Goal: Entertainment & Leisure: Browse casually

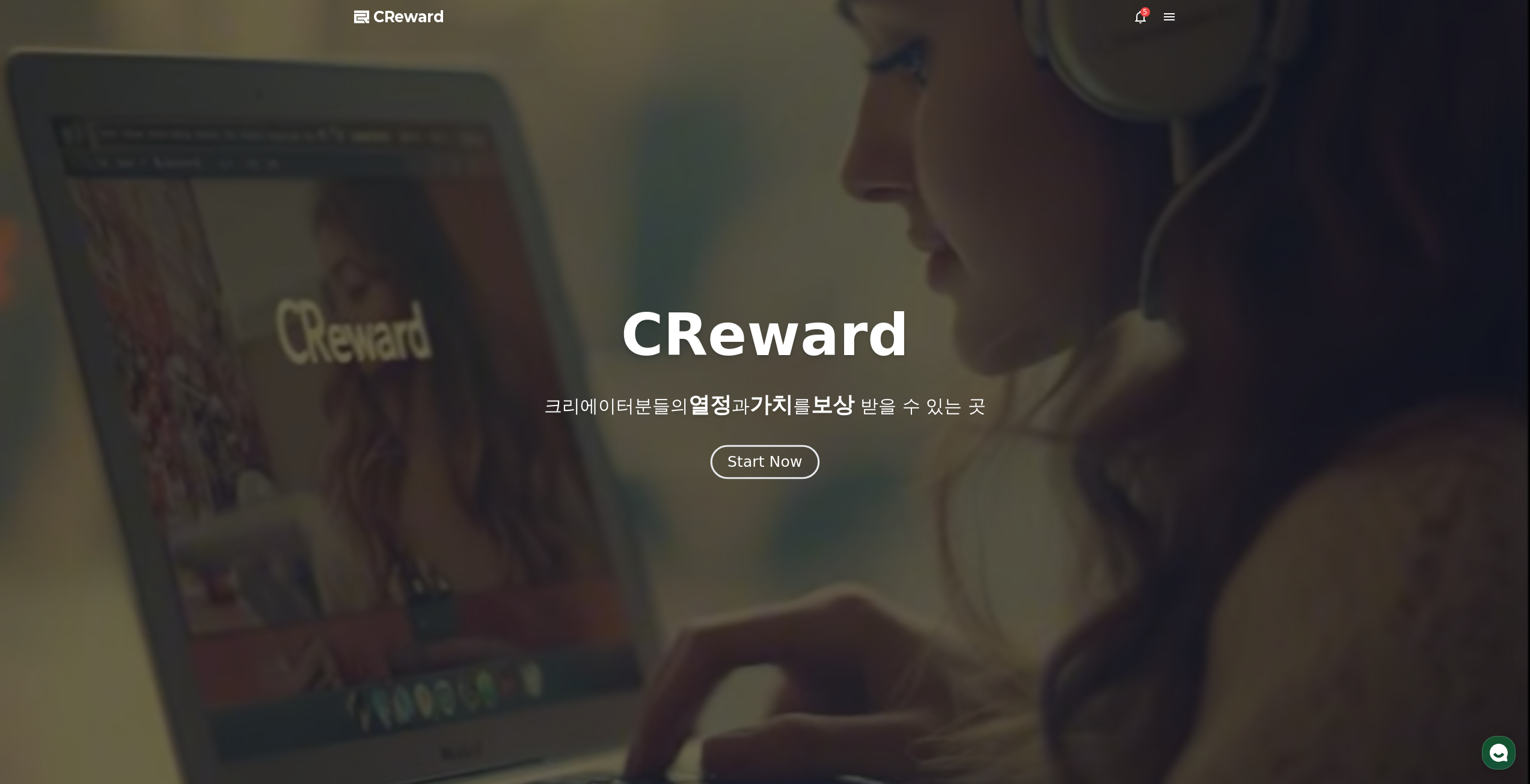
click at [731, 452] on div "Start Now" at bounding box center [765, 461] width 74 height 21
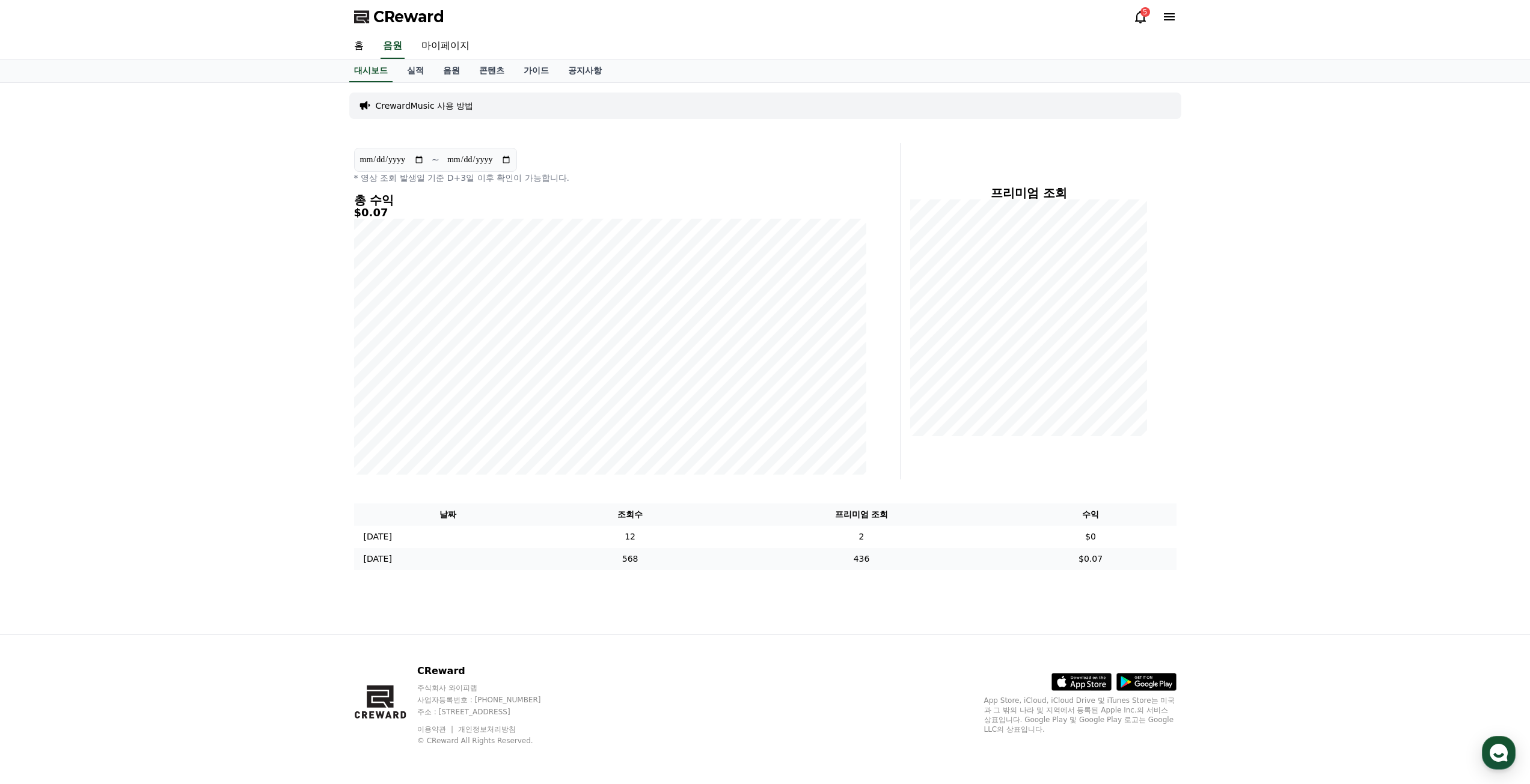
click at [1108, 558] on td "$0.07" at bounding box center [1090, 559] width 171 height 22
click at [1102, 557] on td "$0.07" at bounding box center [1090, 559] width 171 height 22
click at [1108, 537] on td "$0" at bounding box center [1090, 537] width 171 height 22
click at [457, 70] on link "음원" at bounding box center [452, 70] width 36 height 22
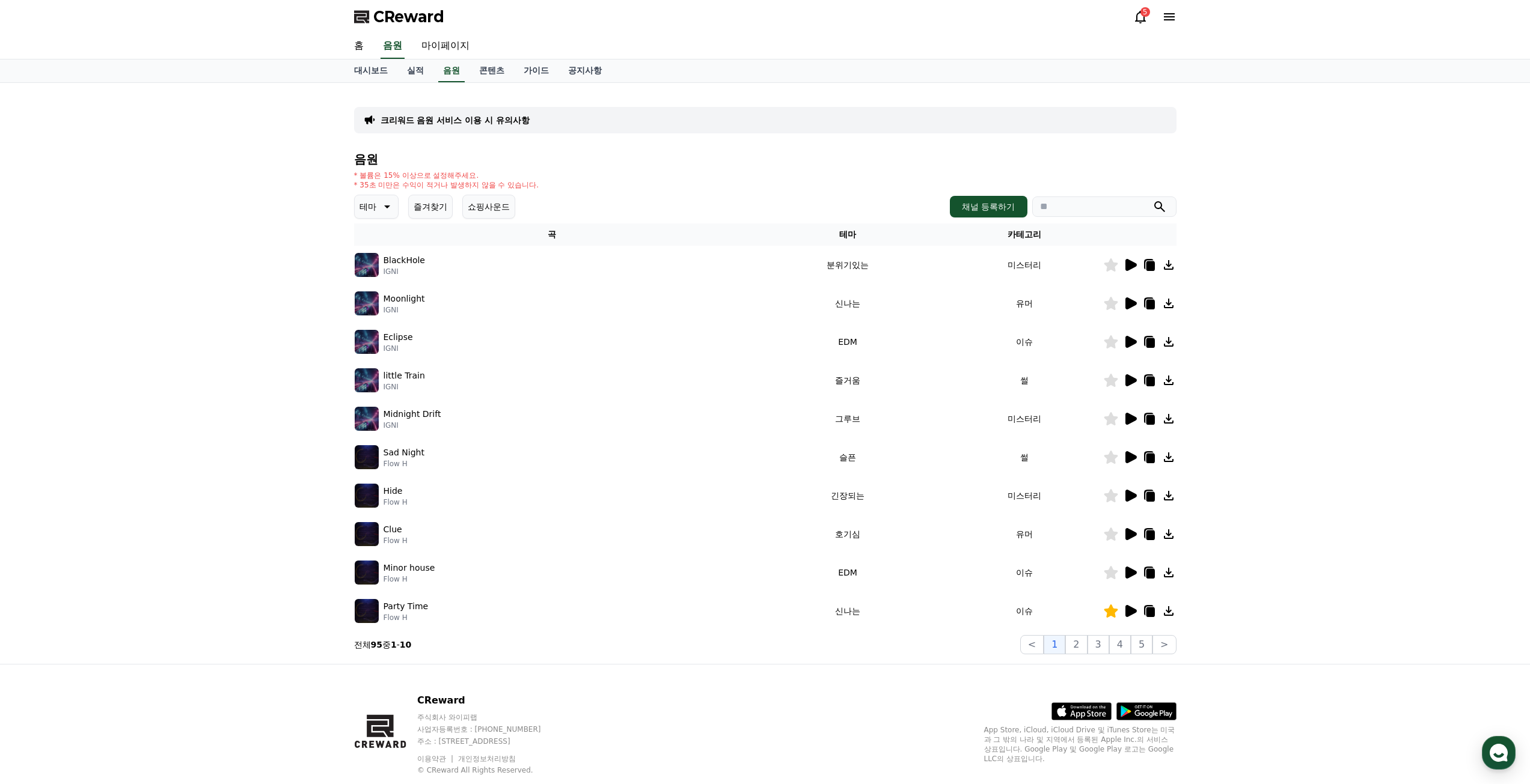
click at [369, 205] on p "테마" at bounding box center [367, 206] width 17 height 17
click at [381, 267] on button "밝은" at bounding box center [369, 263] width 27 height 27
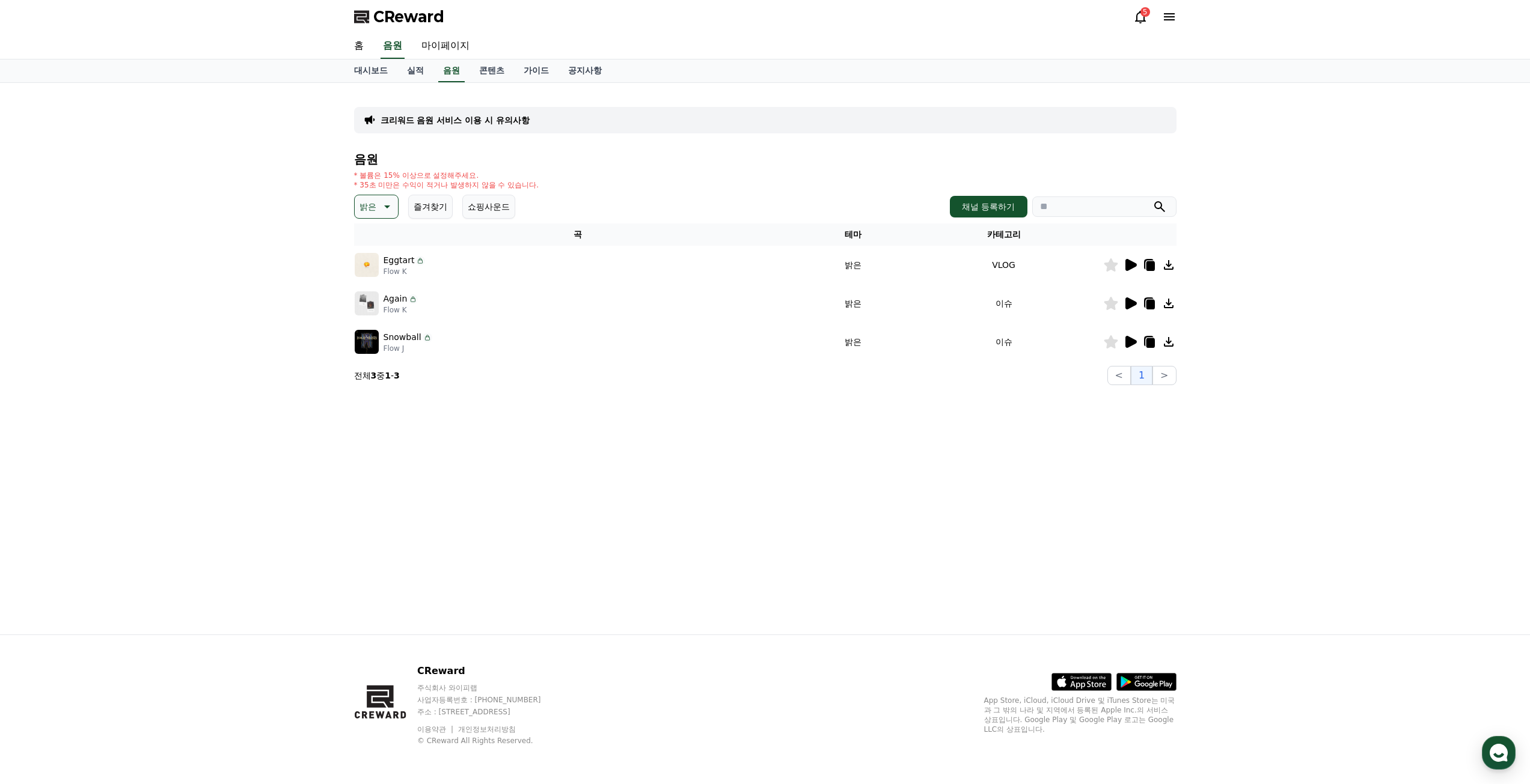
click at [1127, 265] on icon at bounding box center [1131, 264] width 12 height 12
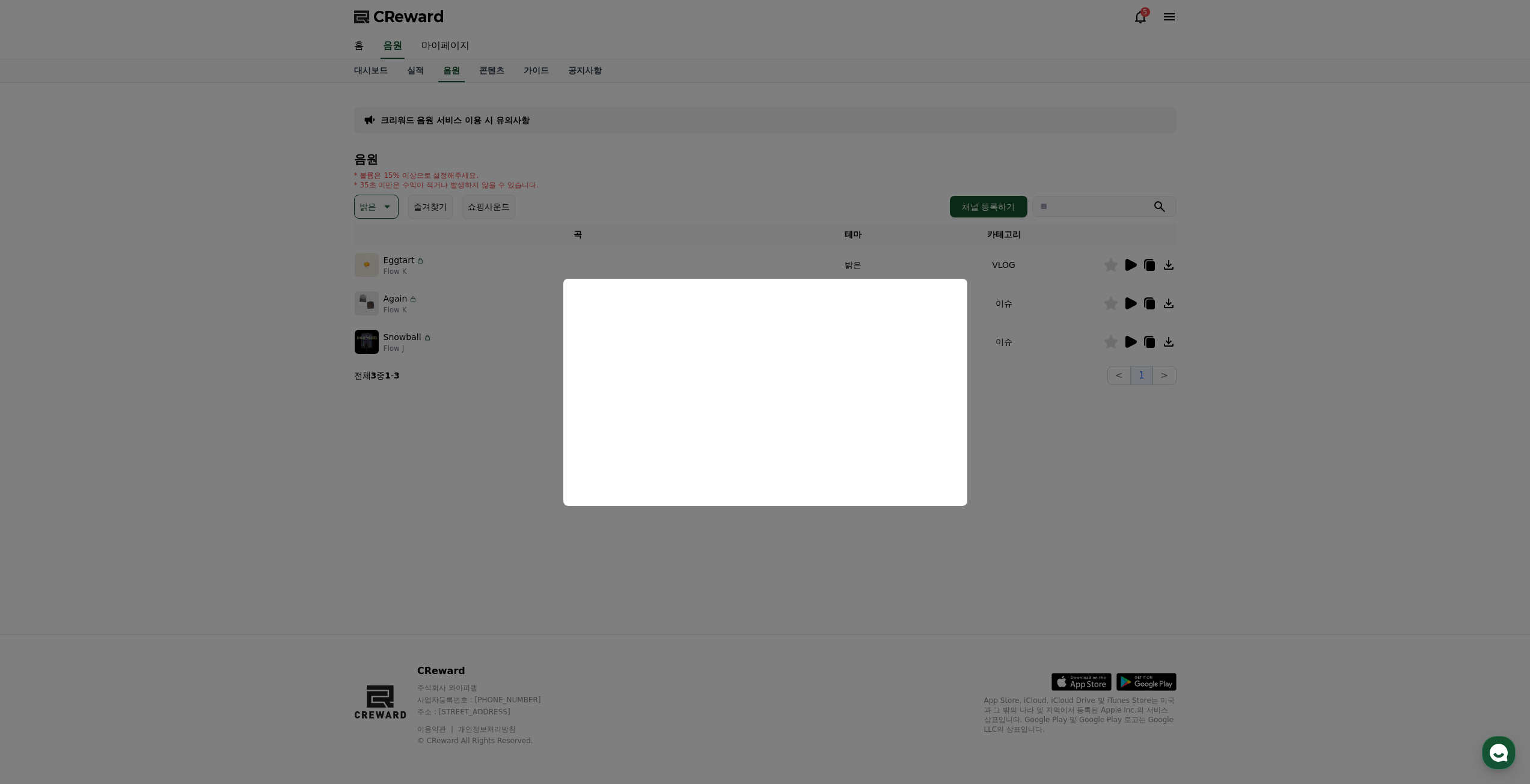
click at [1029, 418] on button "close modal" at bounding box center [765, 392] width 1530 height 784
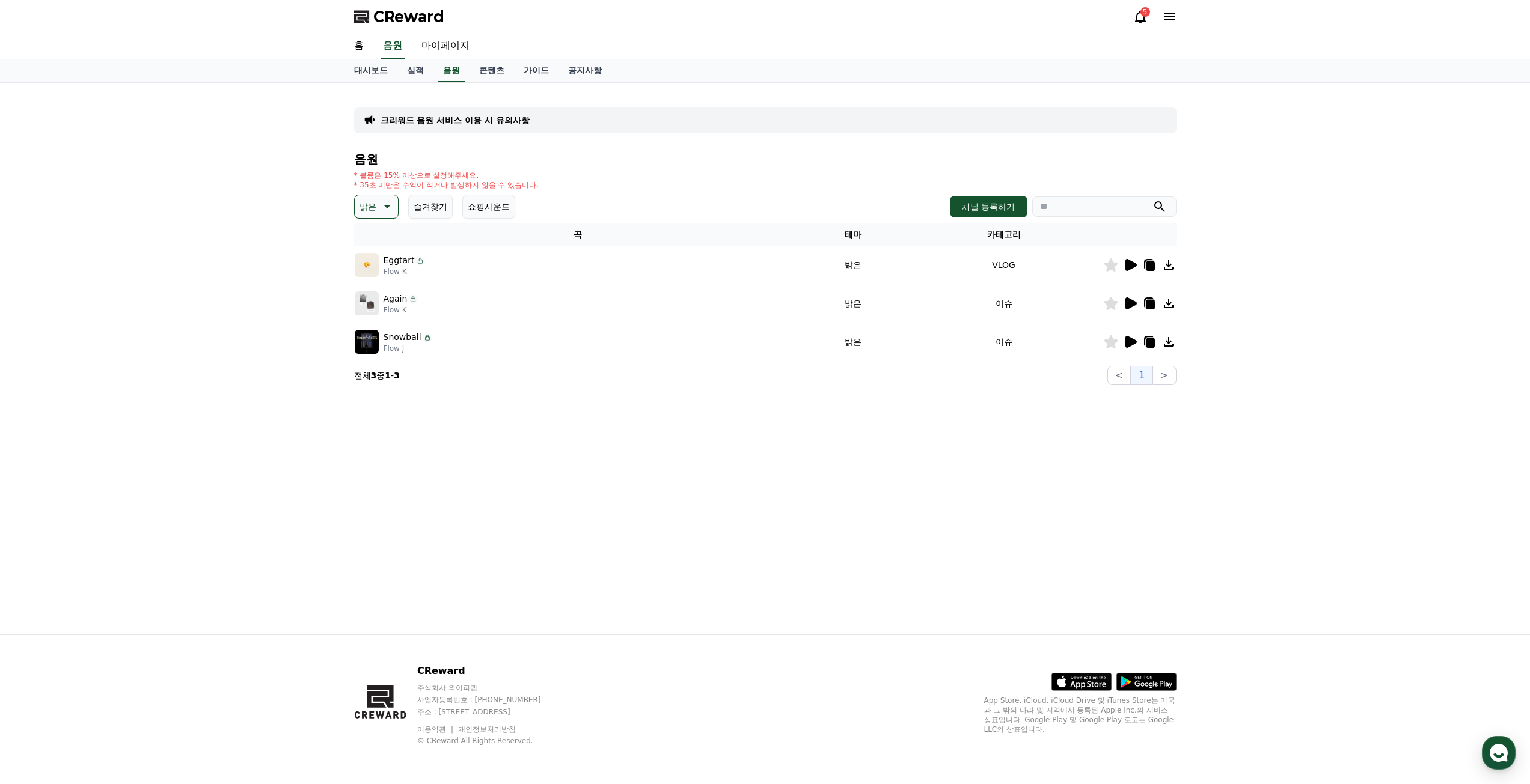
click at [1133, 302] on icon at bounding box center [1131, 303] width 12 height 12
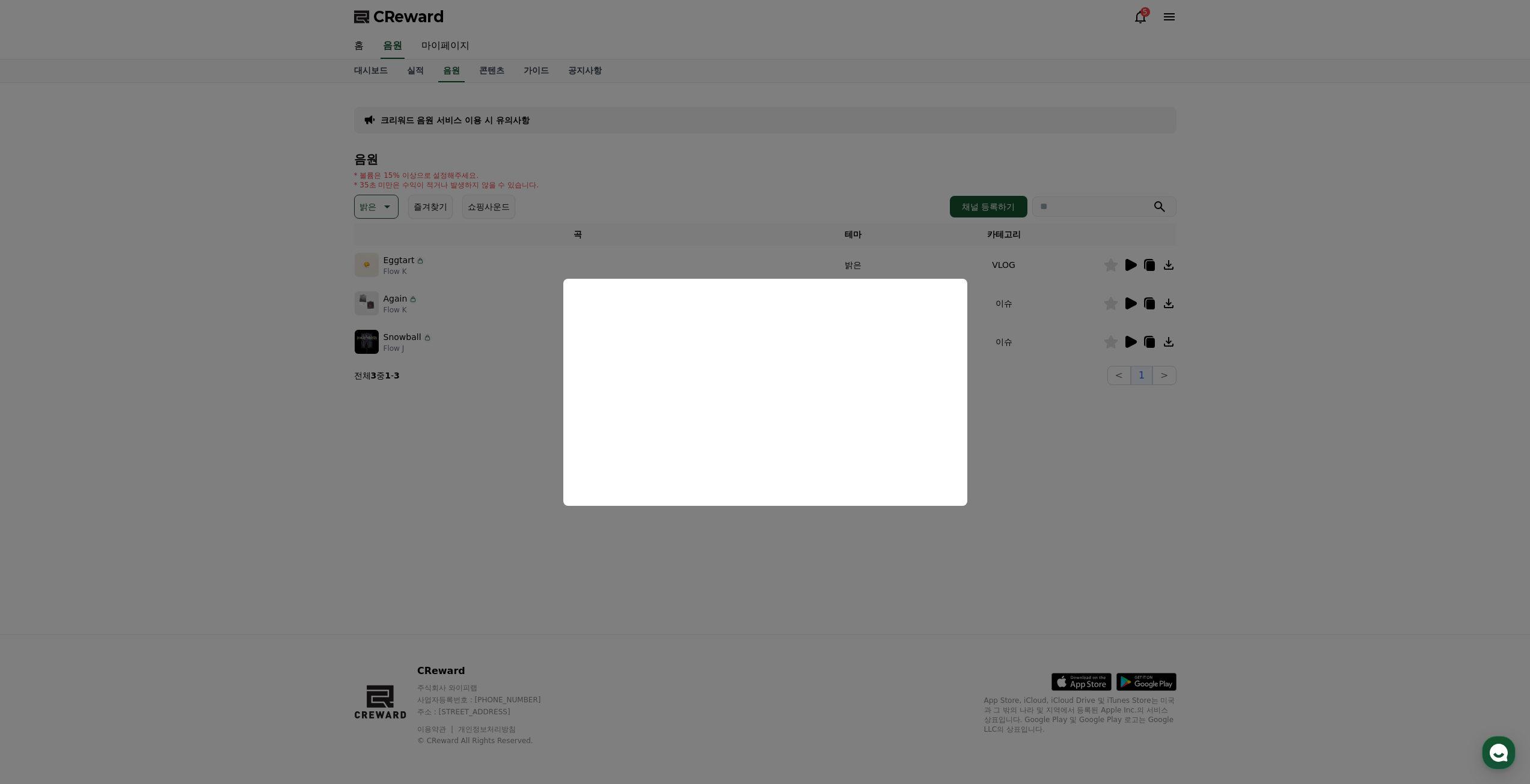
click at [1087, 437] on button "close modal" at bounding box center [765, 392] width 1530 height 784
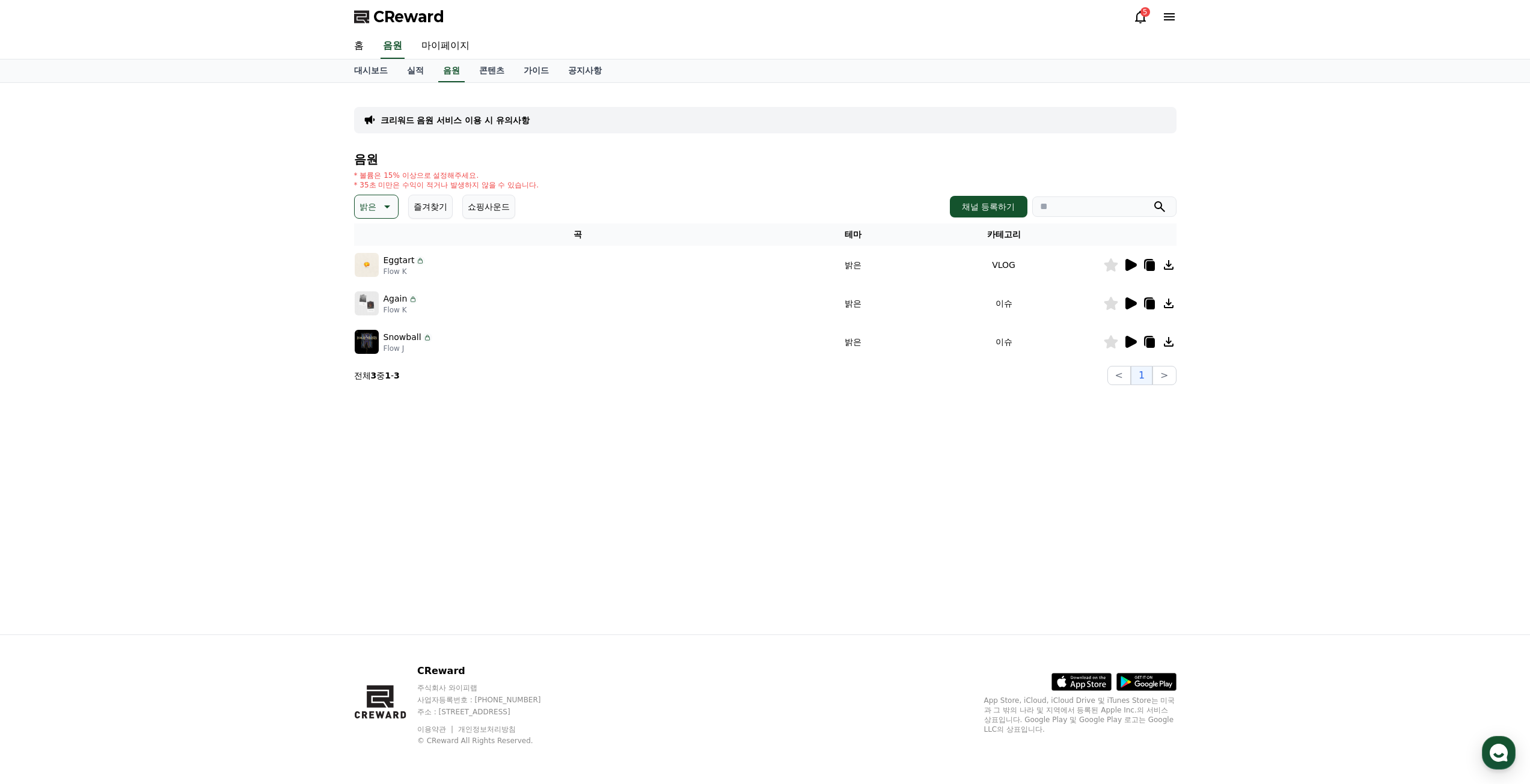
click at [1133, 341] on icon at bounding box center [1131, 341] width 12 height 12
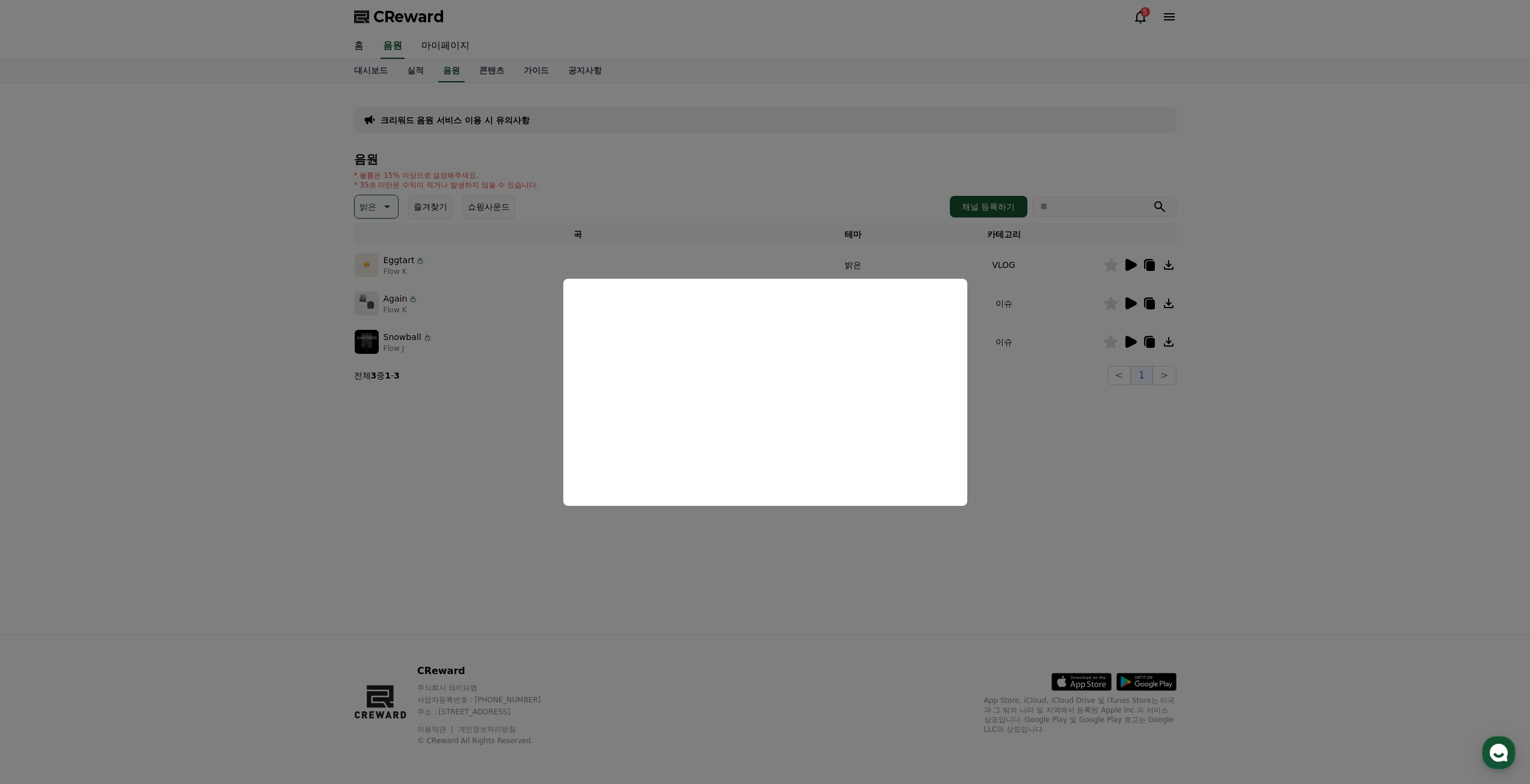
click at [218, 229] on button "close modal" at bounding box center [765, 392] width 1530 height 784
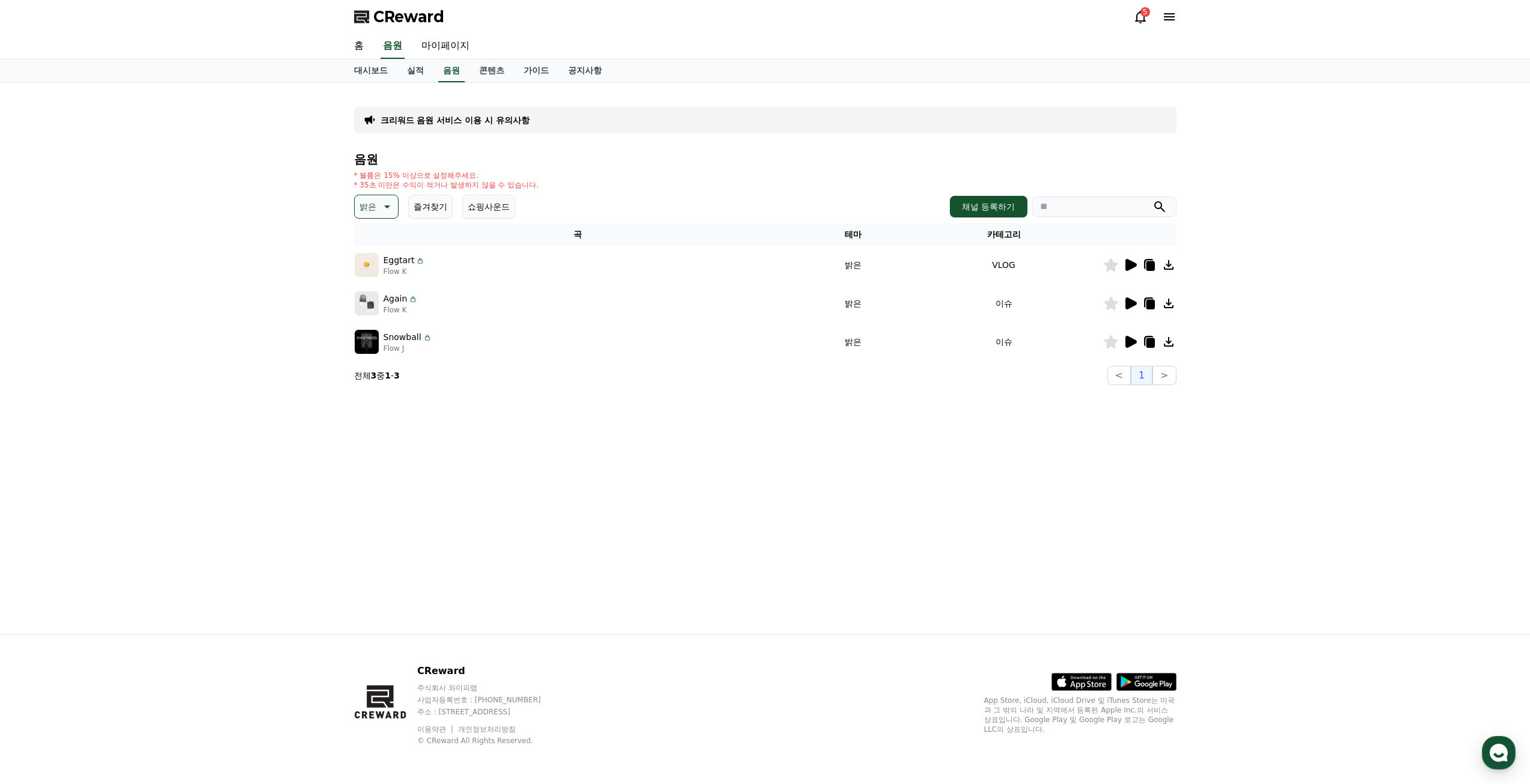
click at [374, 206] on p "밝은" at bounding box center [367, 206] width 17 height 17
click at [376, 300] on button "통통튀는" at bounding box center [377, 295] width 43 height 27
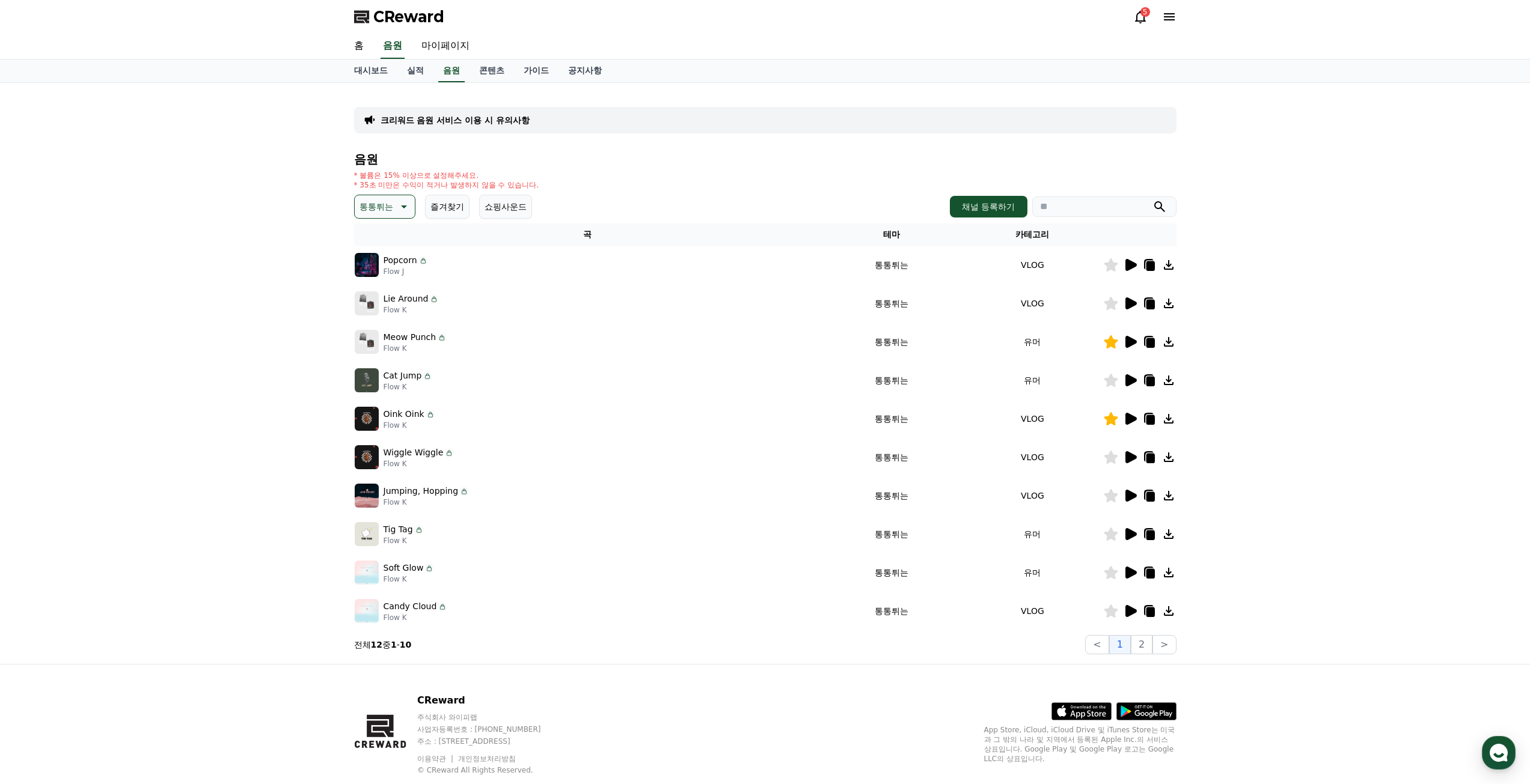
click at [1126, 342] on icon at bounding box center [1131, 341] width 12 height 12
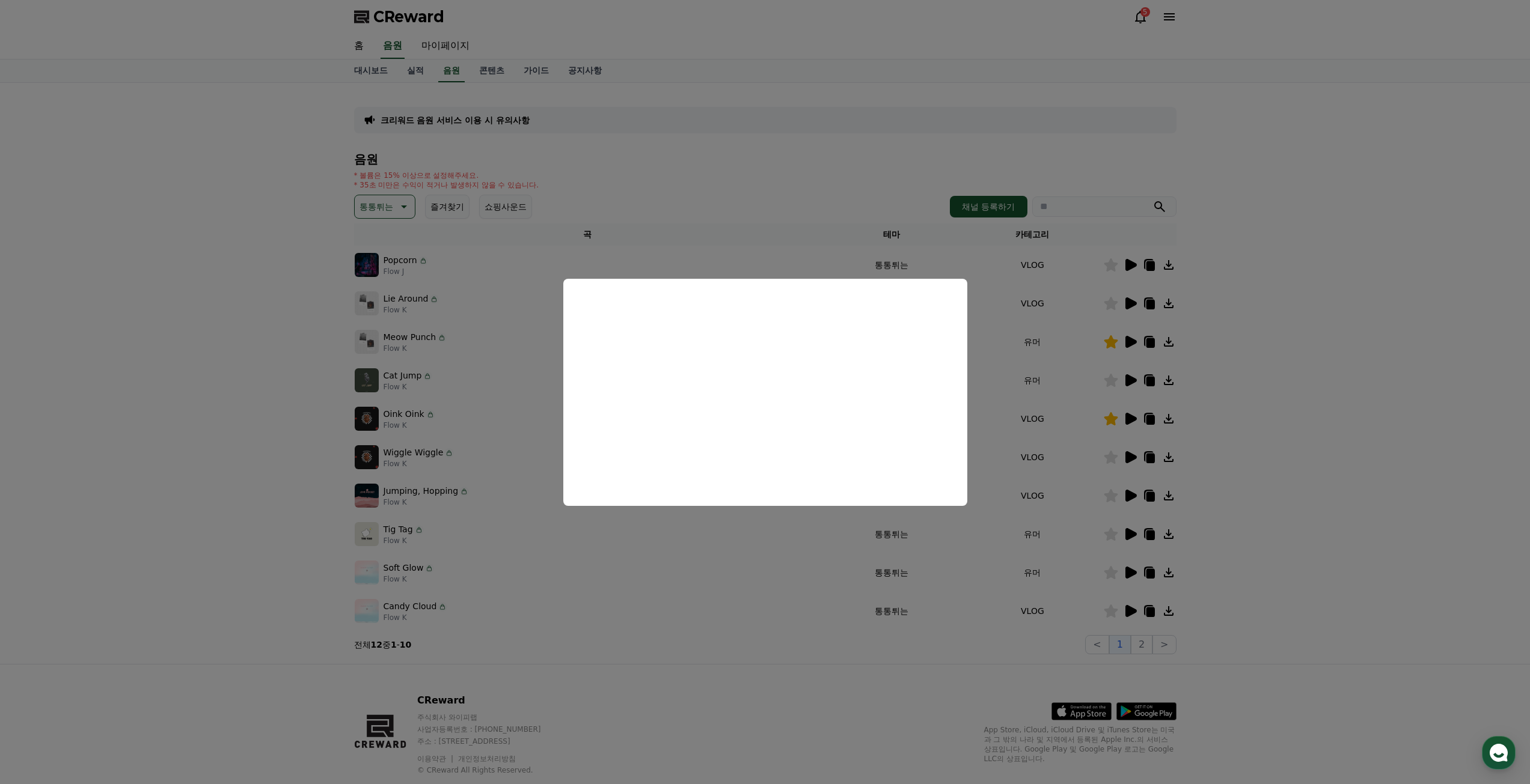
click at [1289, 383] on button "close modal" at bounding box center [765, 392] width 1530 height 784
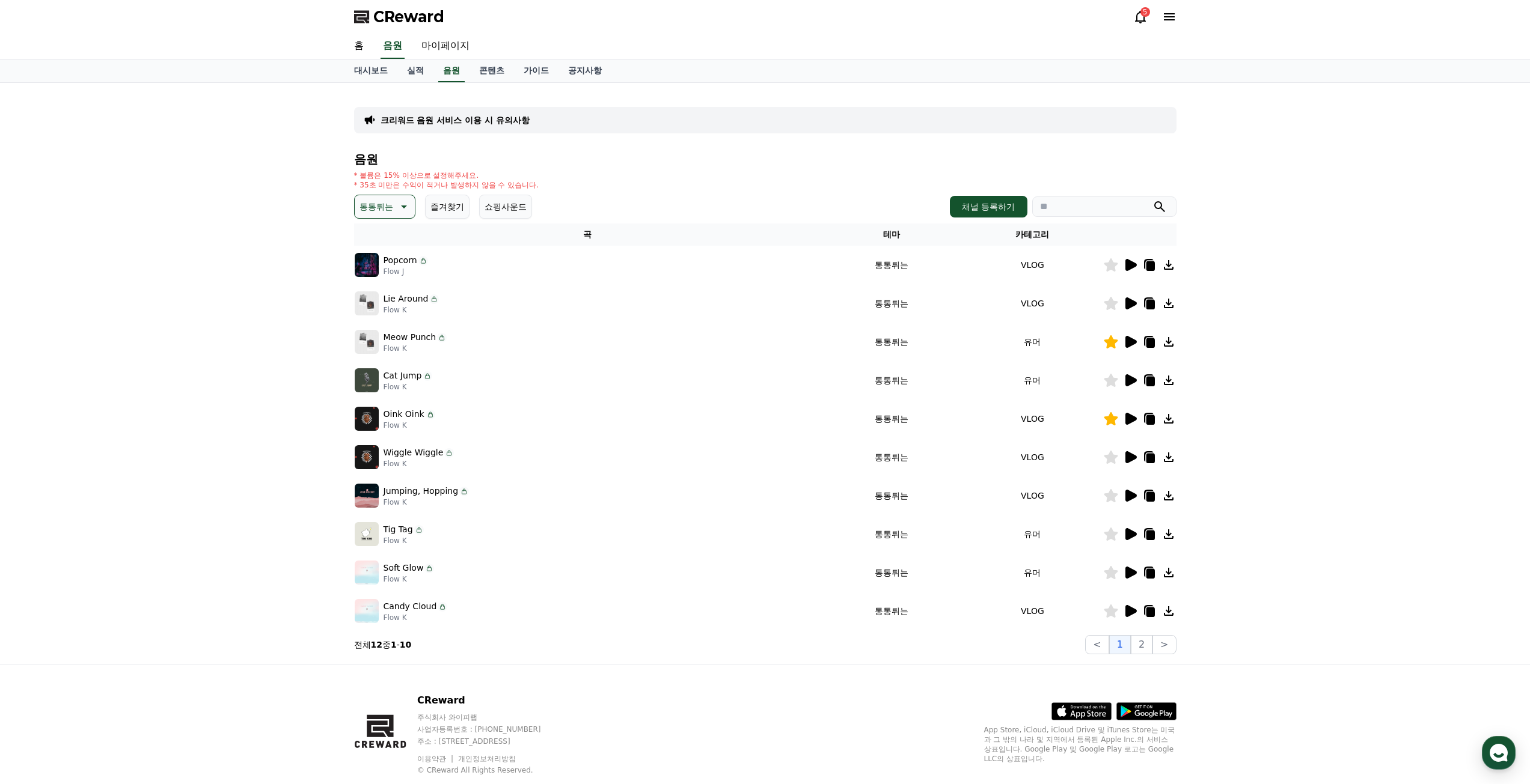
click at [1130, 420] on icon at bounding box center [1131, 418] width 12 height 12
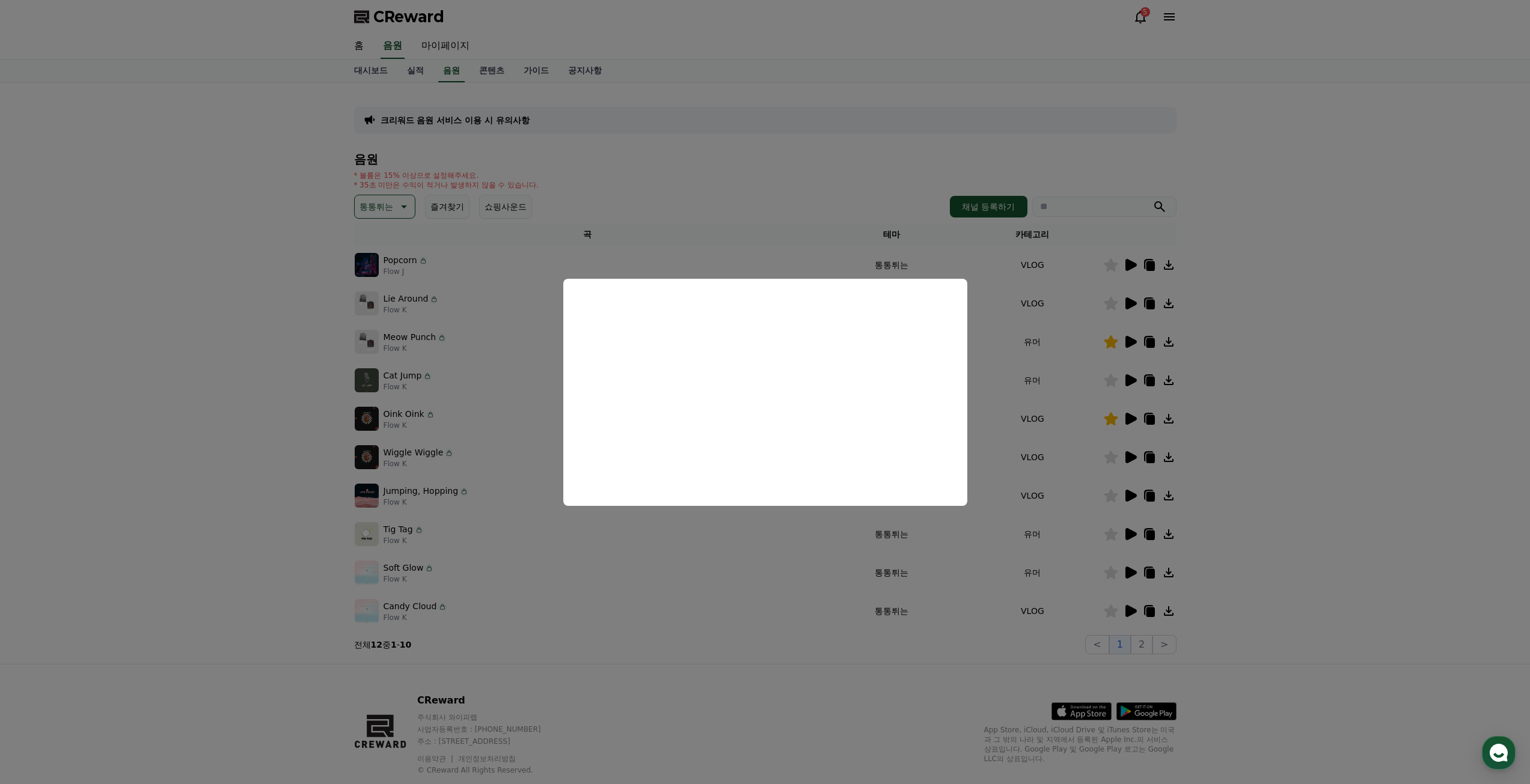
click at [1268, 461] on button "close modal" at bounding box center [765, 392] width 1530 height 784
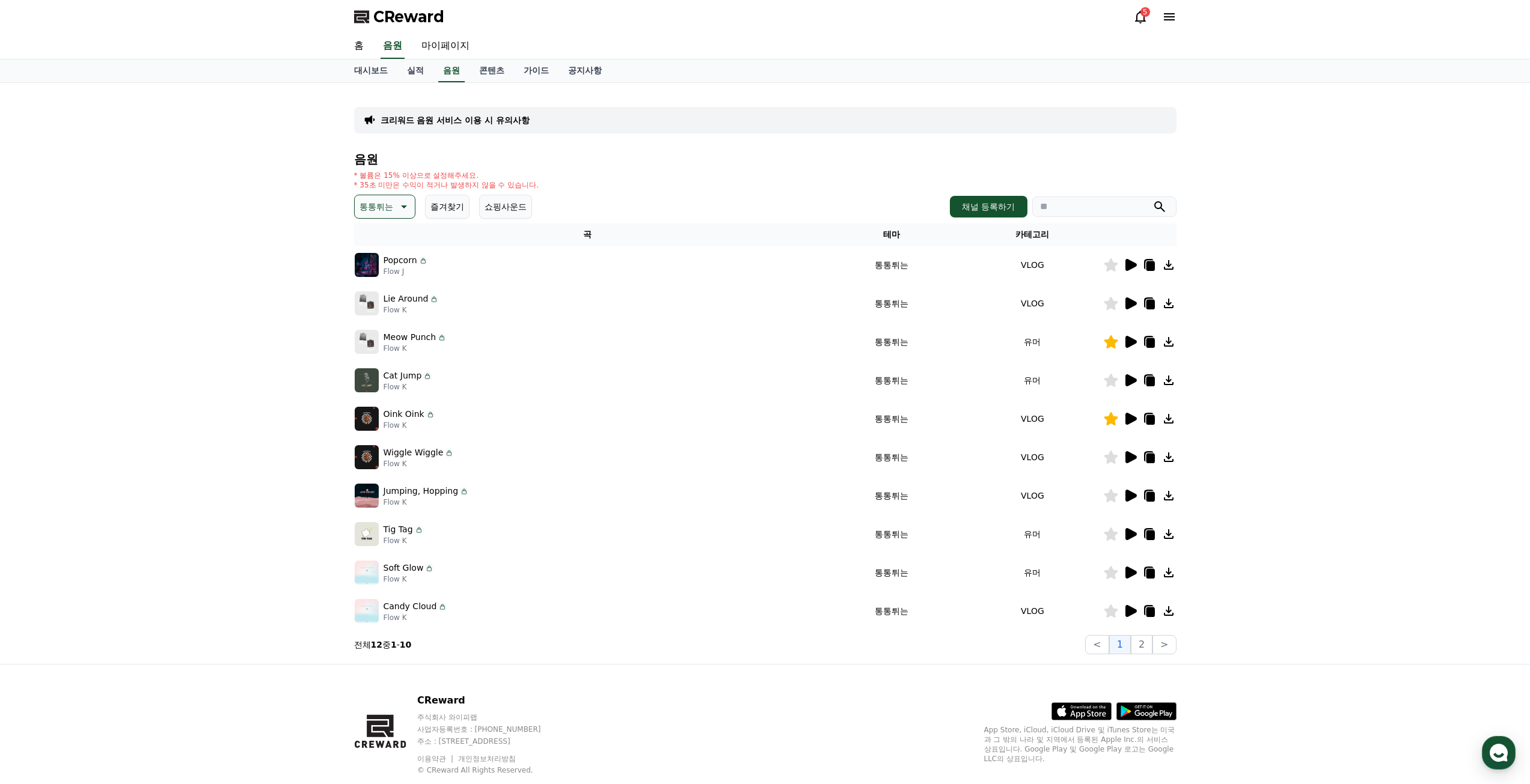
click at [1151, 418] on icon at bounding box center [1149, 419] width 8 height 10
click at [172, 356] on div "크리워드 음원 서비스 이용 시 유의사항 음원 * 볼륨은 15% 이상으로 설정해주세요. * 35초 미만은 수익이 적거나 발생하지 않을 수 있습니…" at bounding box center [765, 374] width 1530 height 582
click at [443, 204] on button "즐겨찾기" at bounding box center [447, 206] width 45 height 24
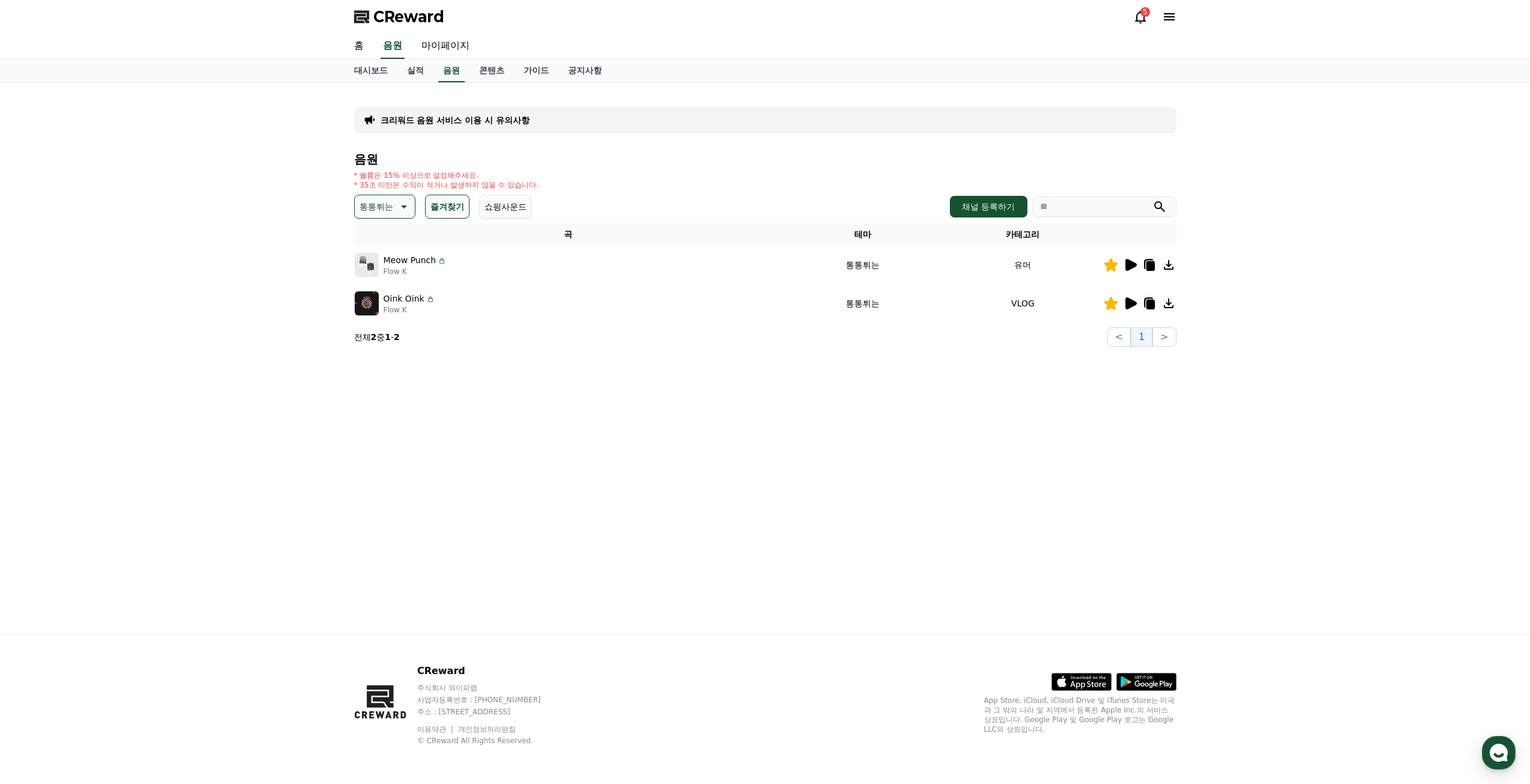
click at [400, 207] on icon at bounding box center [402, 207] width 14 height 14
click at [393, 233] on div "전체 환상적인 호기심 어두운 밝은 통통튀는 신나는 반전 웅장한 드라마틱 즐거움 분위기있는 EDM 그루브 슬픈 잔잔한 귀여운 감동적인 긴장되는 …" at bounding box center [385, 536] width 57 height 620
click at [381, 240] on button "전체" at bounding box center [369, 239] width 27 height 27
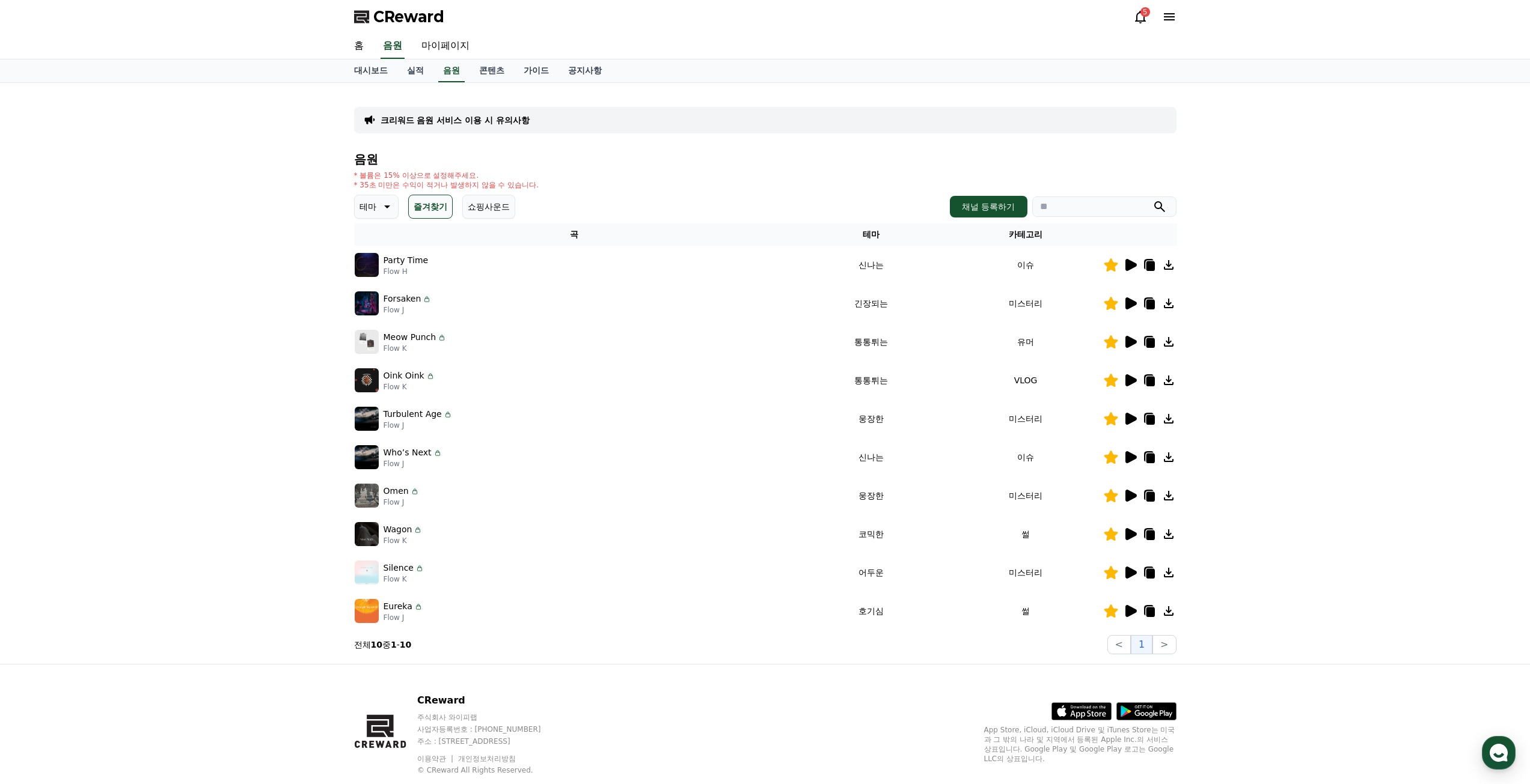
click at [1126, 263] on icon at bounding box center [1131, 264] width 12 height 12
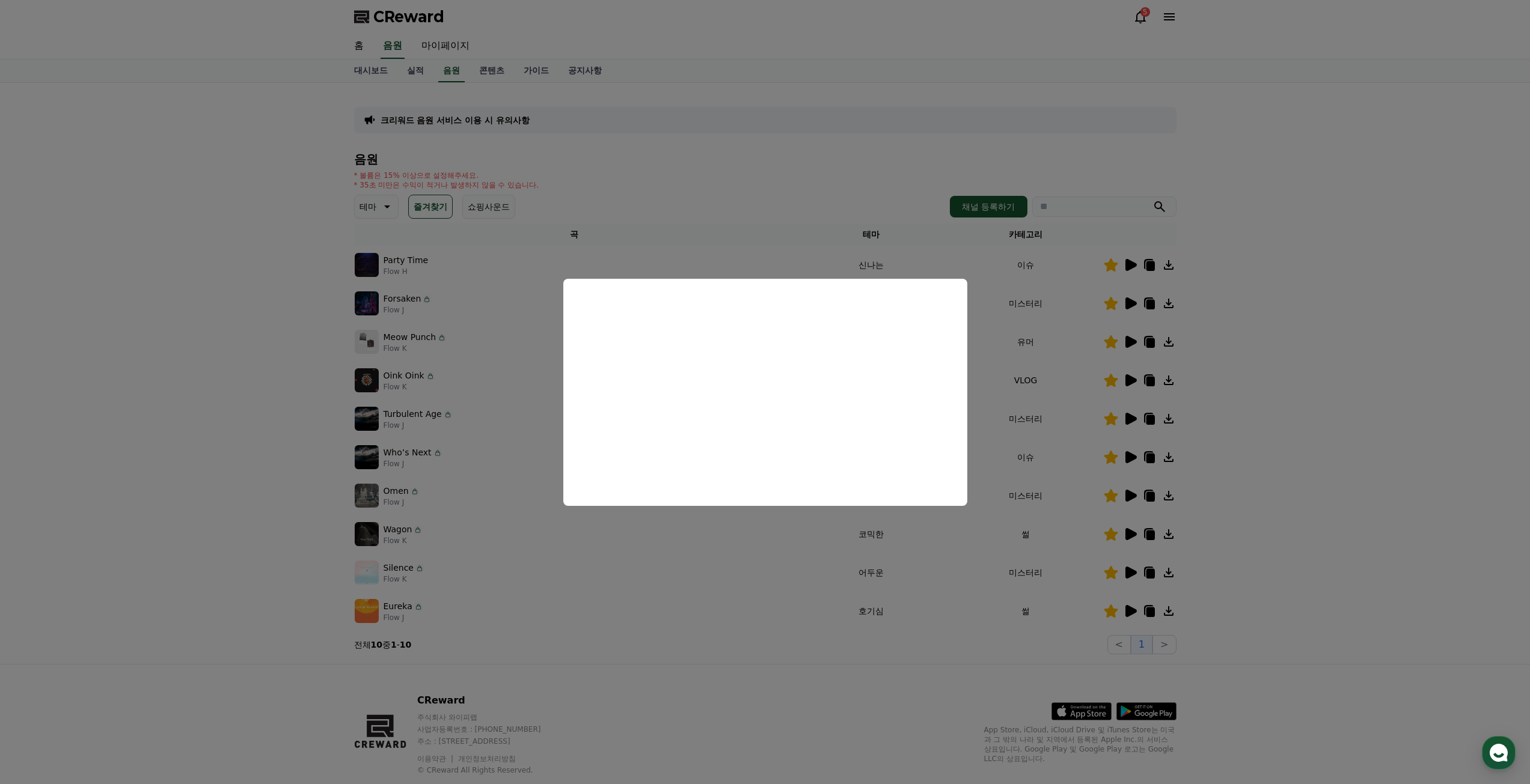
click at [1266, 319] on button "close modal" at bounding box center [765, 392] width 1530 height 784
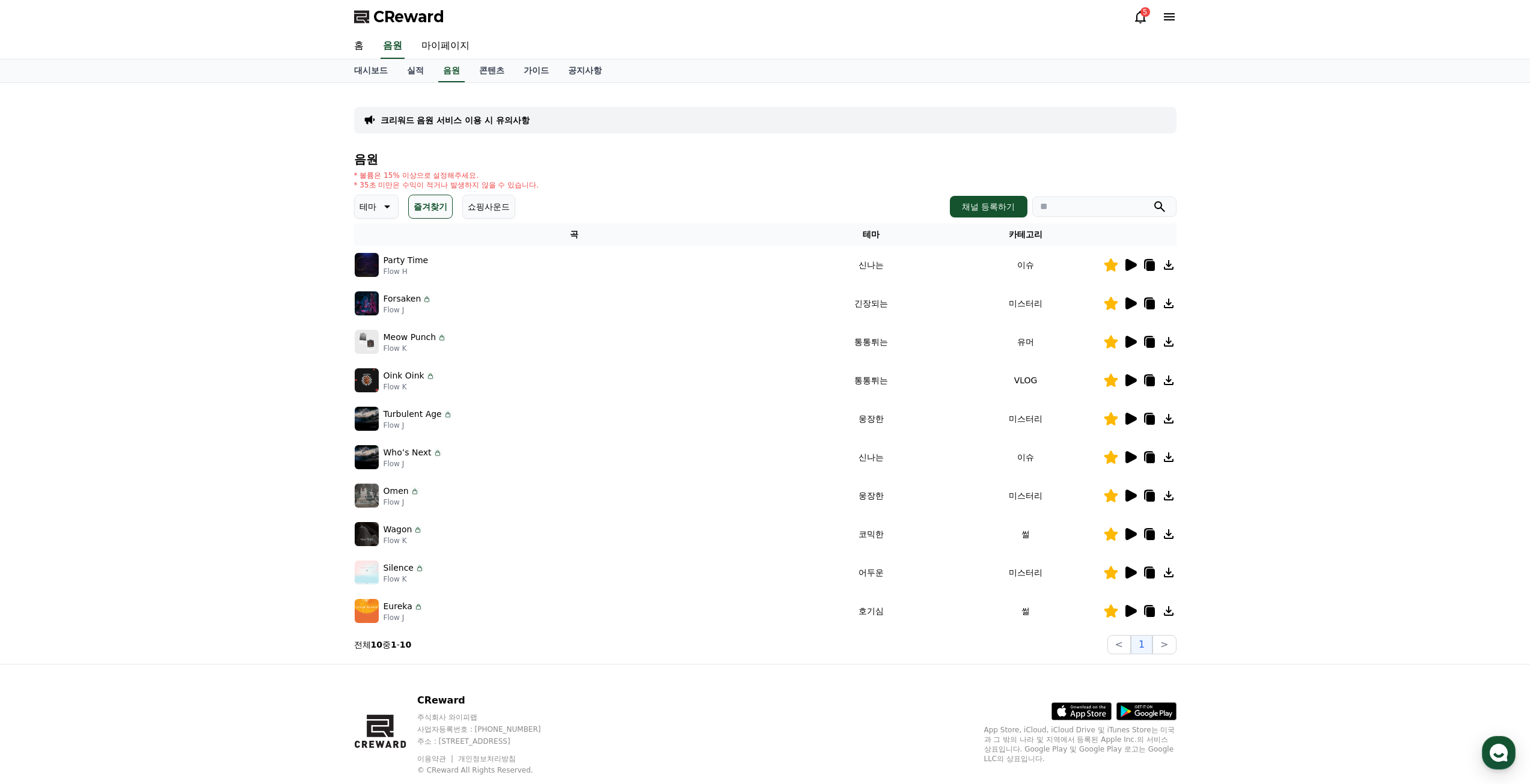
click at [1151, 263] on icon at bounding box center [1149, 266] width 8 height 10
click at [233, 364] on div "크리워드 음원 서비스 이용 시 유의사항 음원 * 볼륨은 15% 이상으로 설정해주세요. * 35초 미만은 수익이 적거나 발생하지 않을 수 있습니…" at bounding box center [765, 374] width 1530 height 582
click at [1132, 339] on icon at bounding box center [1130, 342] width 14 height 14
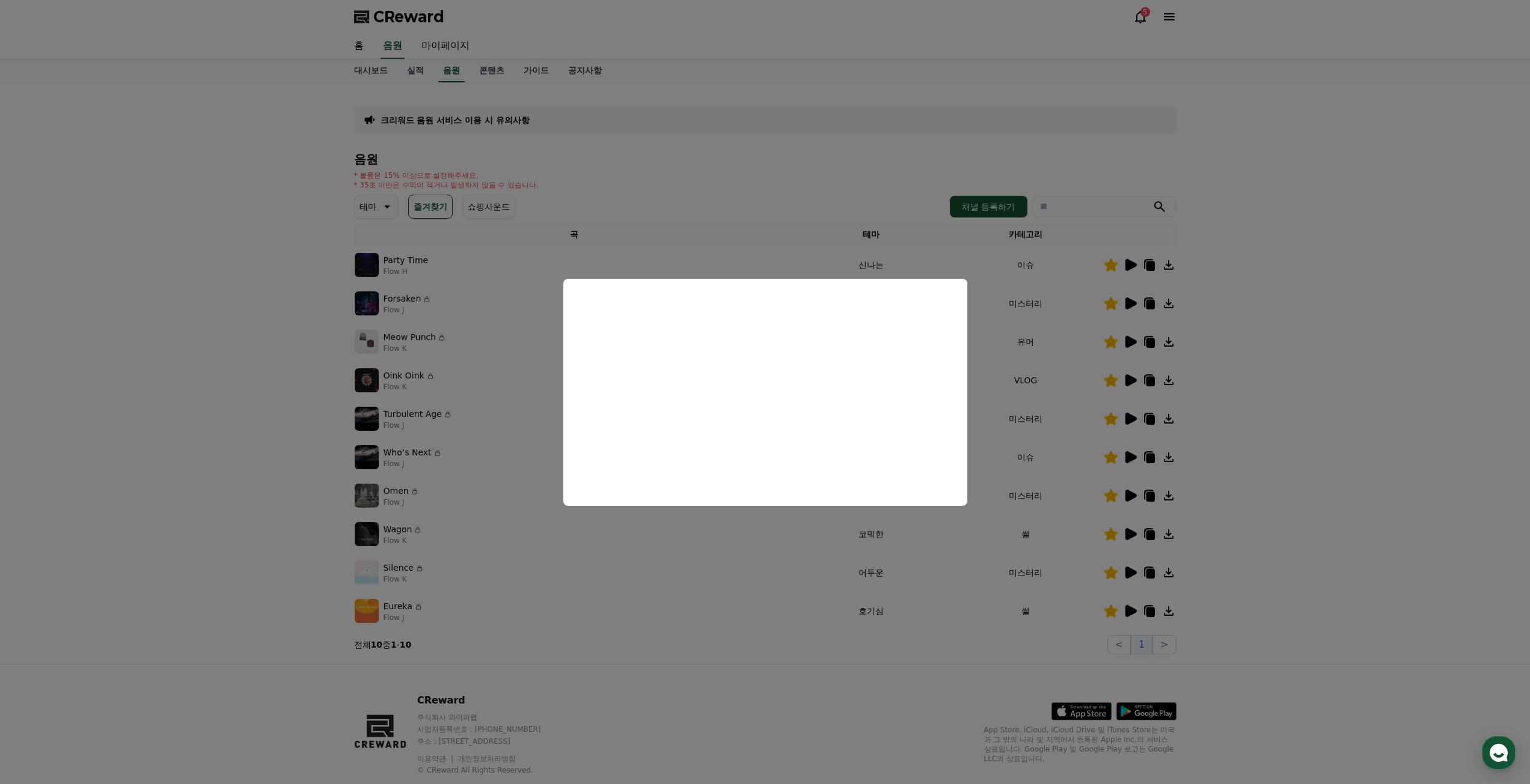
click at [1298, 363] on button "close modal" at bounding box center [765, 392] width 1530 height 784
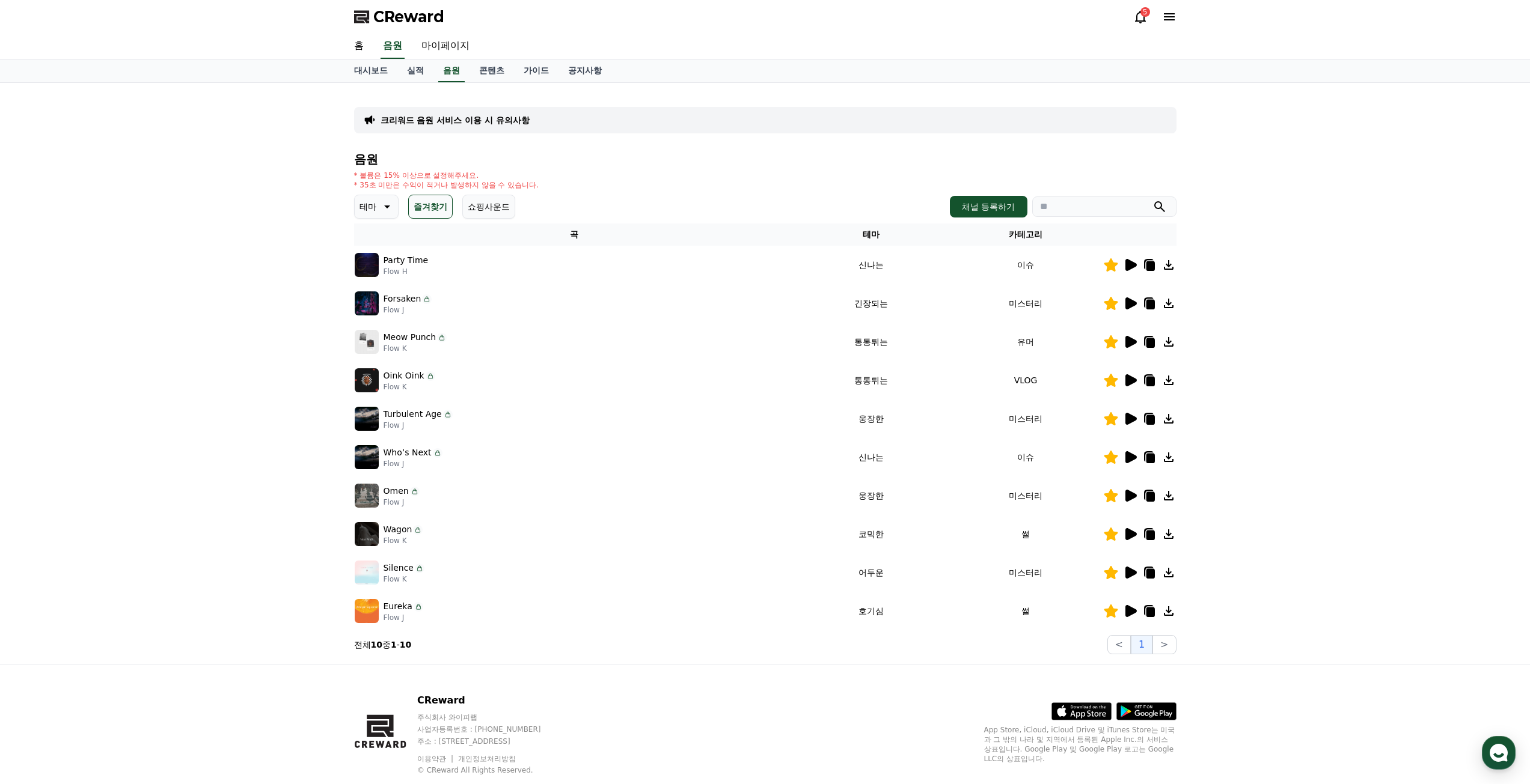
click at [1128, 461] on icon at bounding box center [1131, 457] width 12 height 12
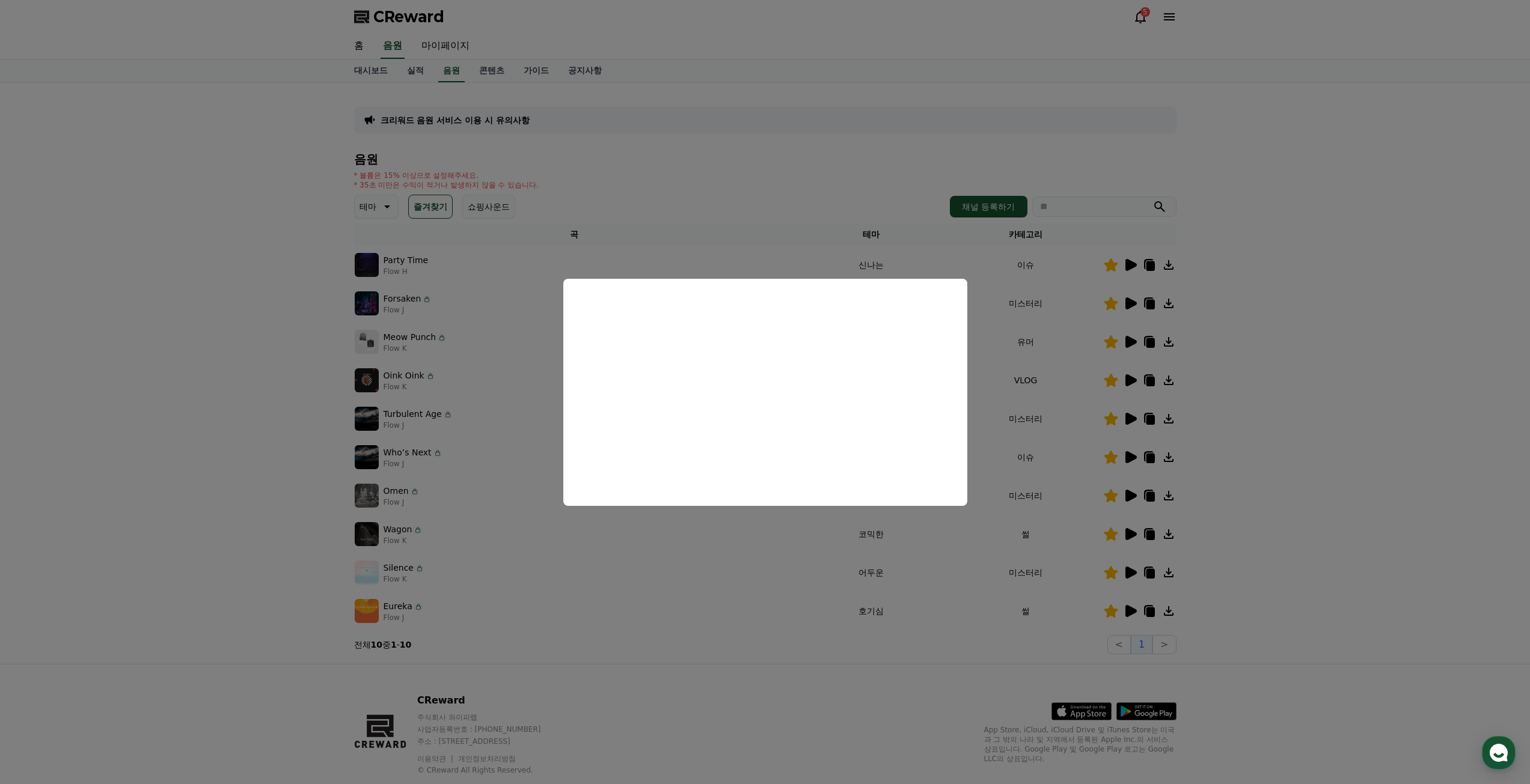
click at [1330, 402] on button "close modal" at bounding box center [765, 392] width 1530 height 784
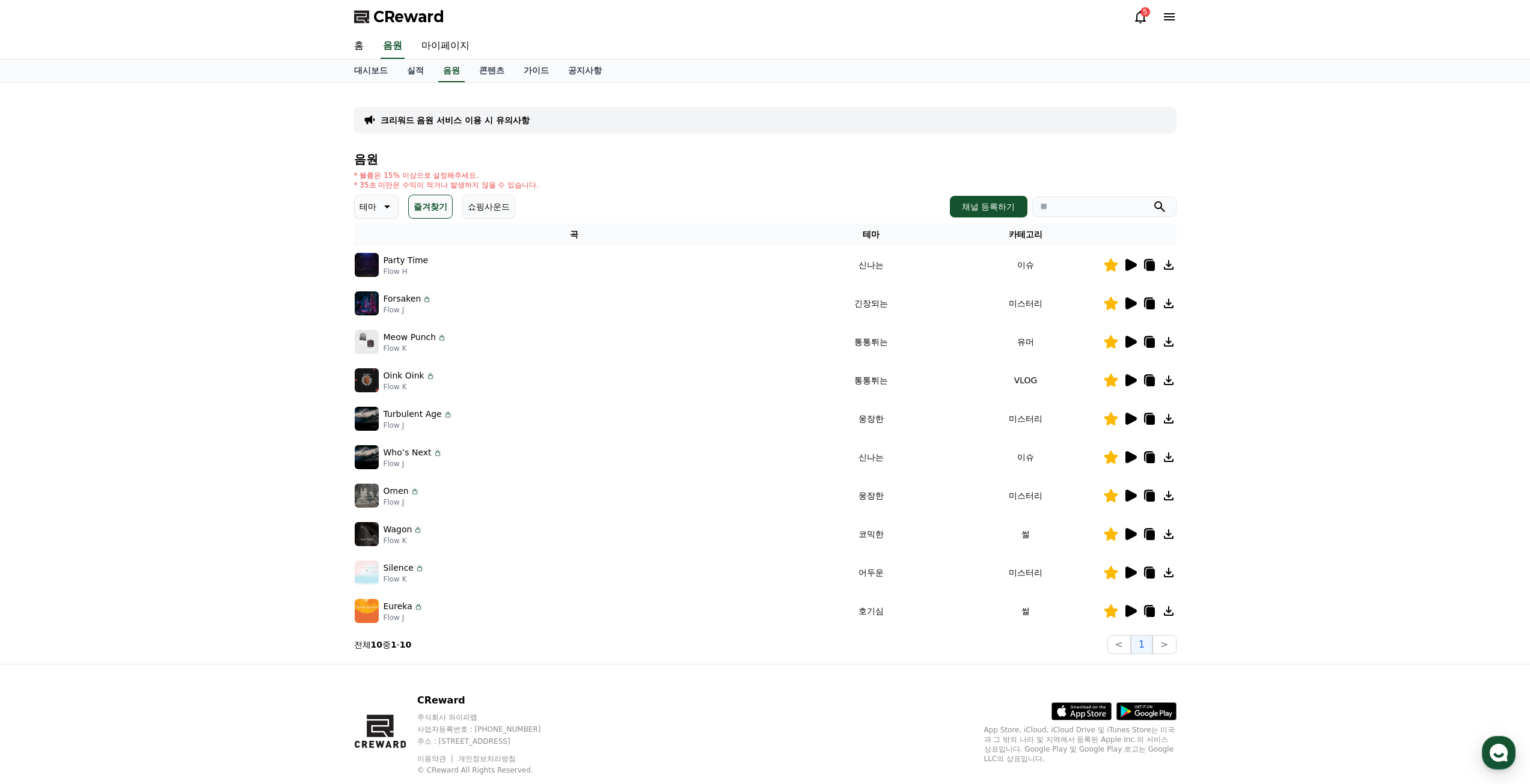
click at [1131, 536] on icon at bounding box center [1131, 534] width 12 height 12
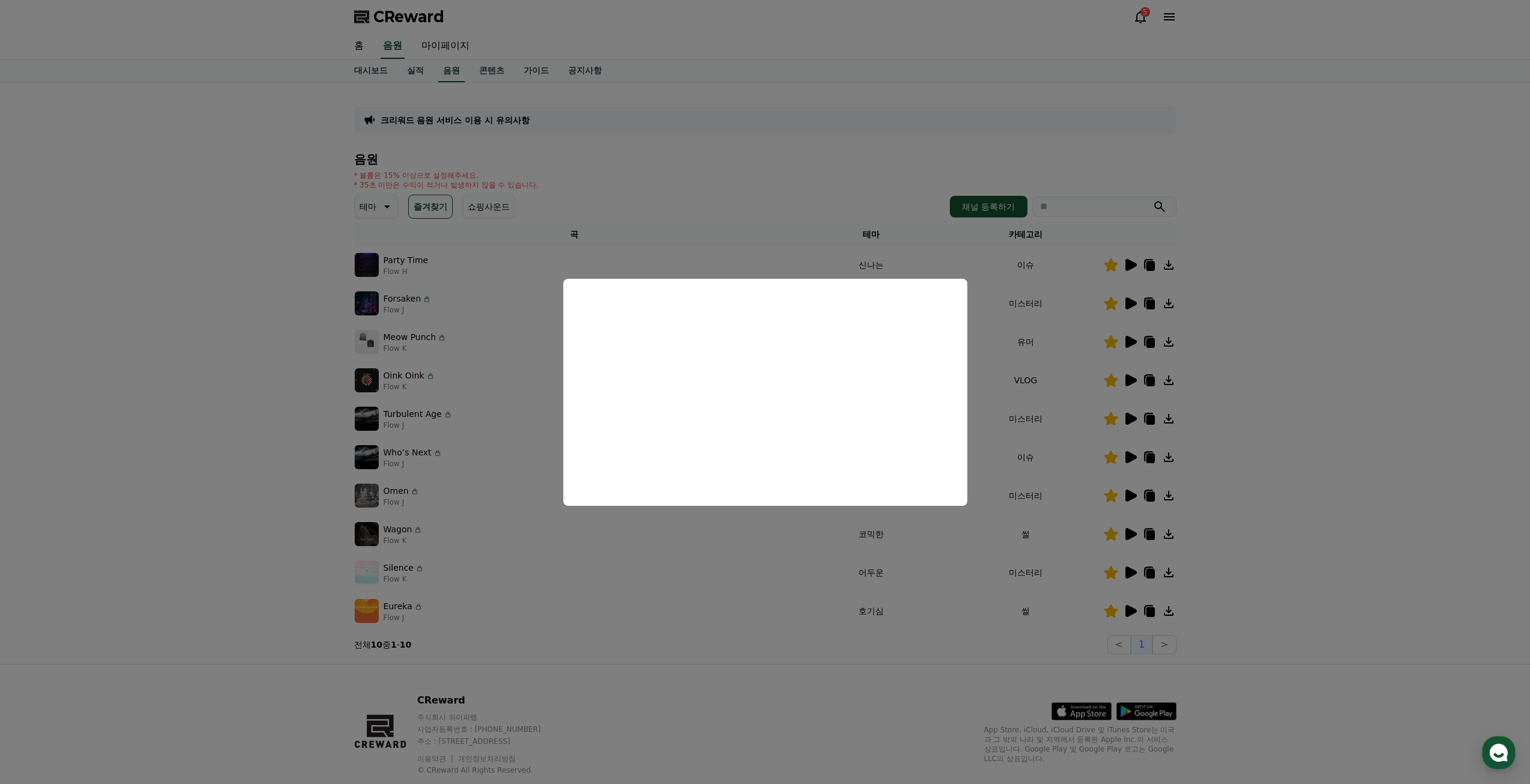
click at [1322, 425] on button "close modal" at bounding box center [765, 392] width 1530 height 784
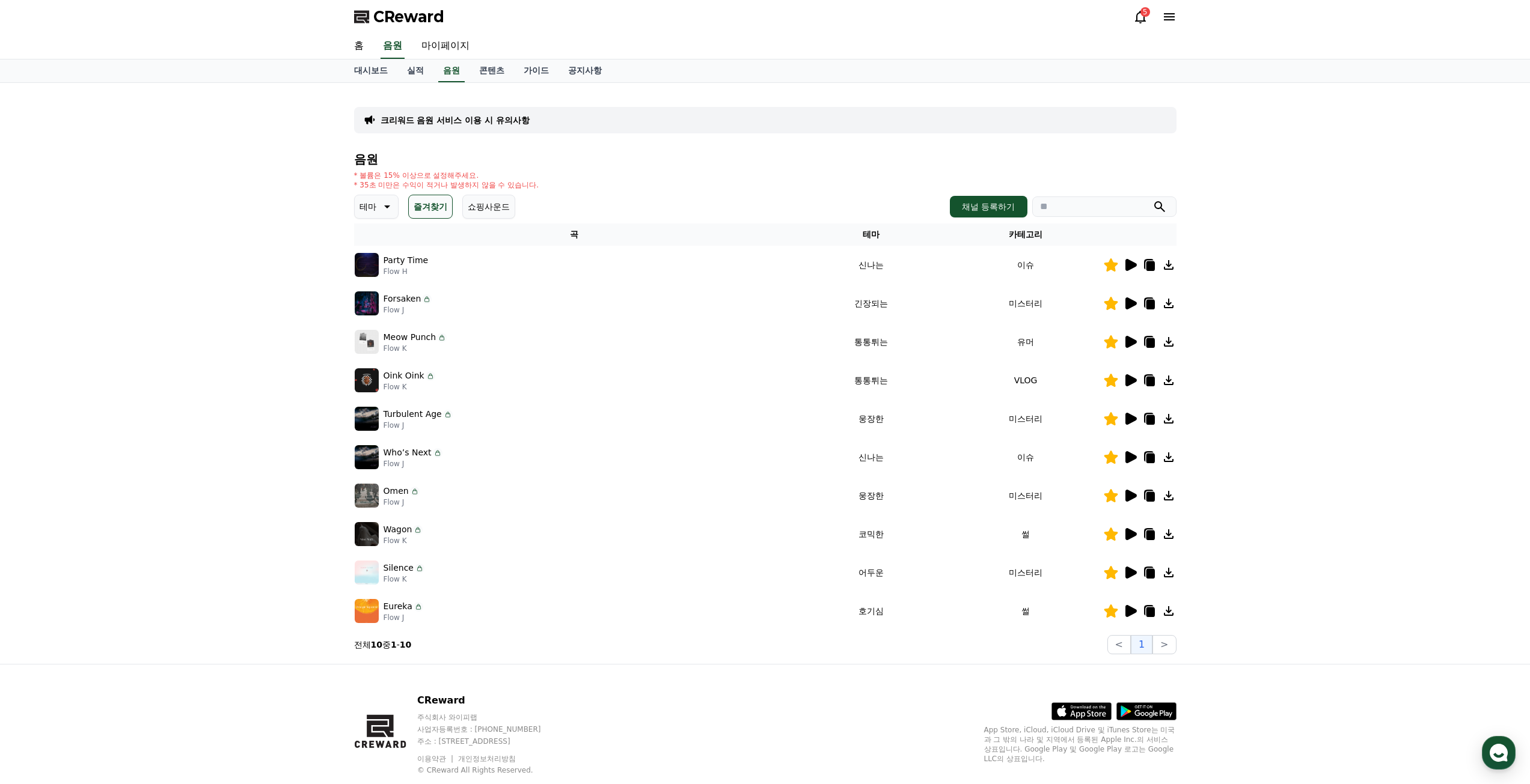
click at [1133, 611] on icon at bounding box center [1131, 610] width 12 height 12
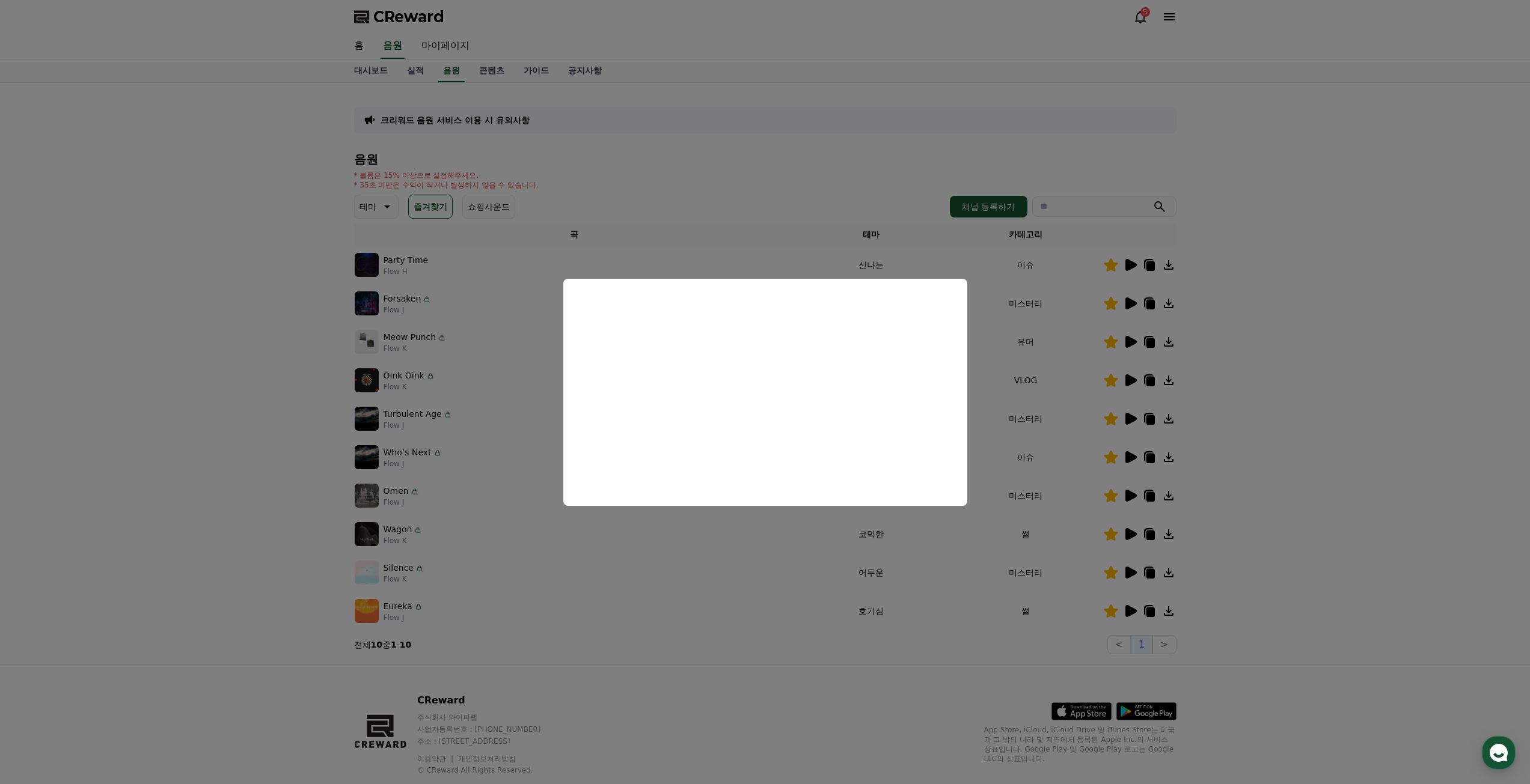
click at [142, 349] on button "close modal" at bounding box center [765, 392] width 1530 height 784
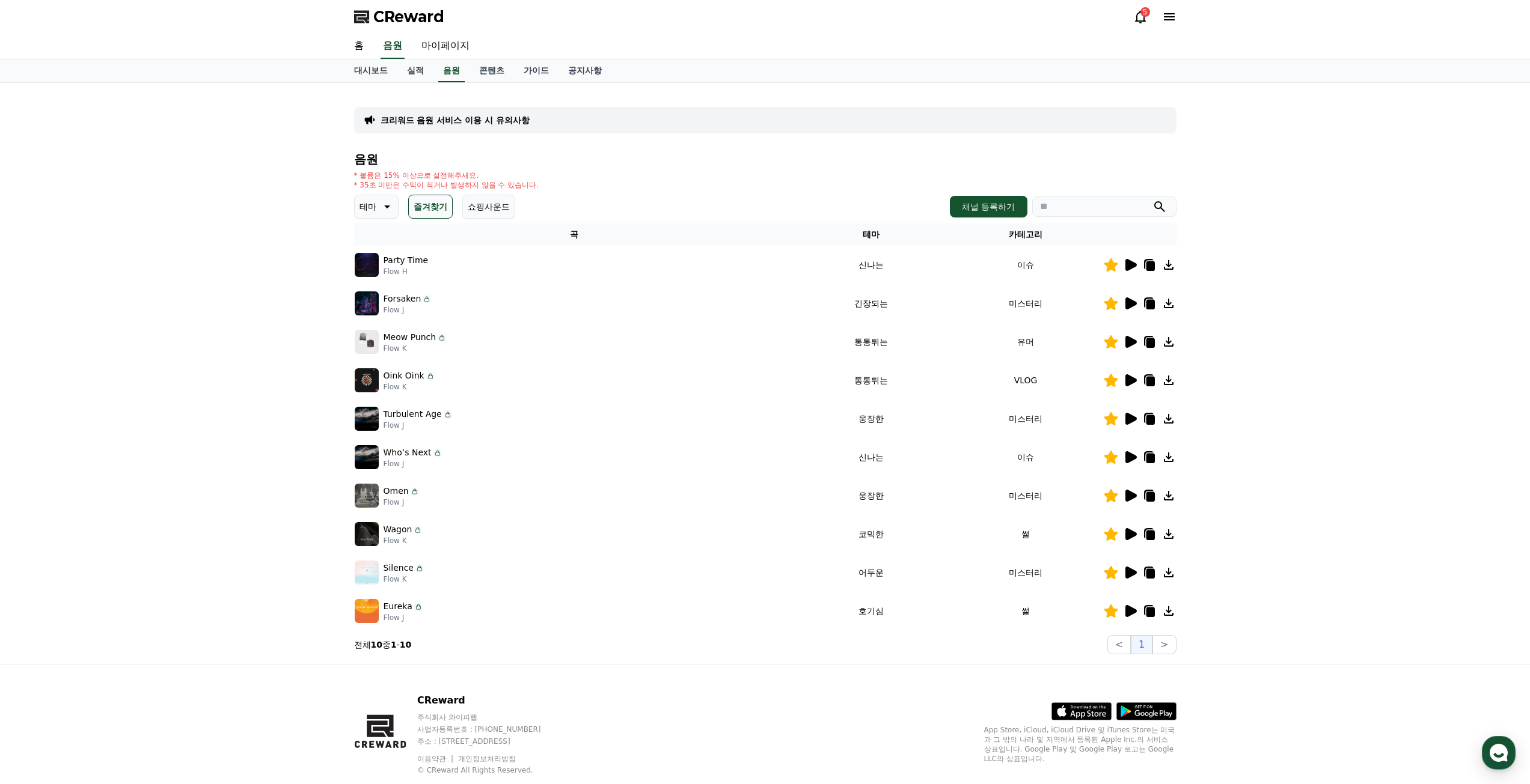
click at [376, 208] on p "테마" at bounding box center [367, 206] width 17 height 17
click at [377, 323] on button "신나는" at bounding box center [373, 326] width 35 height 27
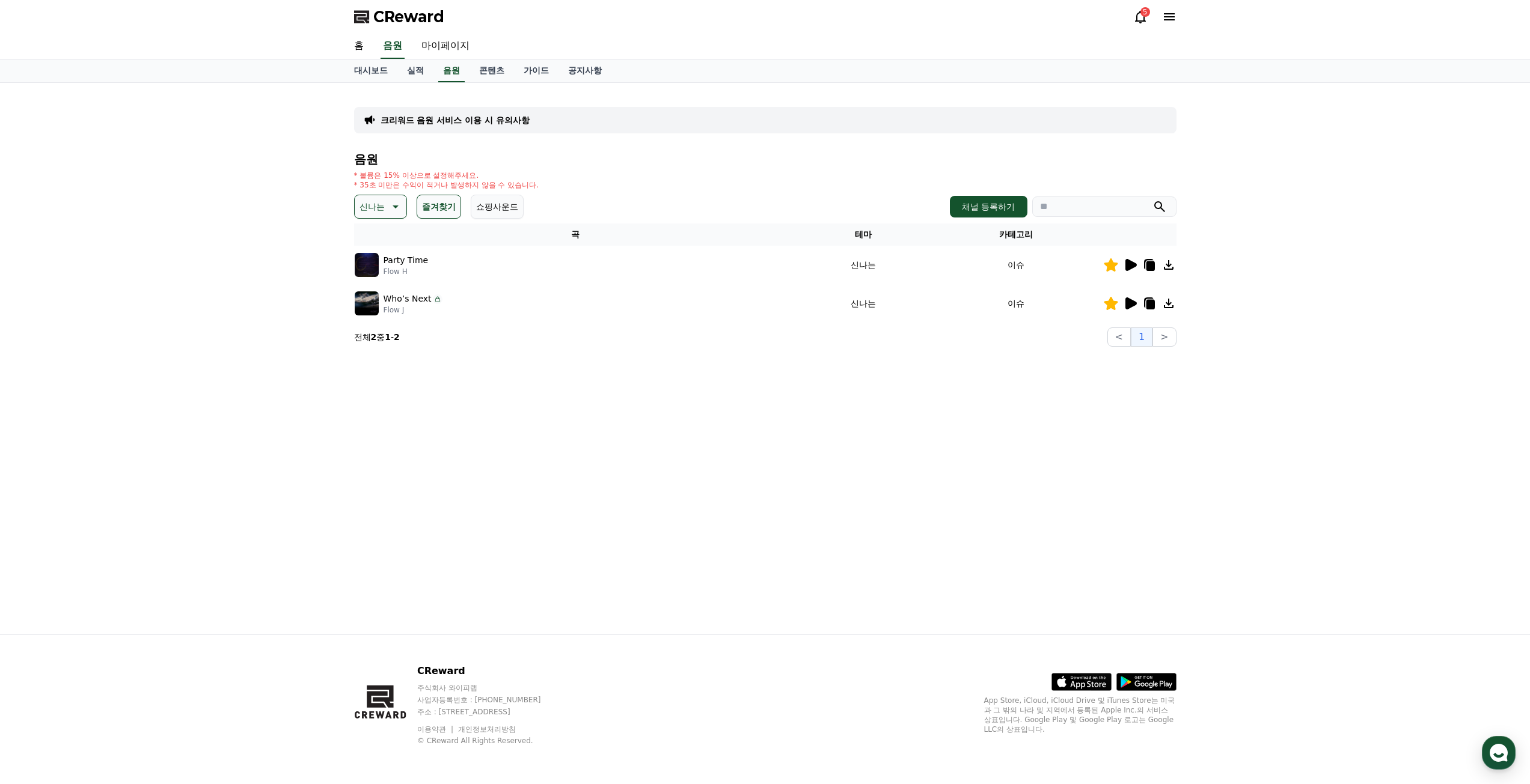
click at [379, 213] on p "신나는" at bounding box center [372, 206] width 25 height 17
click at [376, 263] on button "반전" at bounding box center [369, 257] width 27 height 27
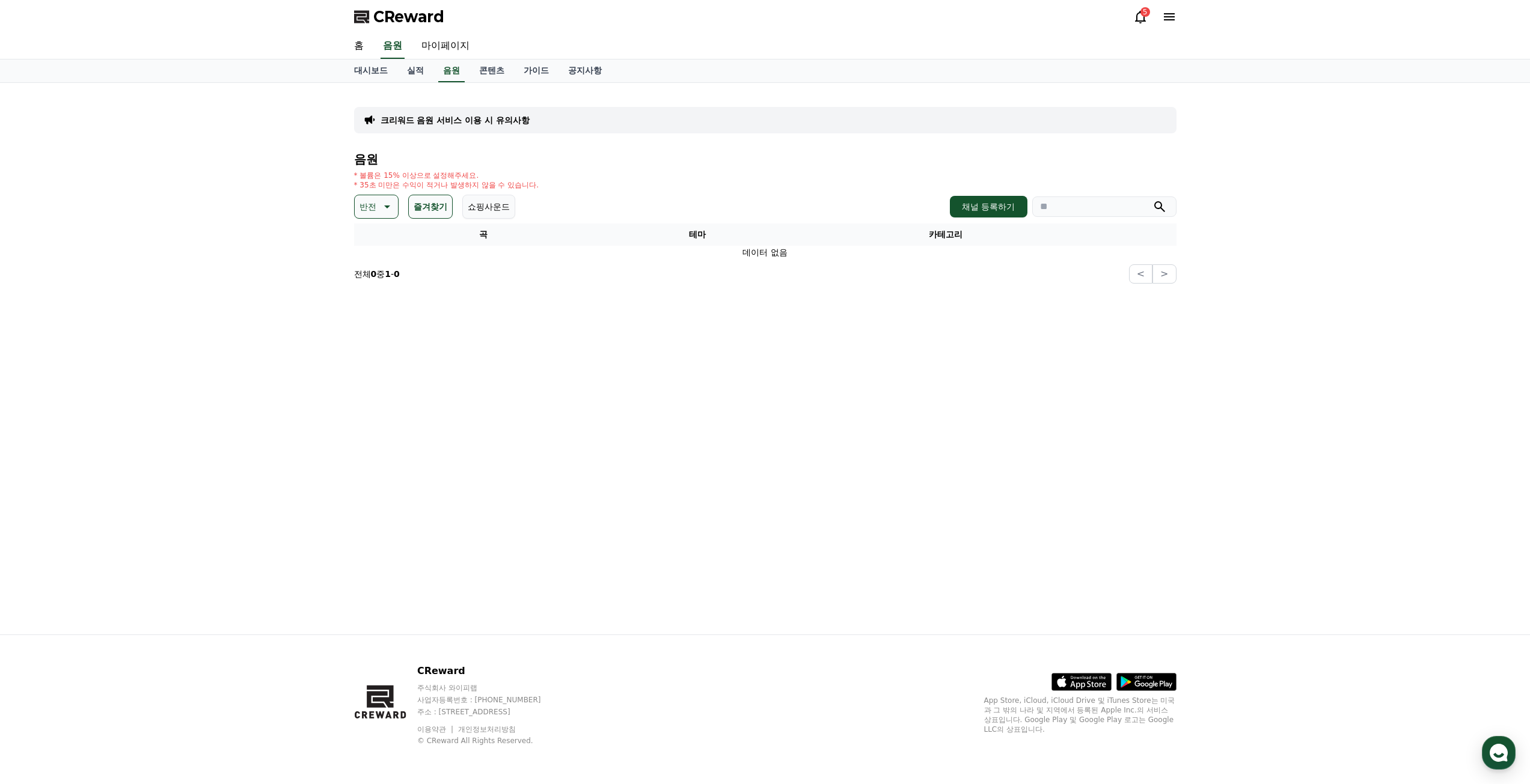
click at [385, 211] on icon at bounding box center [386, 207] width 14 height 14
click at [445, 206] on button "즐겨찾기" at bounding box center [430, 206] width 45 height 24
click at [381, 340] on div "전체 환상적인 호기심 어두운 밝은 통통튀는 신나는 반전 웅장한 드라마틱 즐거움 분위기있는 EDM 그루브 슬픈 잔잔한 귀여운 감동적인 긴장되는 …" at bounding box center [382, 435] width 52 height 620
click at [379, 328] on button "신나는" at bounding box center [373, 326] width 35 height 27
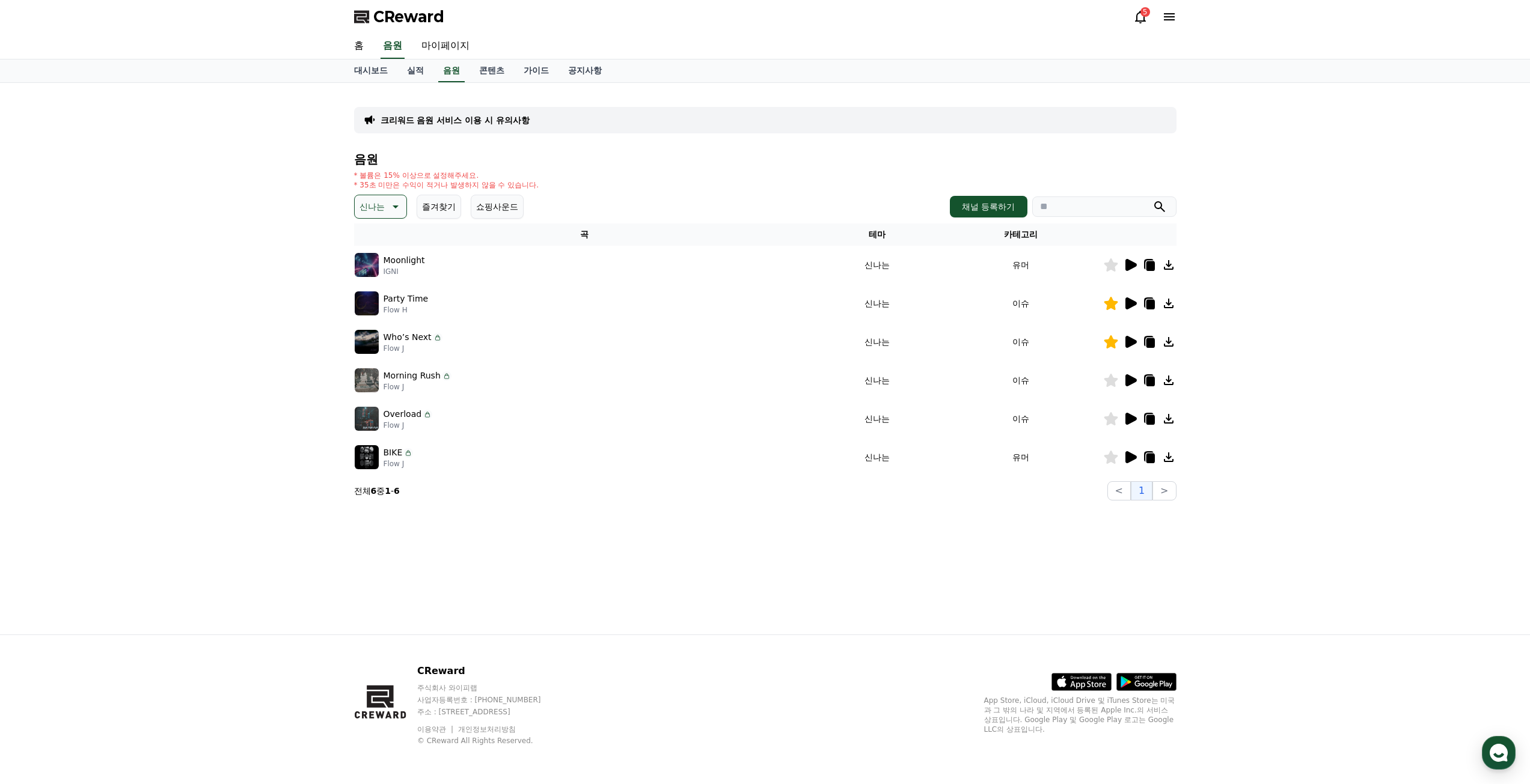
click at [1133, 266] on icon at bounding box center [1131, 264] width 12 height 12
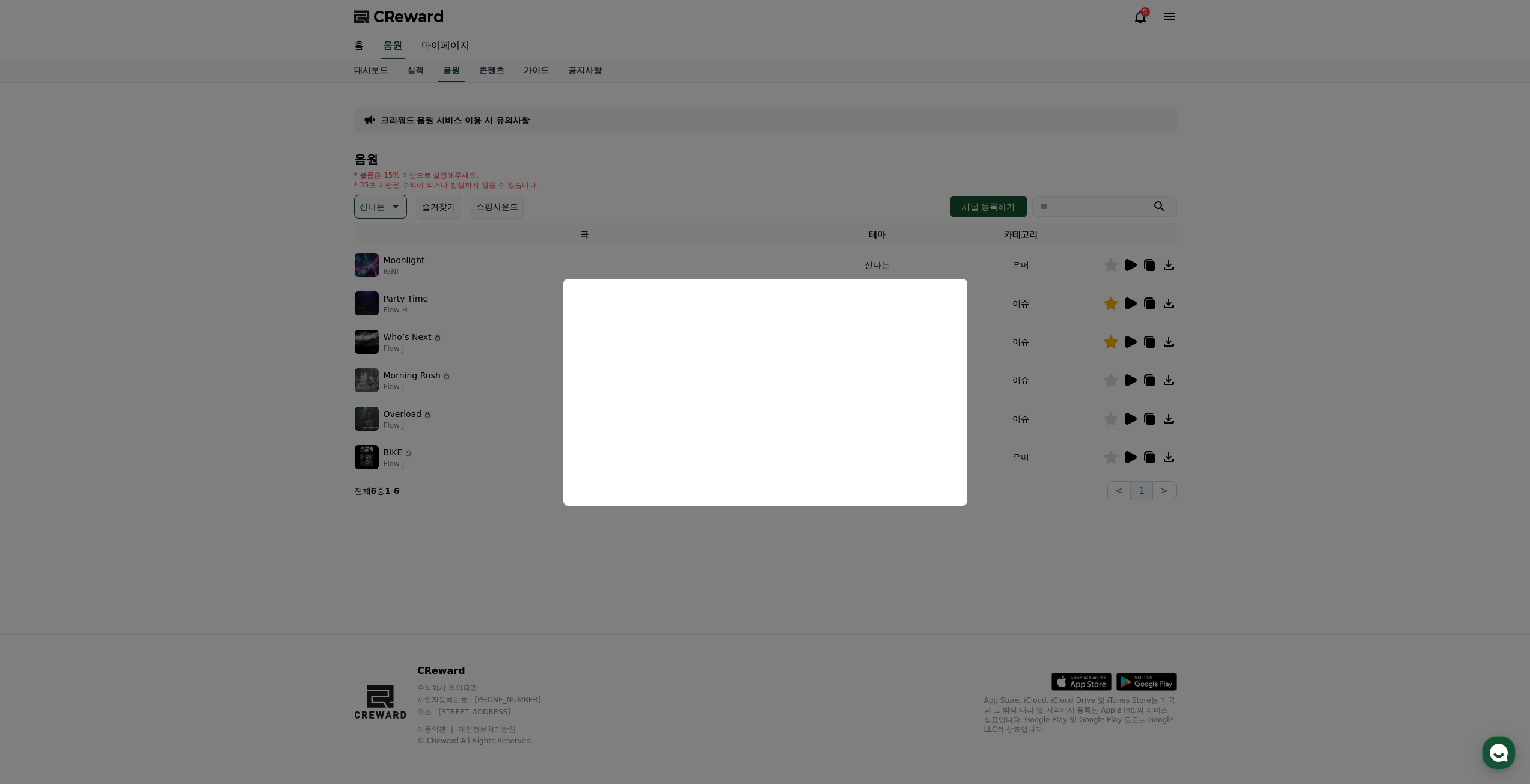
click at [935, 564] on button "close modal" at bounding box center [765, 392] width 1530 height 784
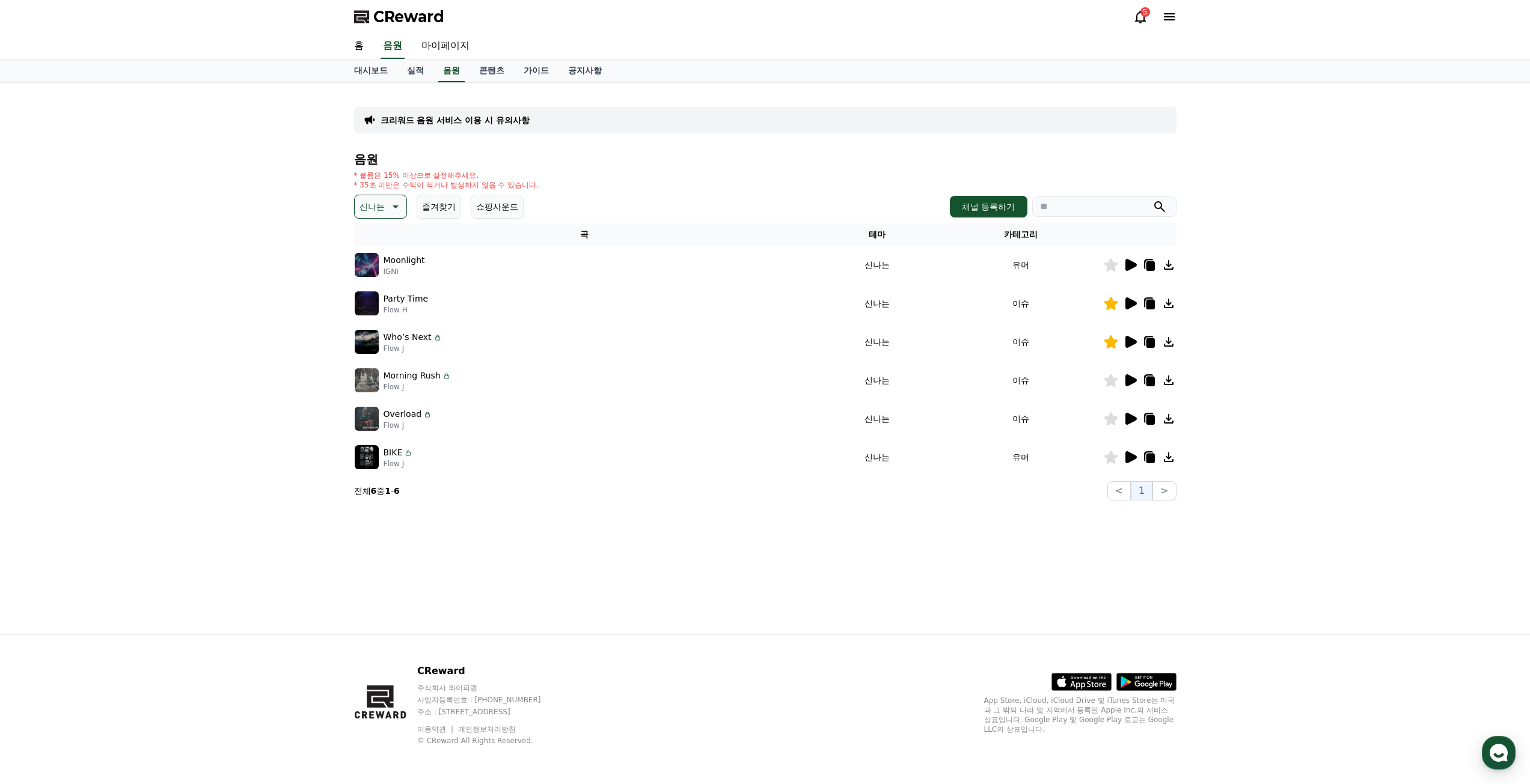
click at [1128, 453] on icon at bounding box center [1131, 457] width 12 height 12
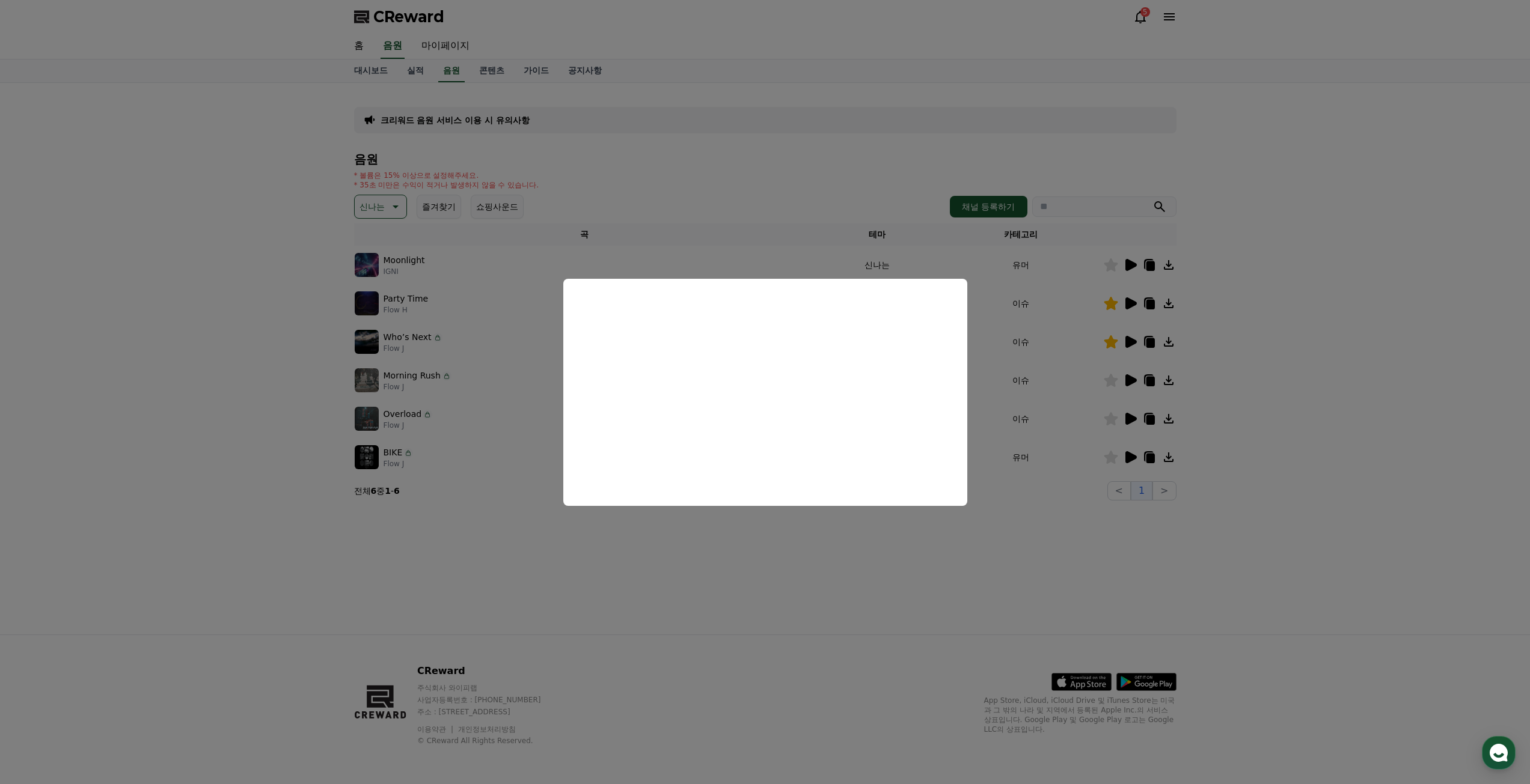
drag, startPoint x: 519, startPoint y: 487, endPoint x: 547, endPoint y: 478, distance: 29.4
click at [519, 487] on button "close modal" at bounding box center [765, 392] width 1530 height 784
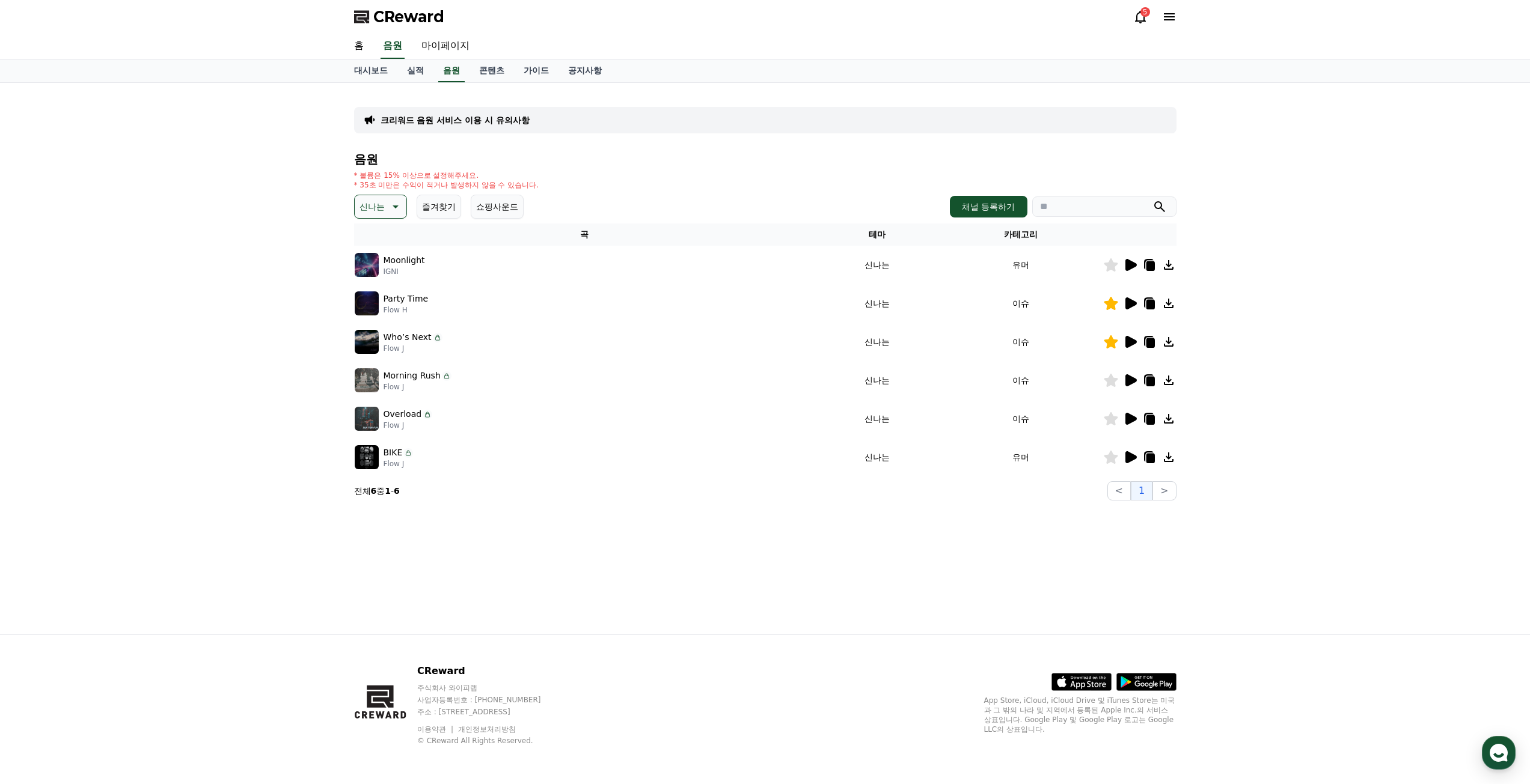
click at [1128, 453] on icon at bounding box center [1131, 457] width 12 height 12
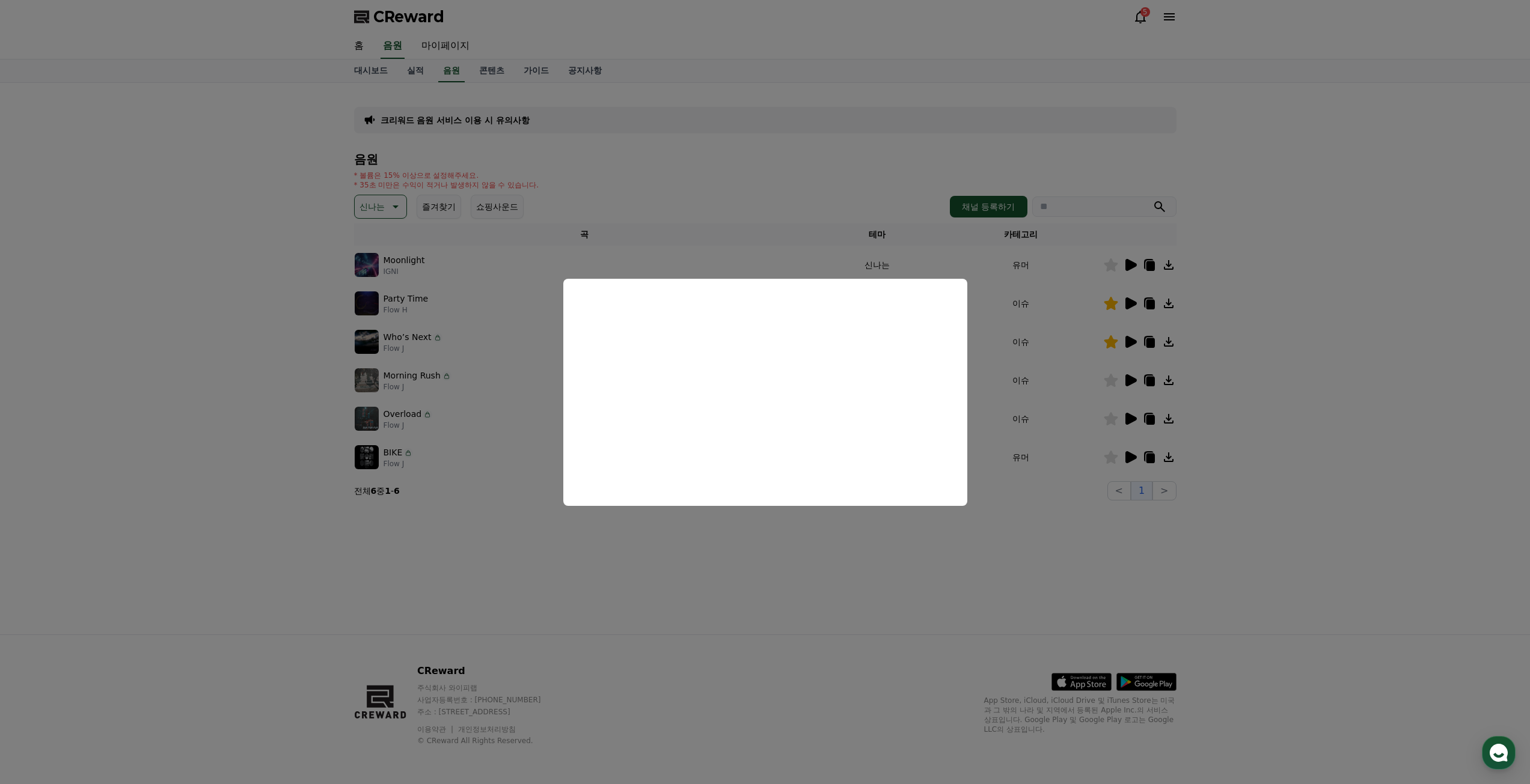
click at [990, 556] on button "close modal" at bounding box center [765, 392] width 1530 height 784
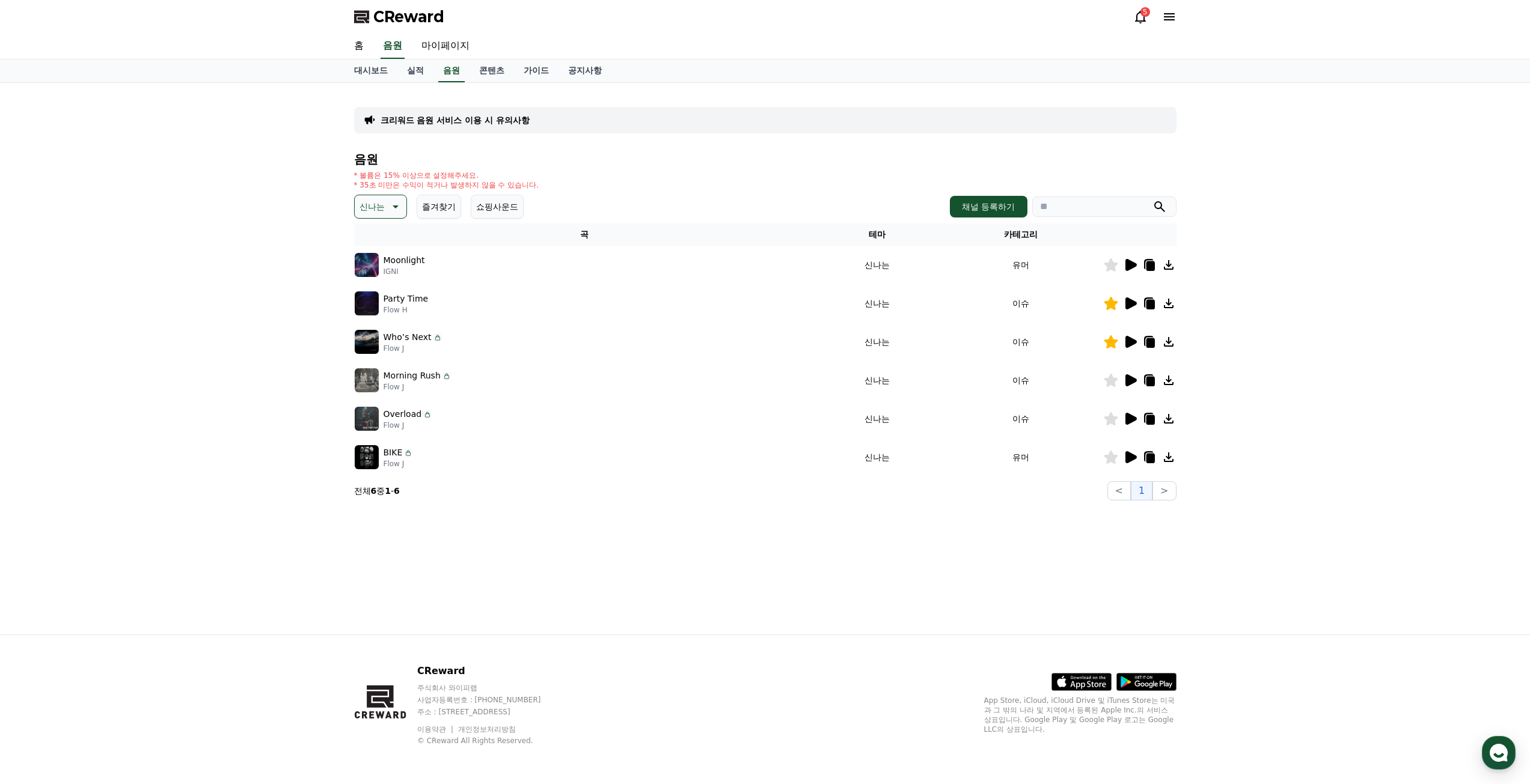
click at [1128, 420] on icon at bounding box center [1131, 418] width 12 height 12
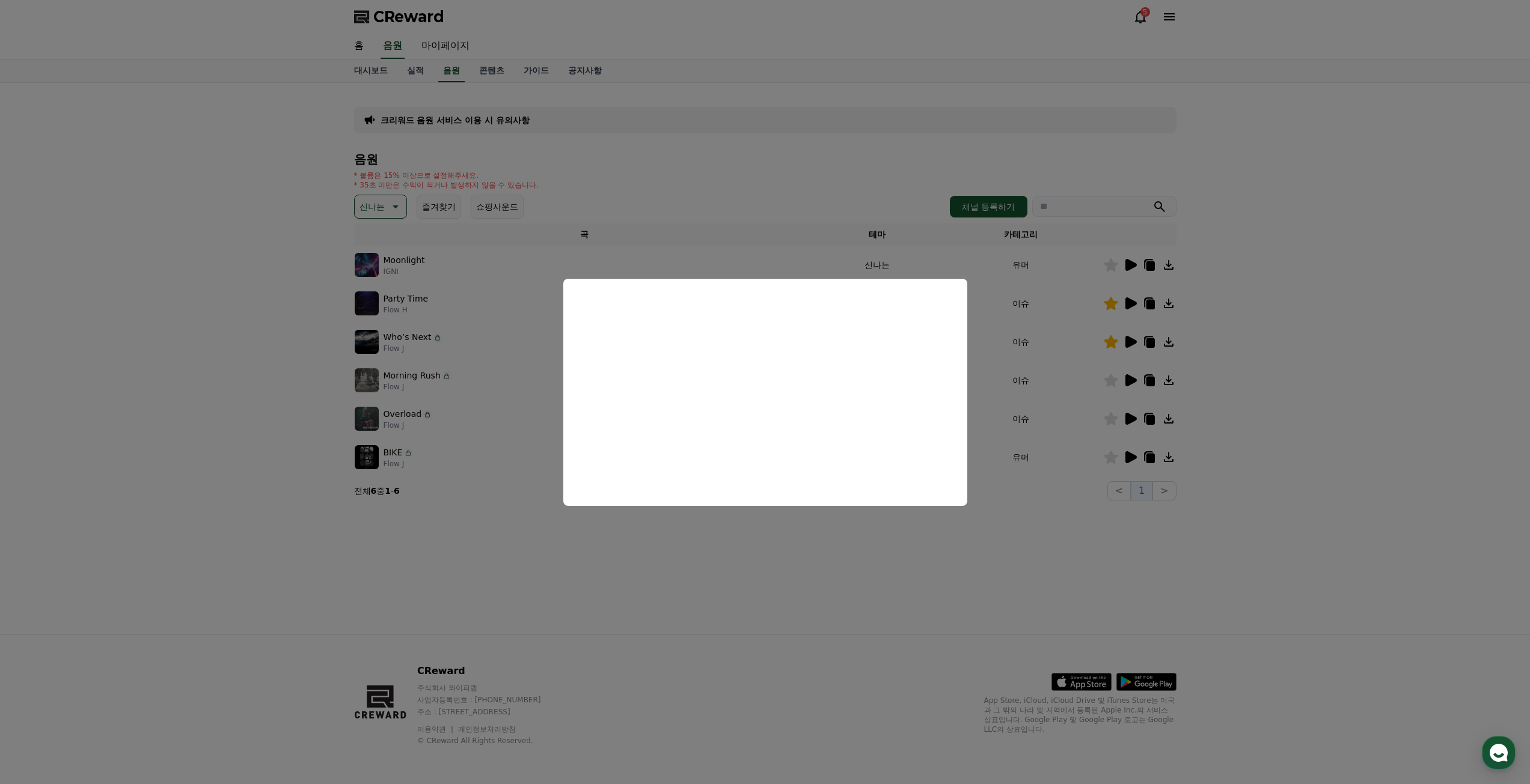
click at [1112, 418] on button "close modal" at bounding box center [765, 392] width 1530 height 784
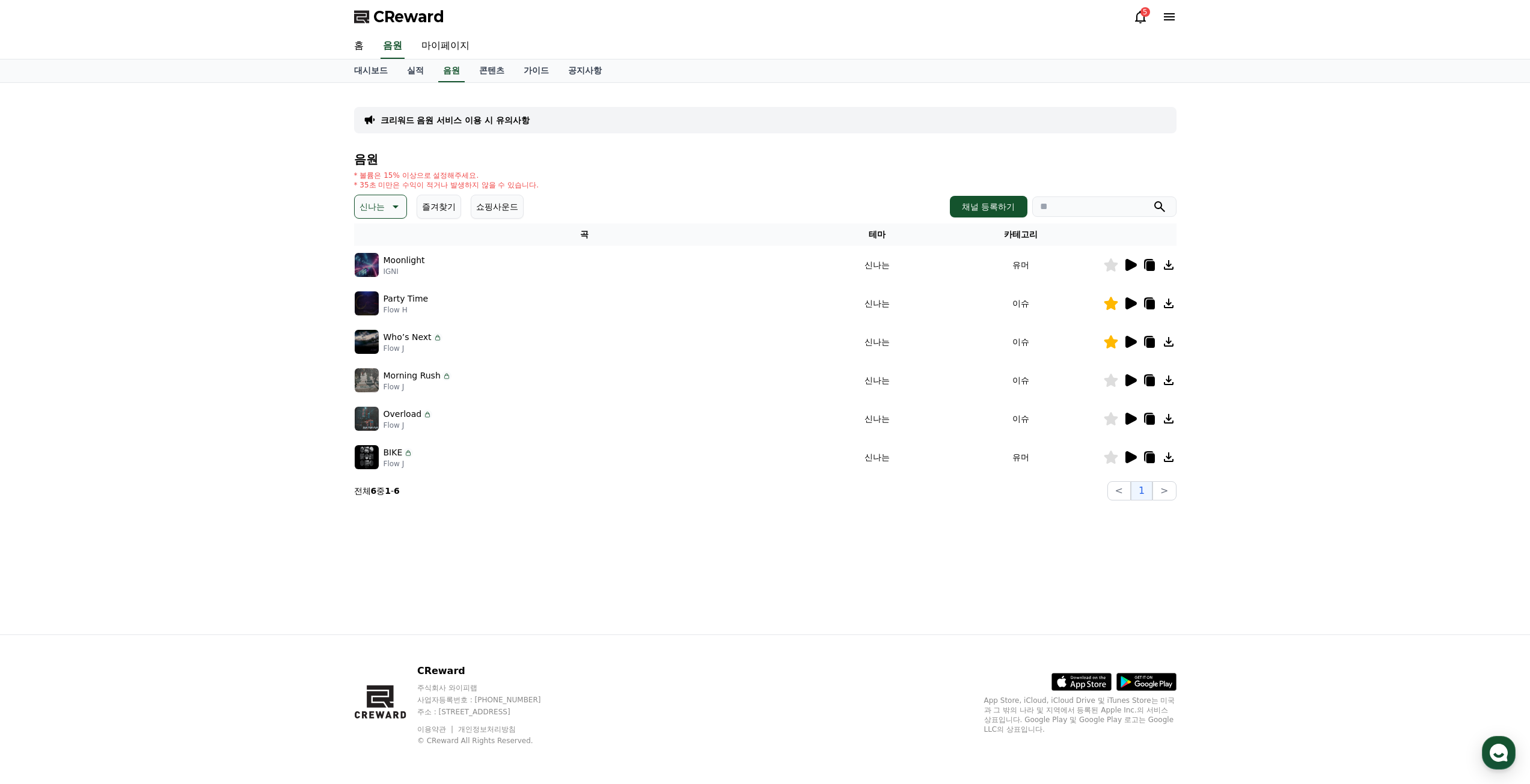
click at [1112, 418] on icon at bounding box center [1111, 418] width 13 height 13
click at [366, 202] on p "신나는" at bounding box center [372, 206] width 25 height 17
click at [379, 256] on button "즐거움" at bounding box center [373, 251] width 35 height 27
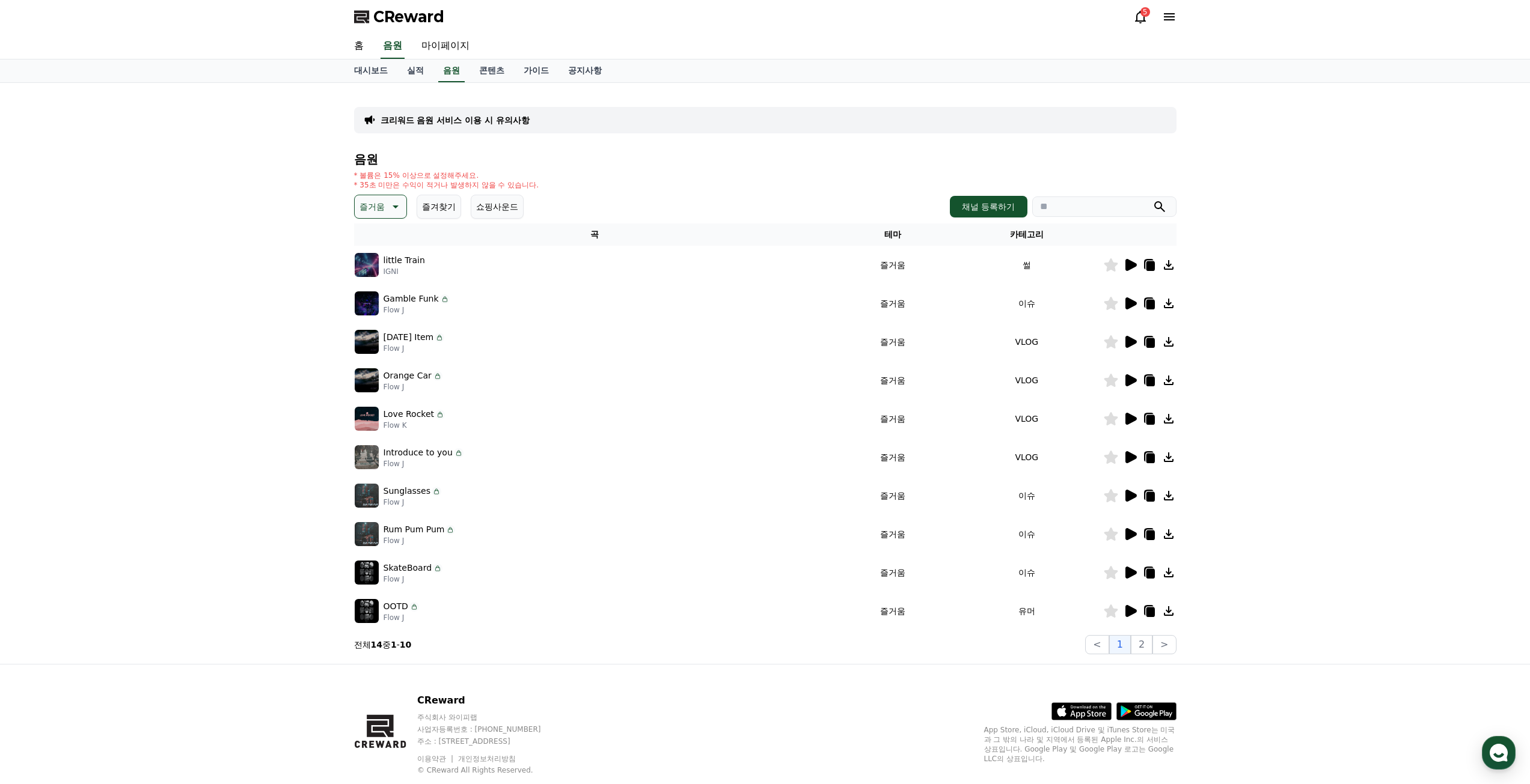
click at [1131, 268] on icon at bounding box center [1131, 264] width 12 height 12
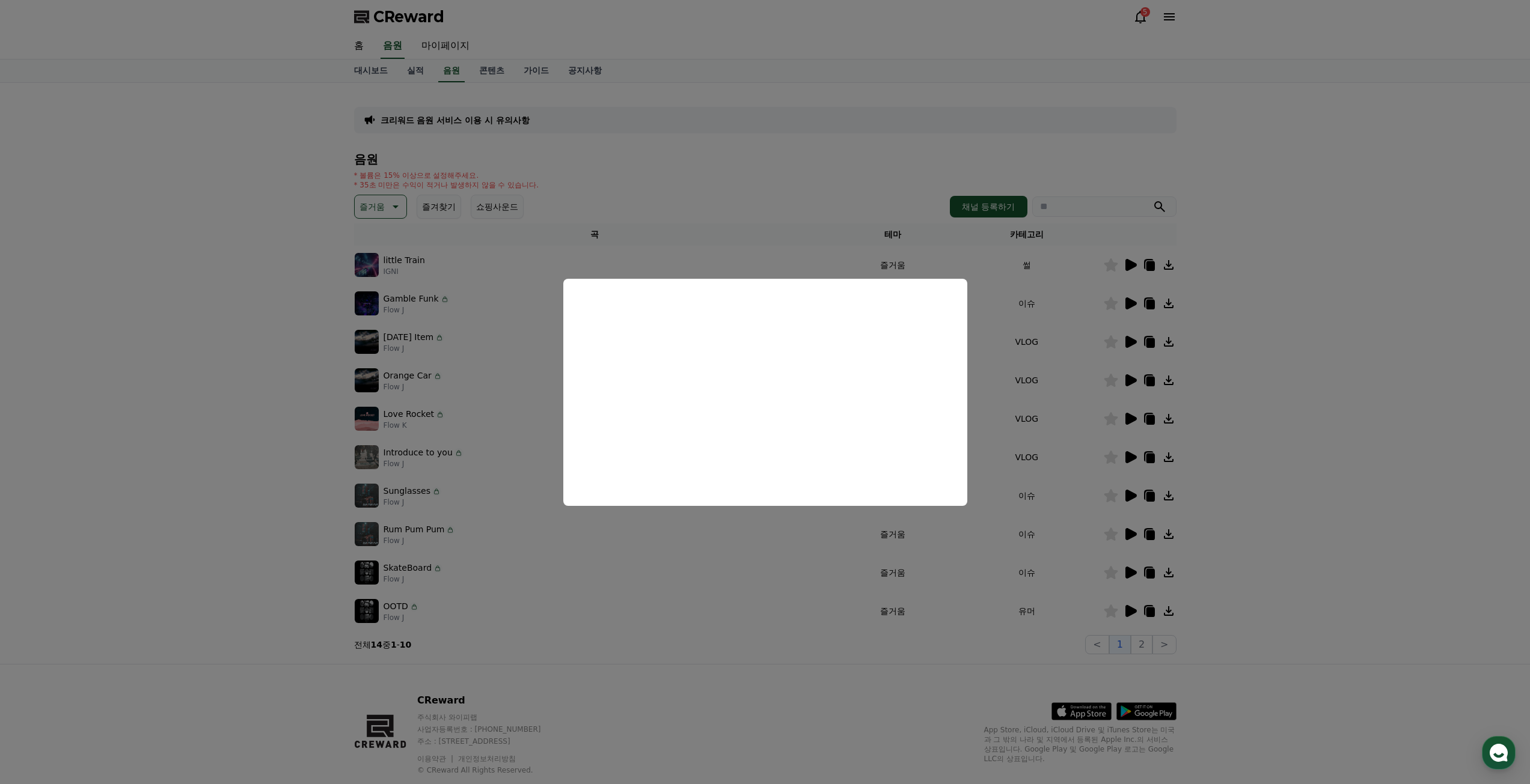
click at [1336, 358] on button "close modal" at bounding box center [765, 392] width 1530 height 784
click at [1271, 319] on div "크리워드 음원 서비스 이용 시 유의사항 음원 * 볼륨은 15% 이상으로 설정해주세요. * 35초 미만은 수익이 적거나 발생하지 않을 수 있습니…" at bounding box center [765, 374] width 1530 height 582
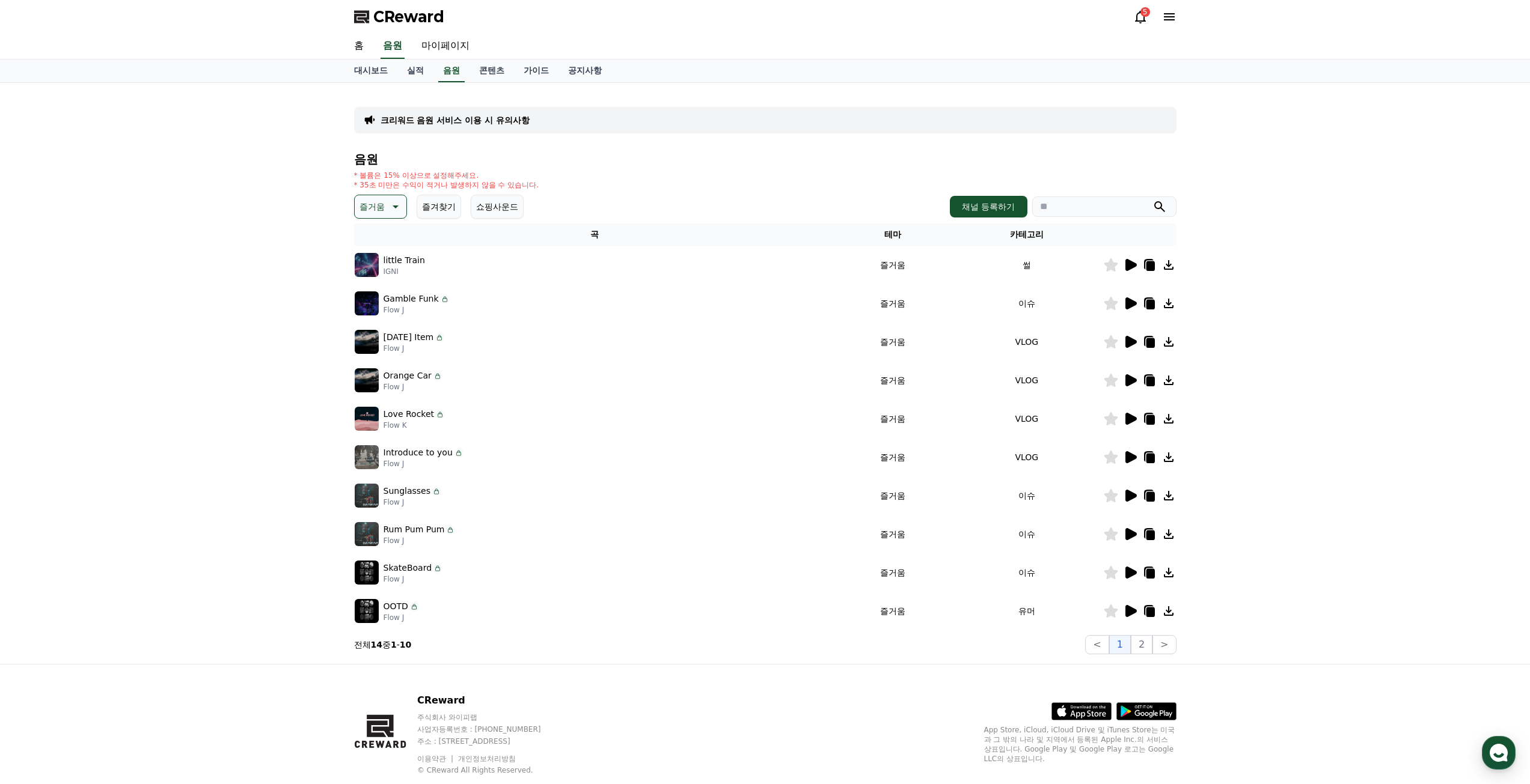
click at [1111, 265] on icon at bounding box center [1111, 264] width 13 height 13
click at [1129, 309] on icon at bounding box center [1130, 304] width 14 height 14
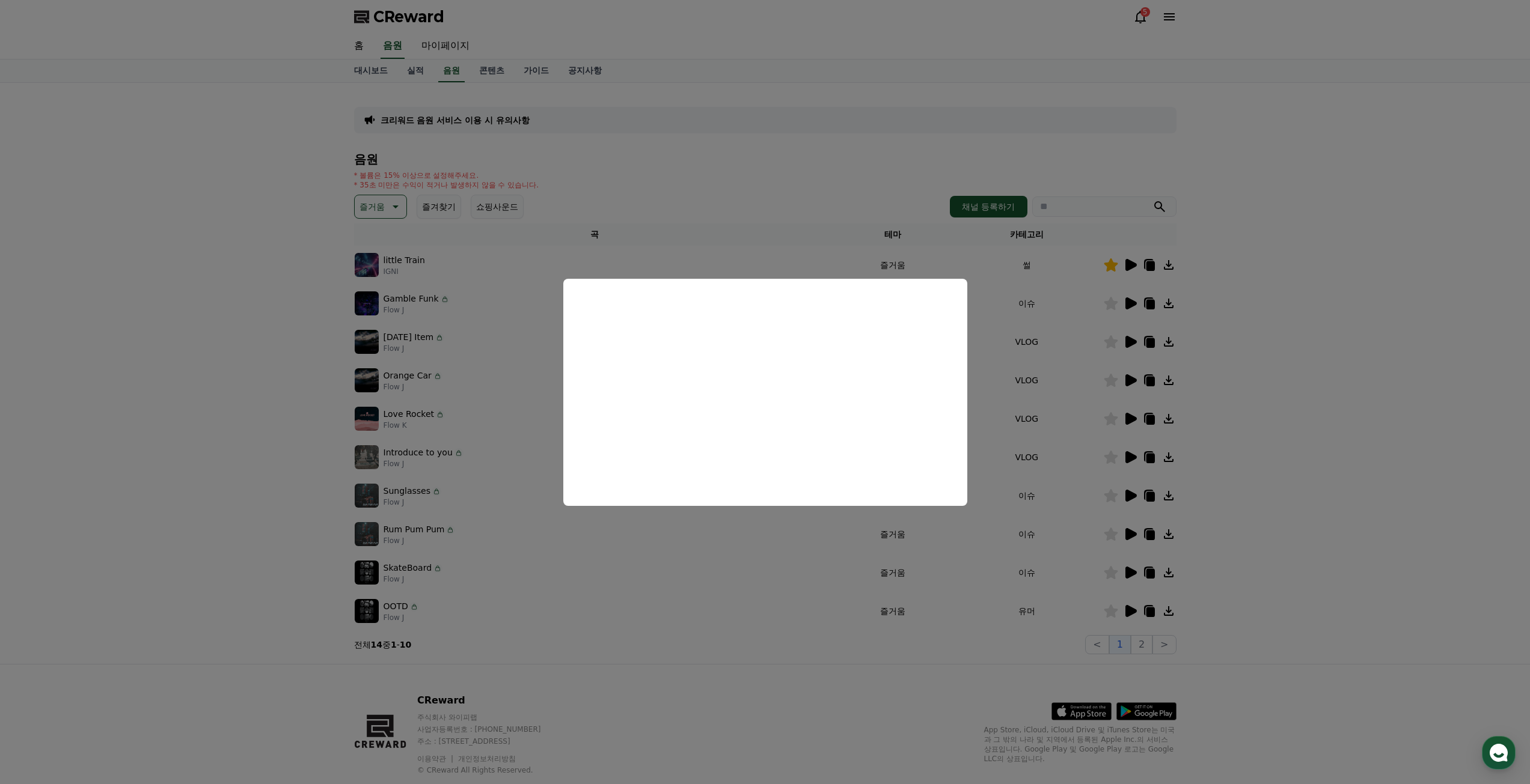
click at [1283, 348] on button "close modal" at bounding box center [765, 392] width 1530 height 784
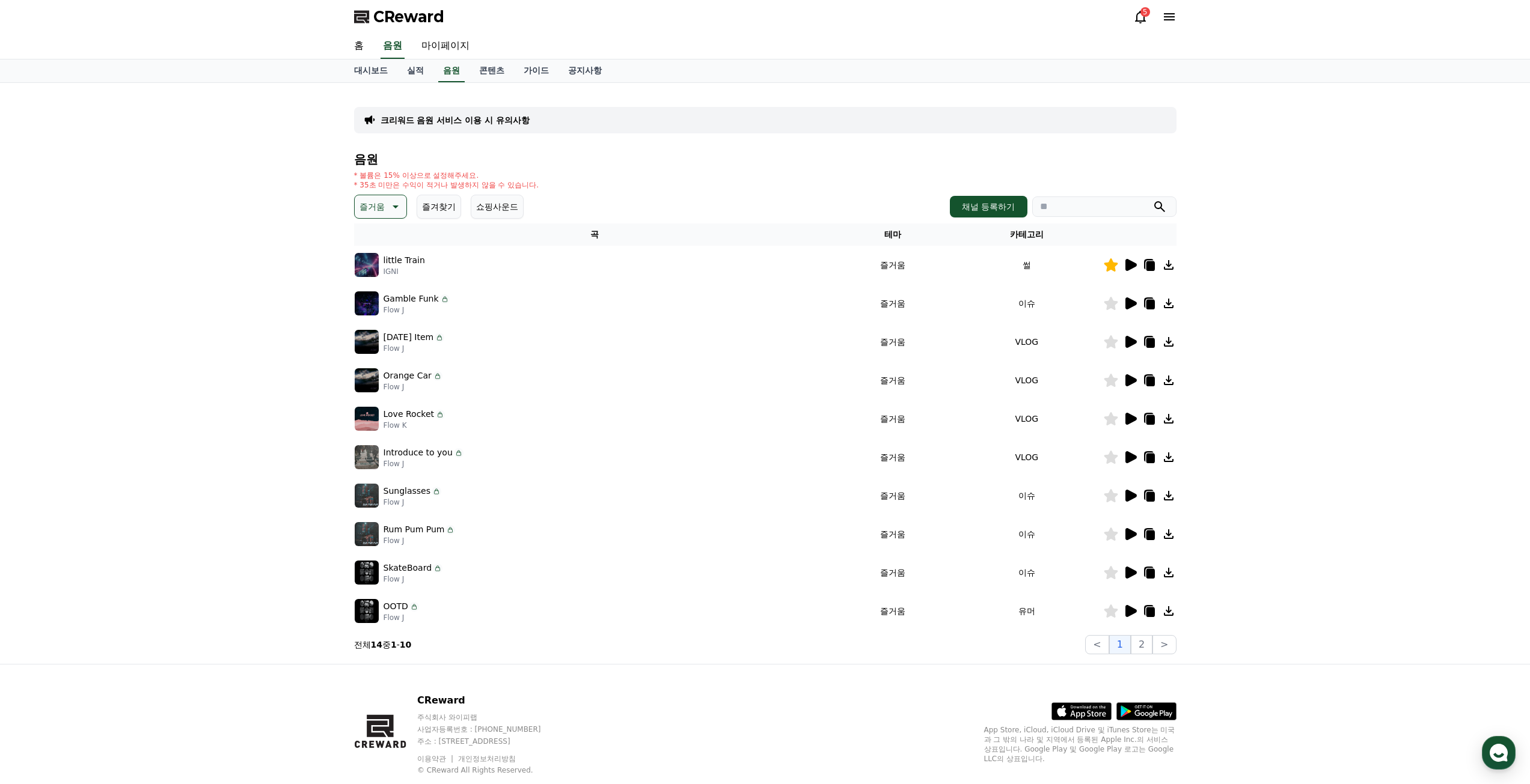
click at [1110, 302] on icon at bounding box center [1111, 303] width 13 height 13
drag, startPoint x: 262, startPoint y: 406, endPoint x: 320, endPoint y: 398, distance: 58.5
click at [262, 406] on div "크리워드 음원 서비스 이용 시 유의사항 음원 * 볼륨은 15% 이상으로 설정해주세요. * 35초 미만은 수익이 적거나 발생하지 않을 수 있습니…" at bounding box center [765, 374] width 1530 height 582
click at [1129, 343] on icon at bounding box center [1131, 341] width 12 height 12
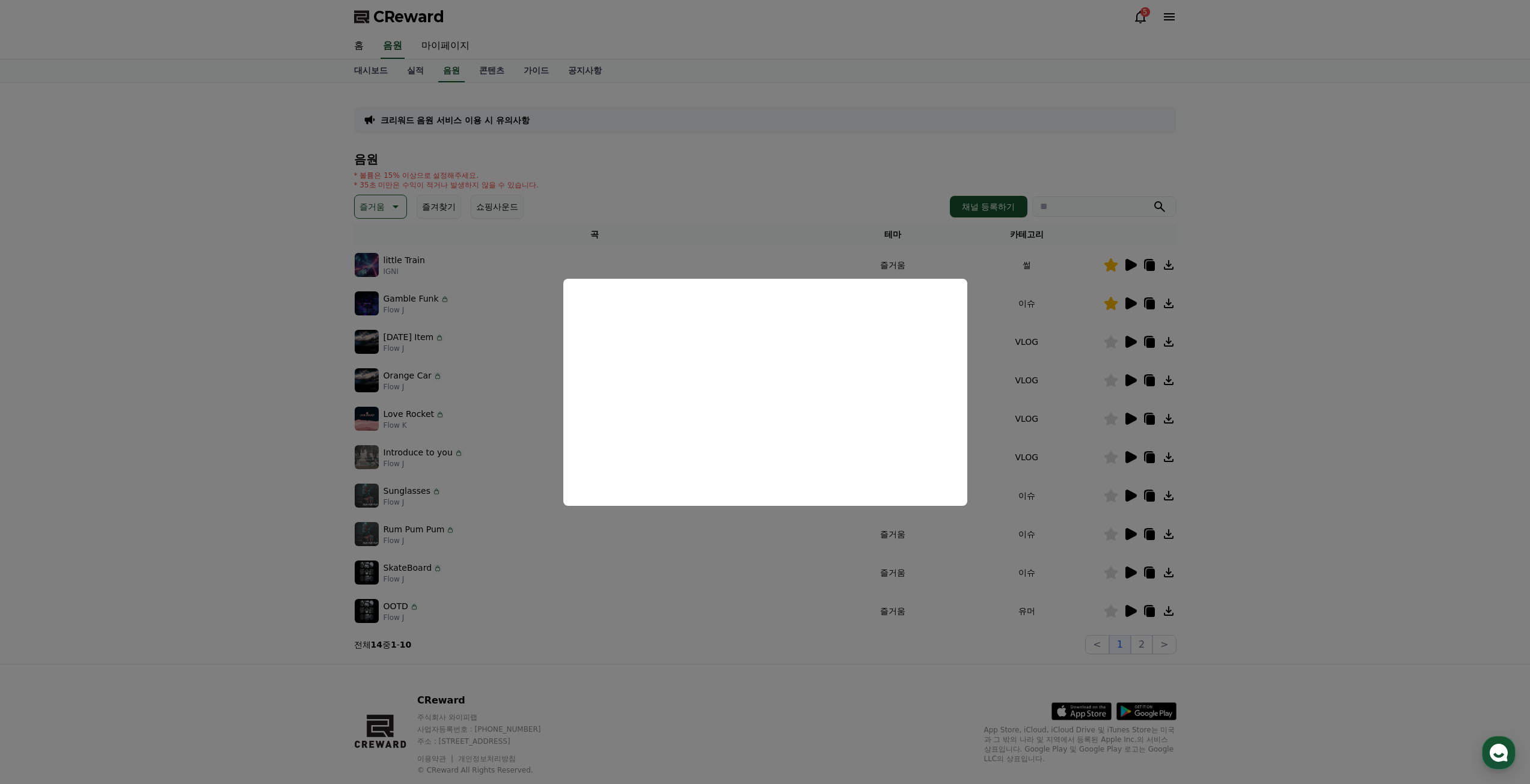
click at [1126, 378] on button "close modal" at bounding box center [765, 392] width 1530 height 784
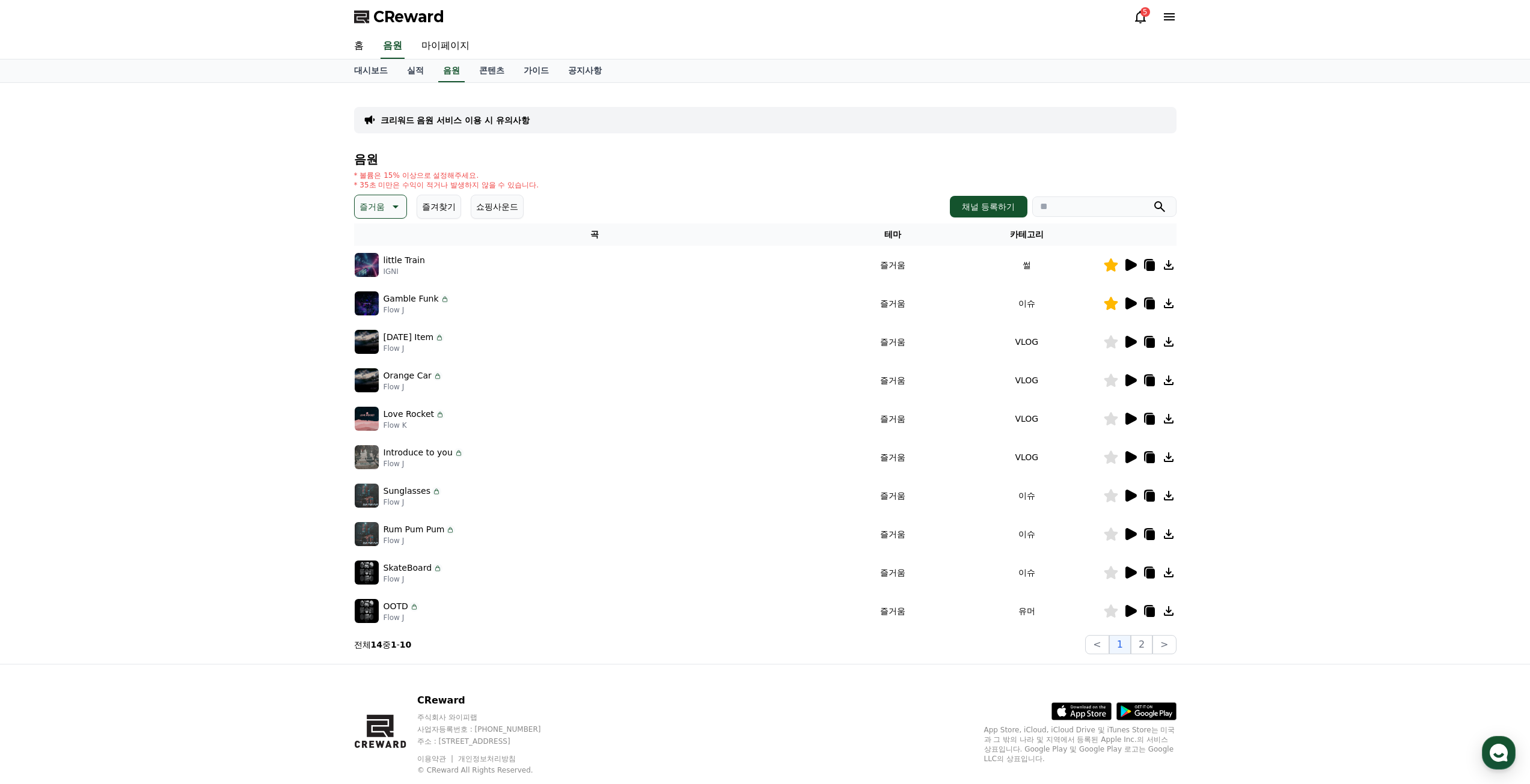
click at [1128, 377] on icon at bounding box center [1131, 380] width 12 height 12
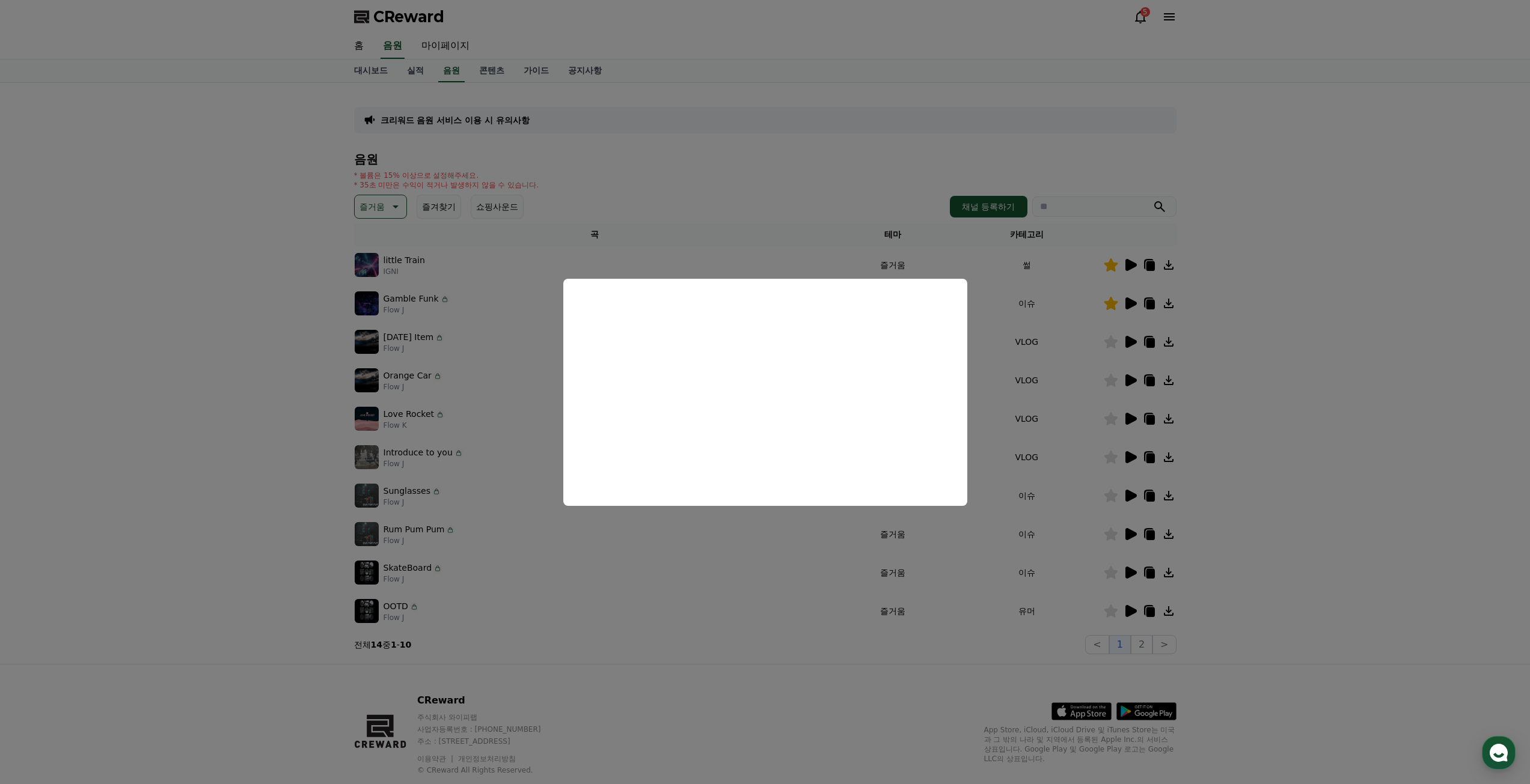
click at [1084, 426] on button "close modal" at bounding box center [765, 392] width 1530 height 784
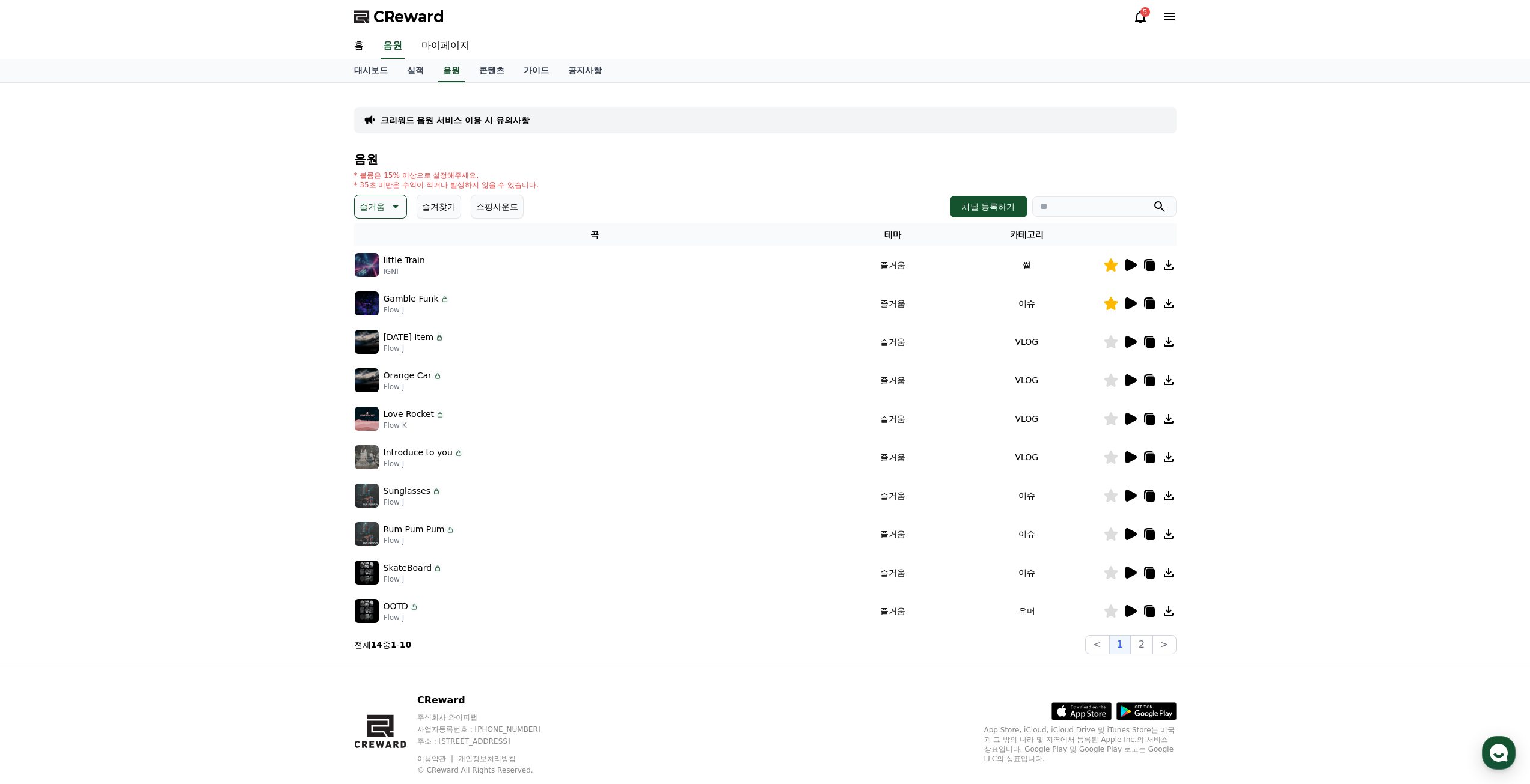
click at [1124, 418] on icon at bounding box center [1130, 418] width 14 height 14
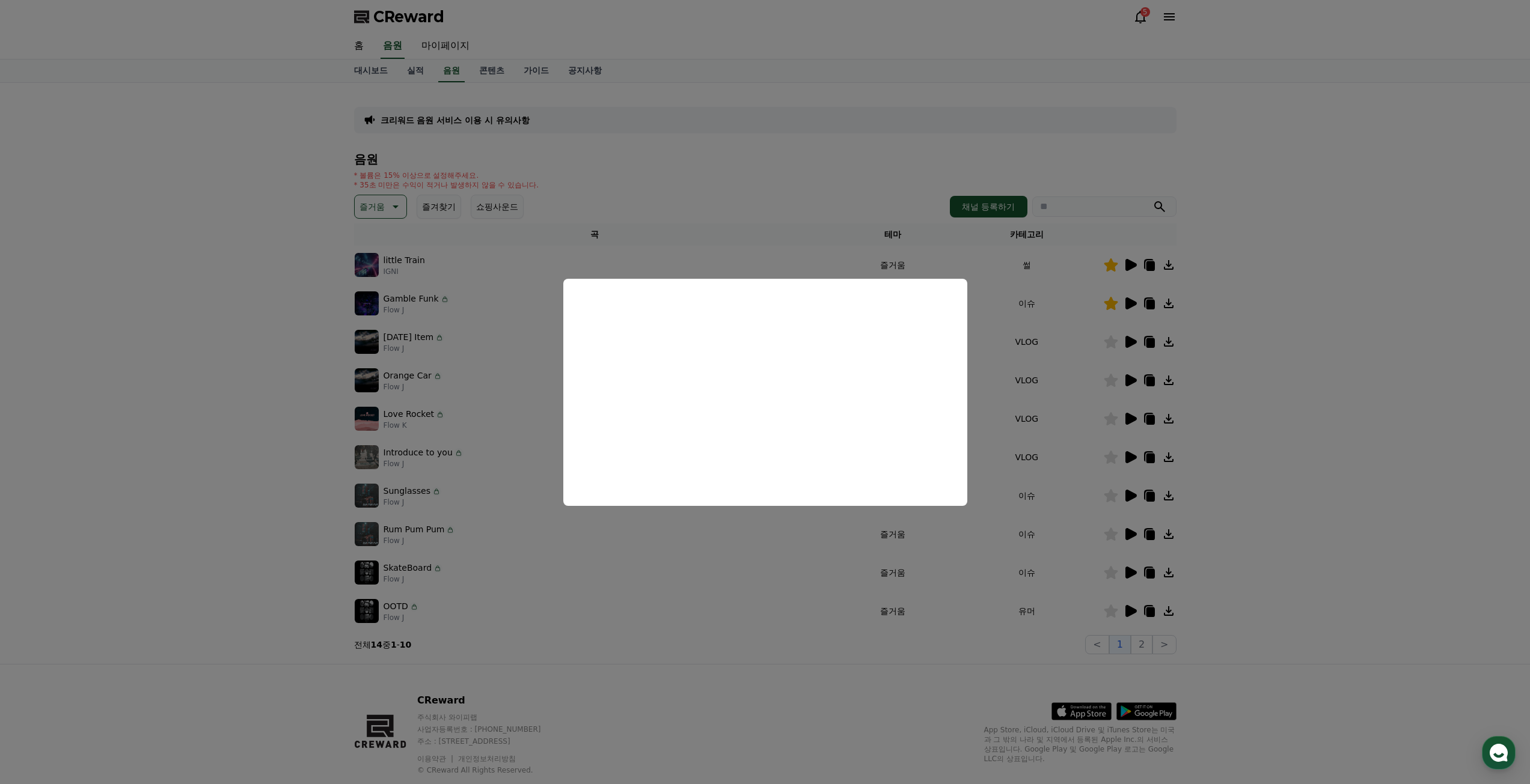
click at [1128, 452] on button "close modal" at bounding box center [765, 392] width 1530 height 784
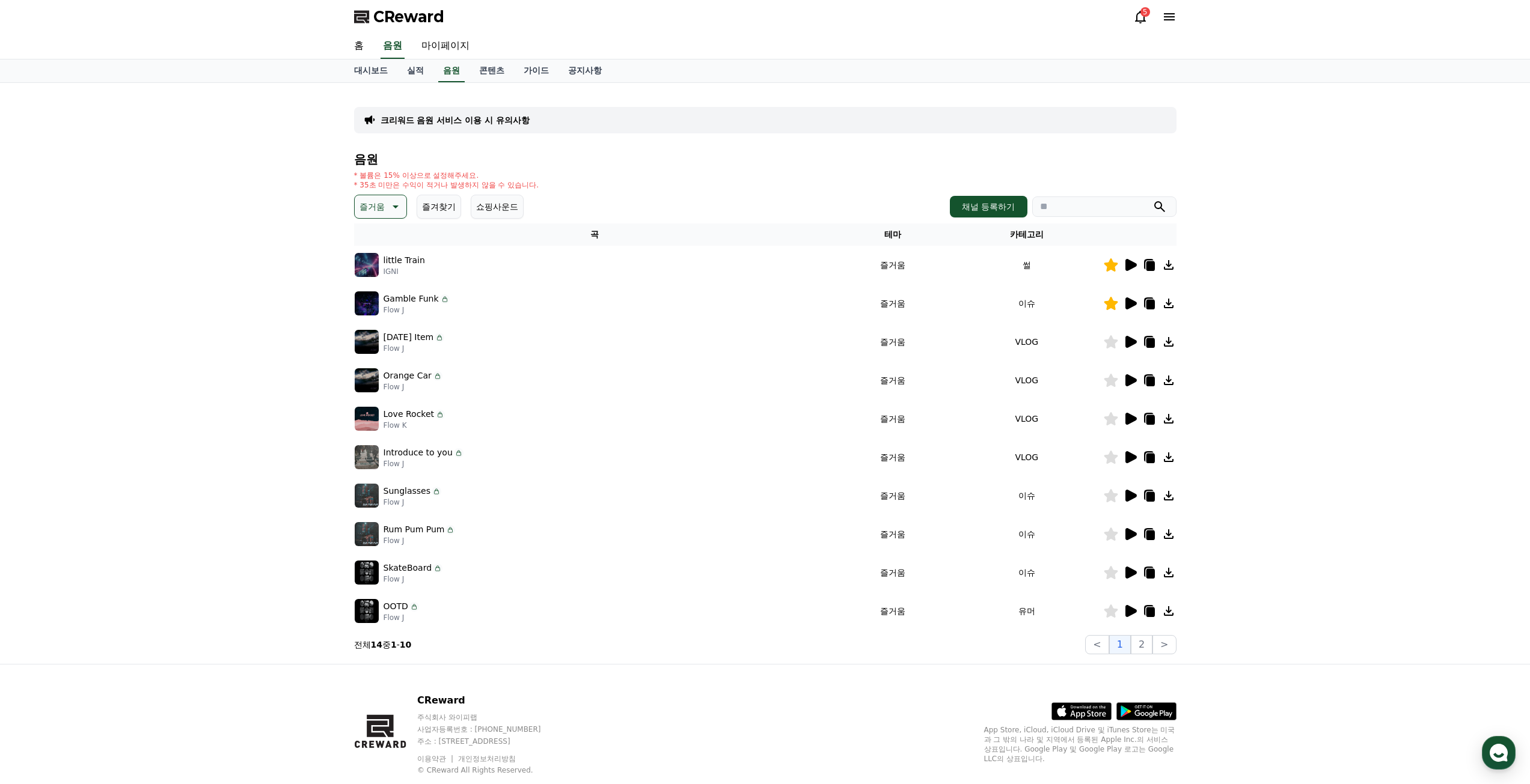
click at [1129, 457] on icon at bounding box center [1131, 457] width 12 height 12
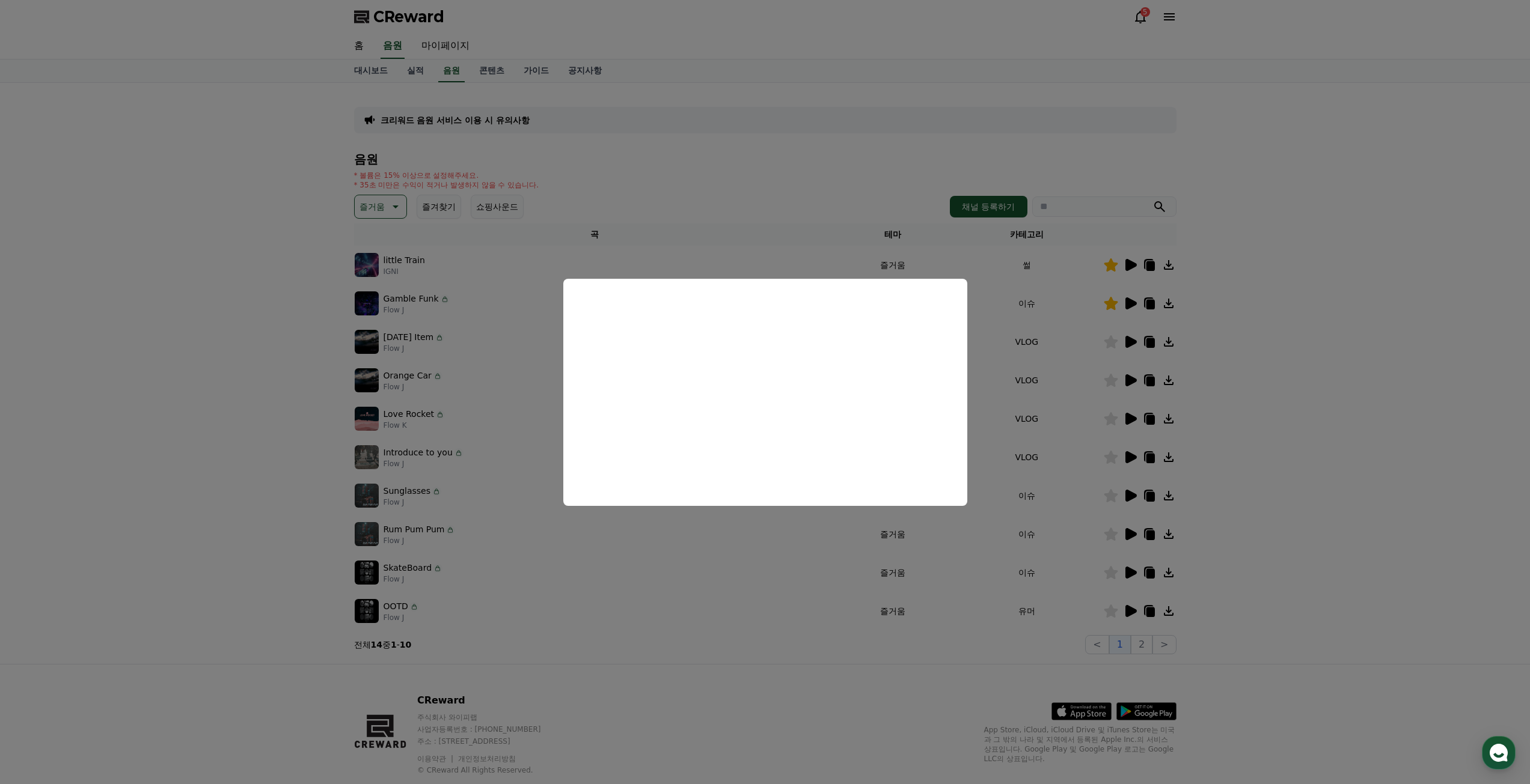
click at [1126, 492] on button "close modal" at bounding box center [765, 392] width 1530 height 784
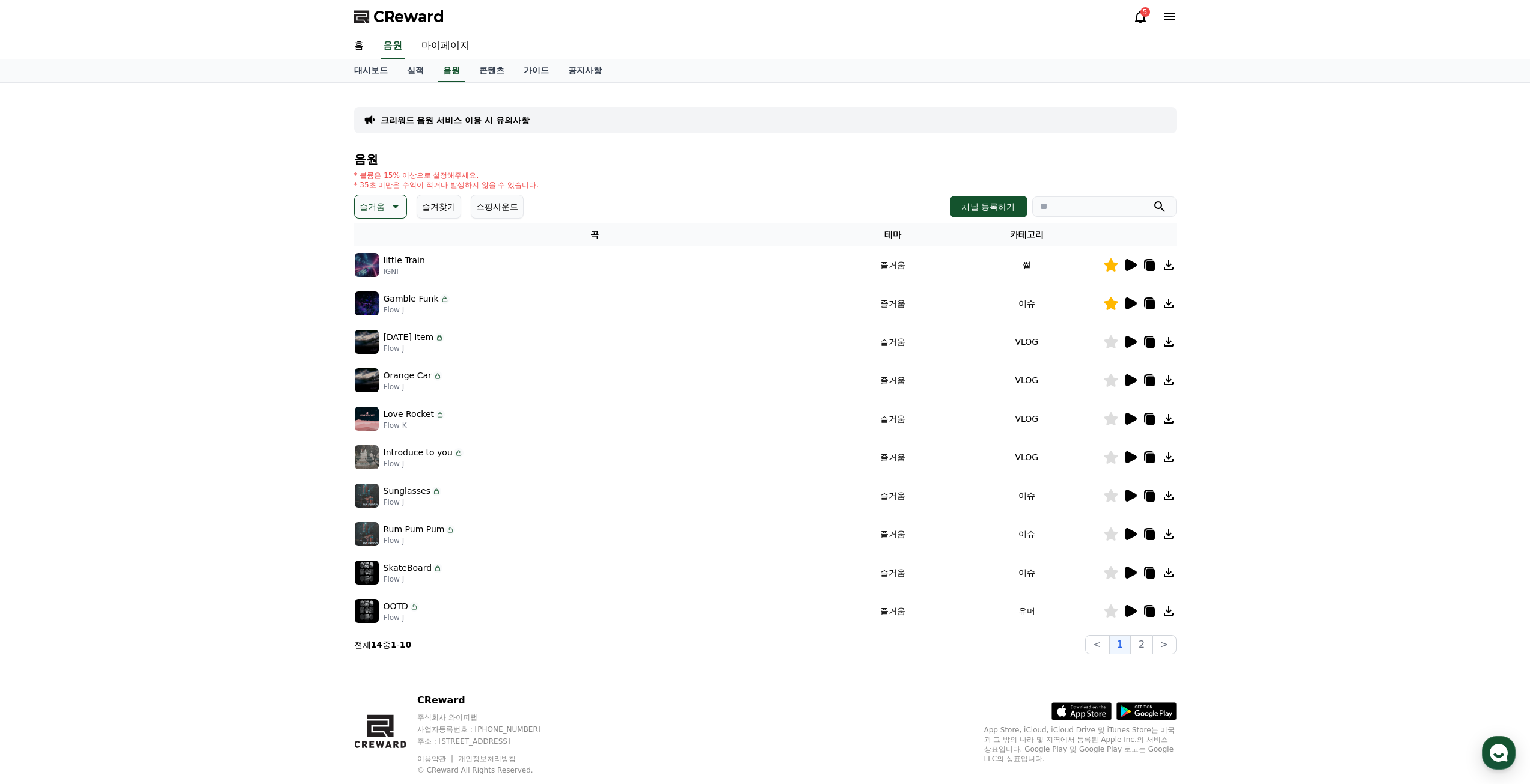
click at [1127, 494] on icon at bounding box center [1131, 495] width 12 height 12
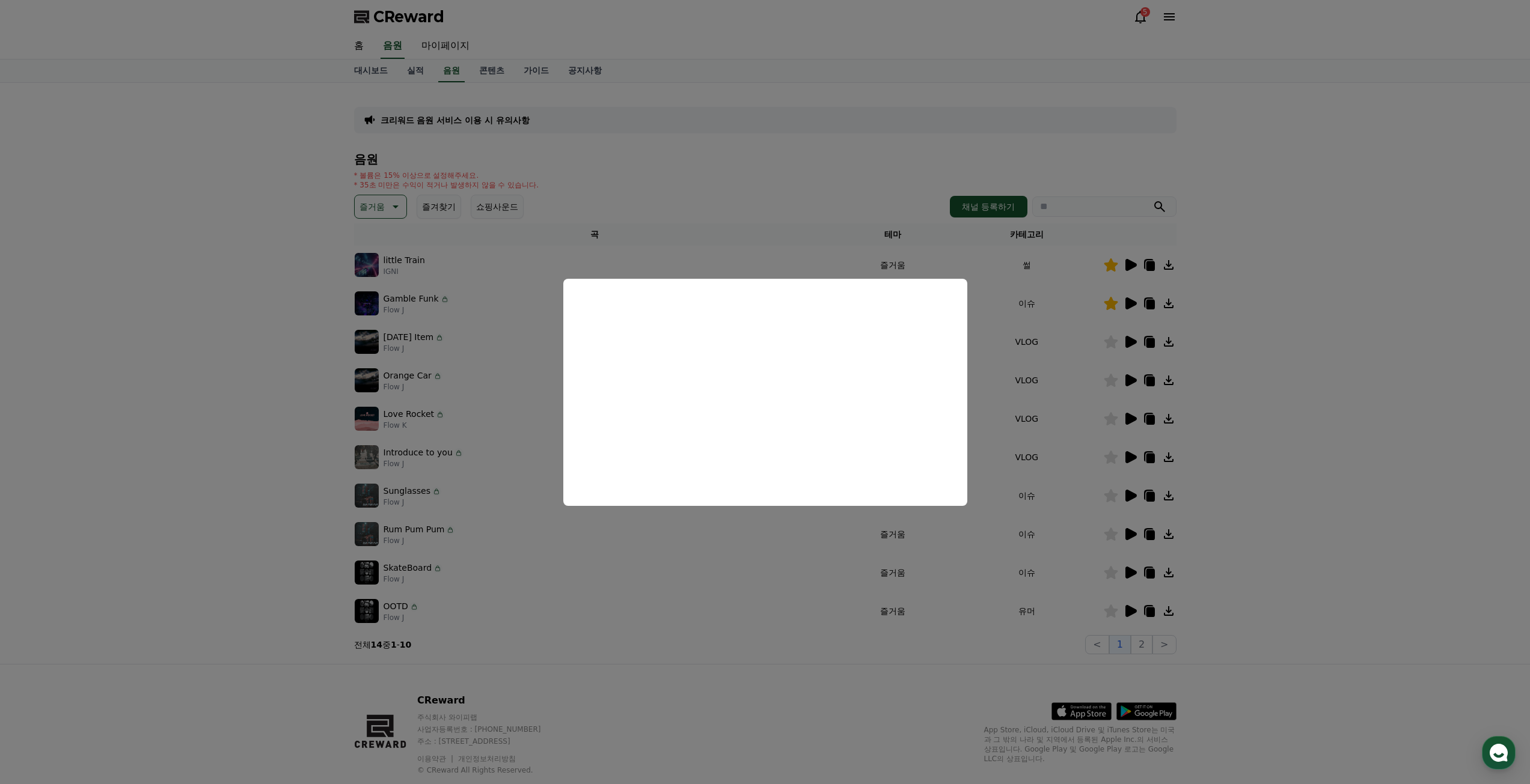
click at [504, 614] on button "close modal" at bounding box center [765, 392] width 1530 height 784
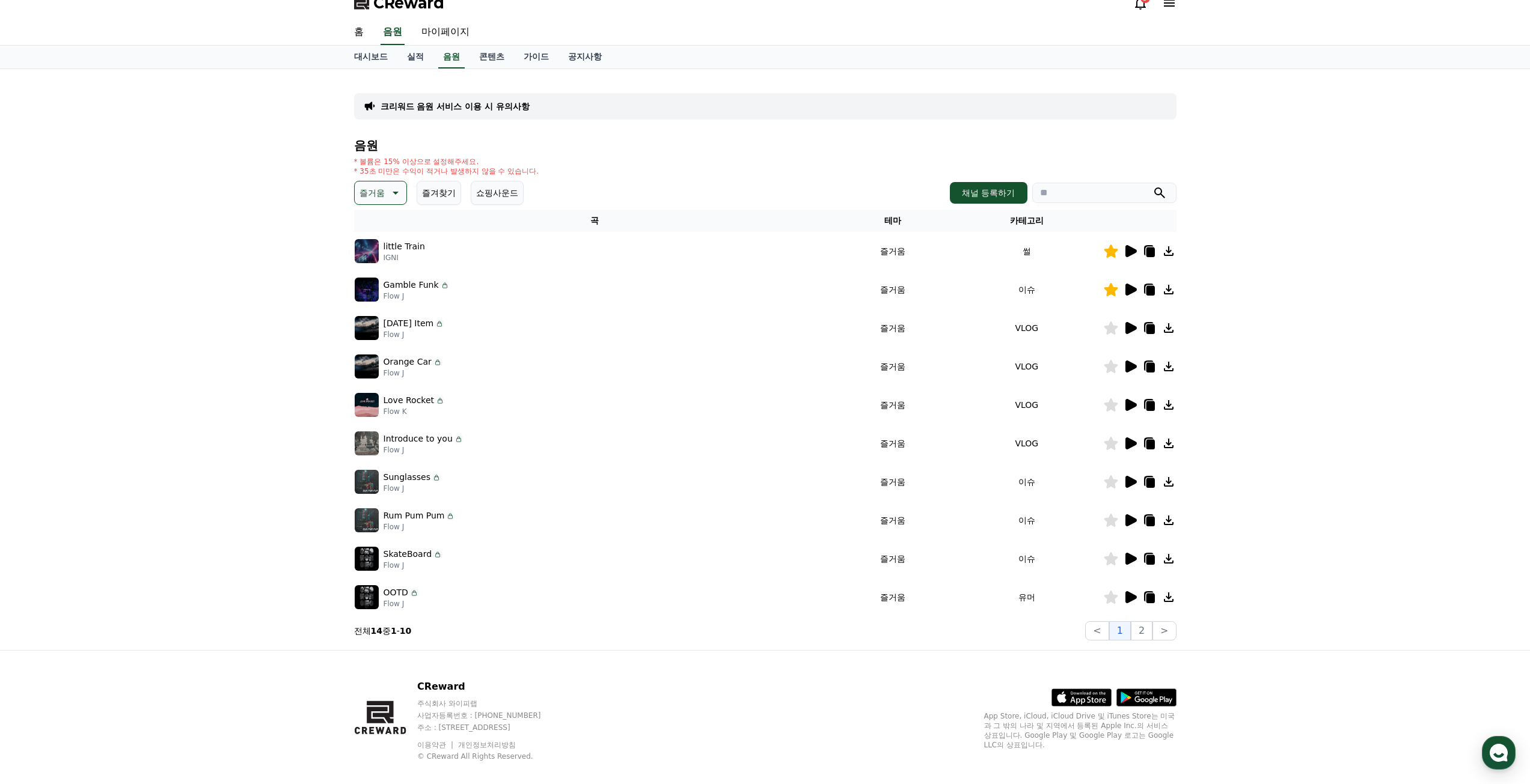
scroll to position [30, 0]
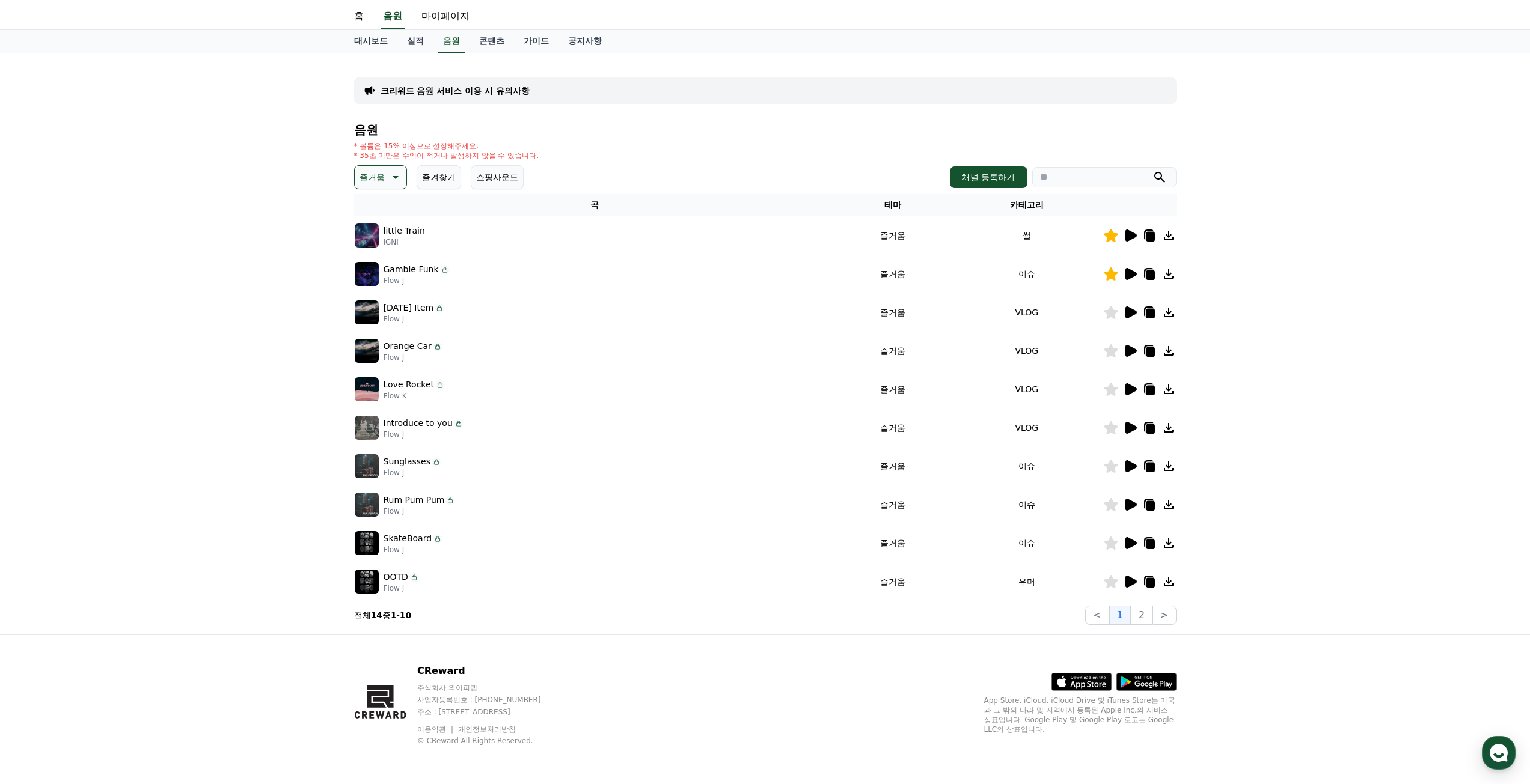
click at [1090, 465] on td "이슈" at bounding box center [1026, 466] width 152 height 39
click at [1133, 466] on icon at bounding box center [1131, 466] width 12 height 12
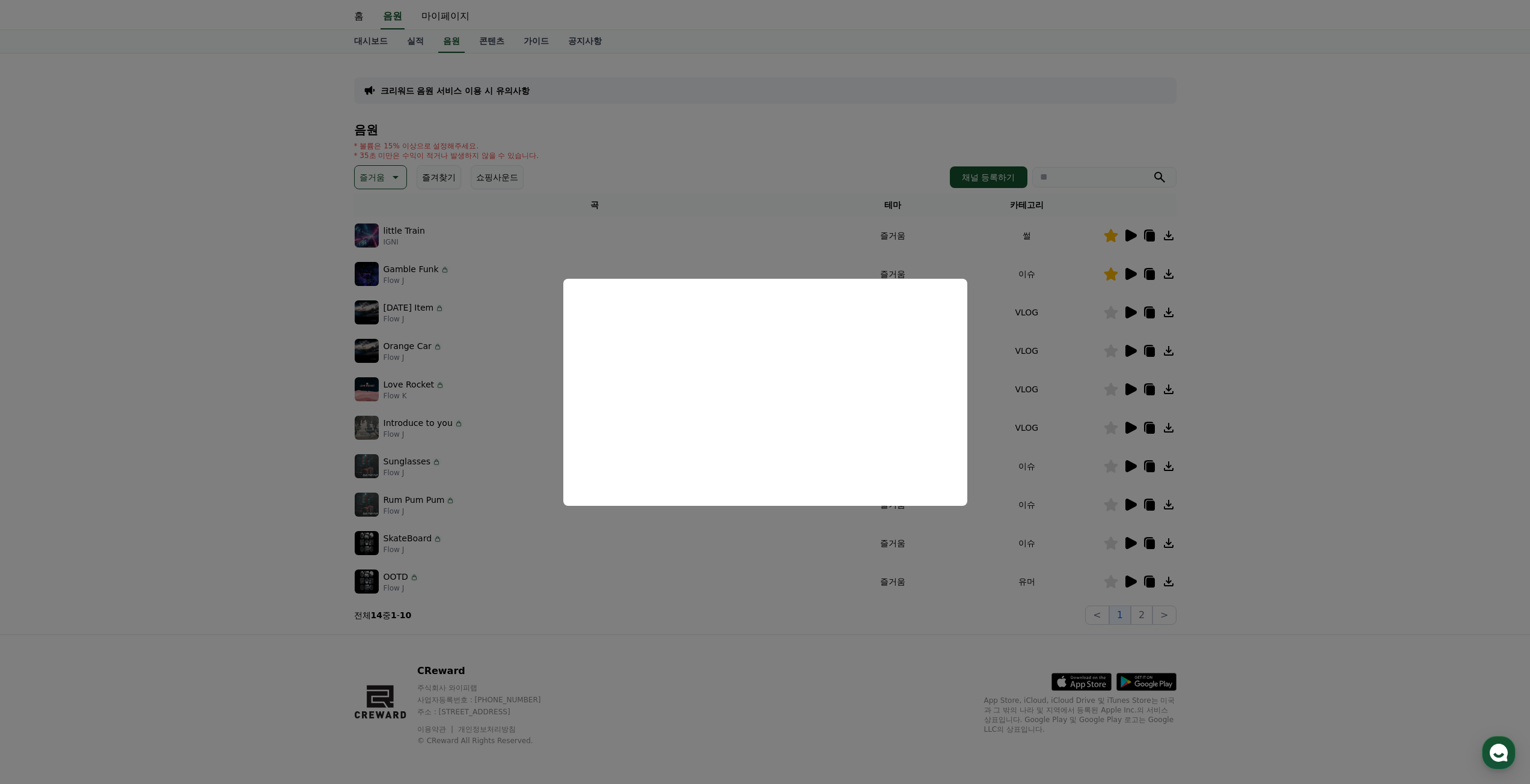
click at [800, 633] on button "close modal" at bounding box center [765, 392] width 1530 height 784
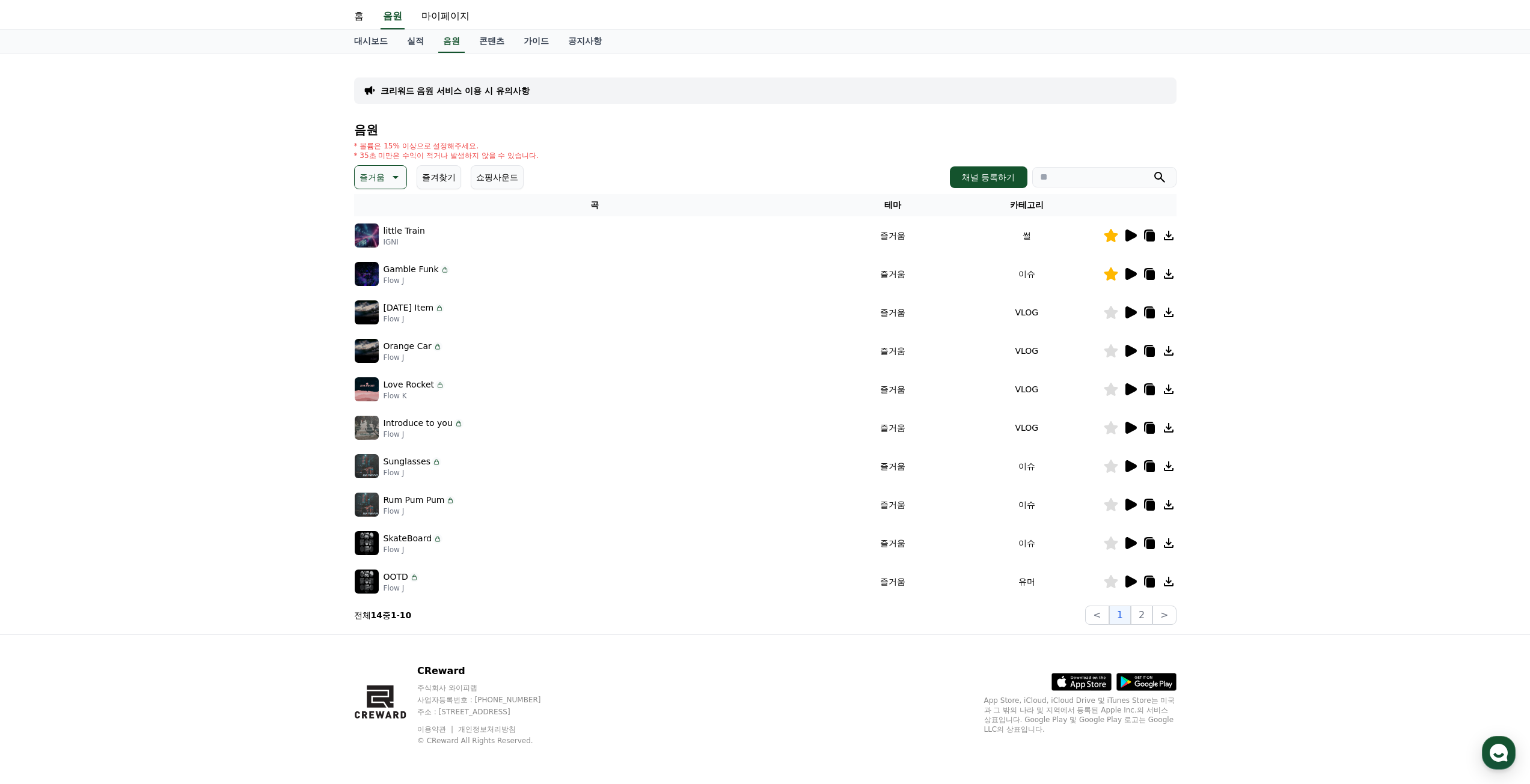
click at [1131, 506] on icon at bounding box center [1131, 504] width 12 height 12
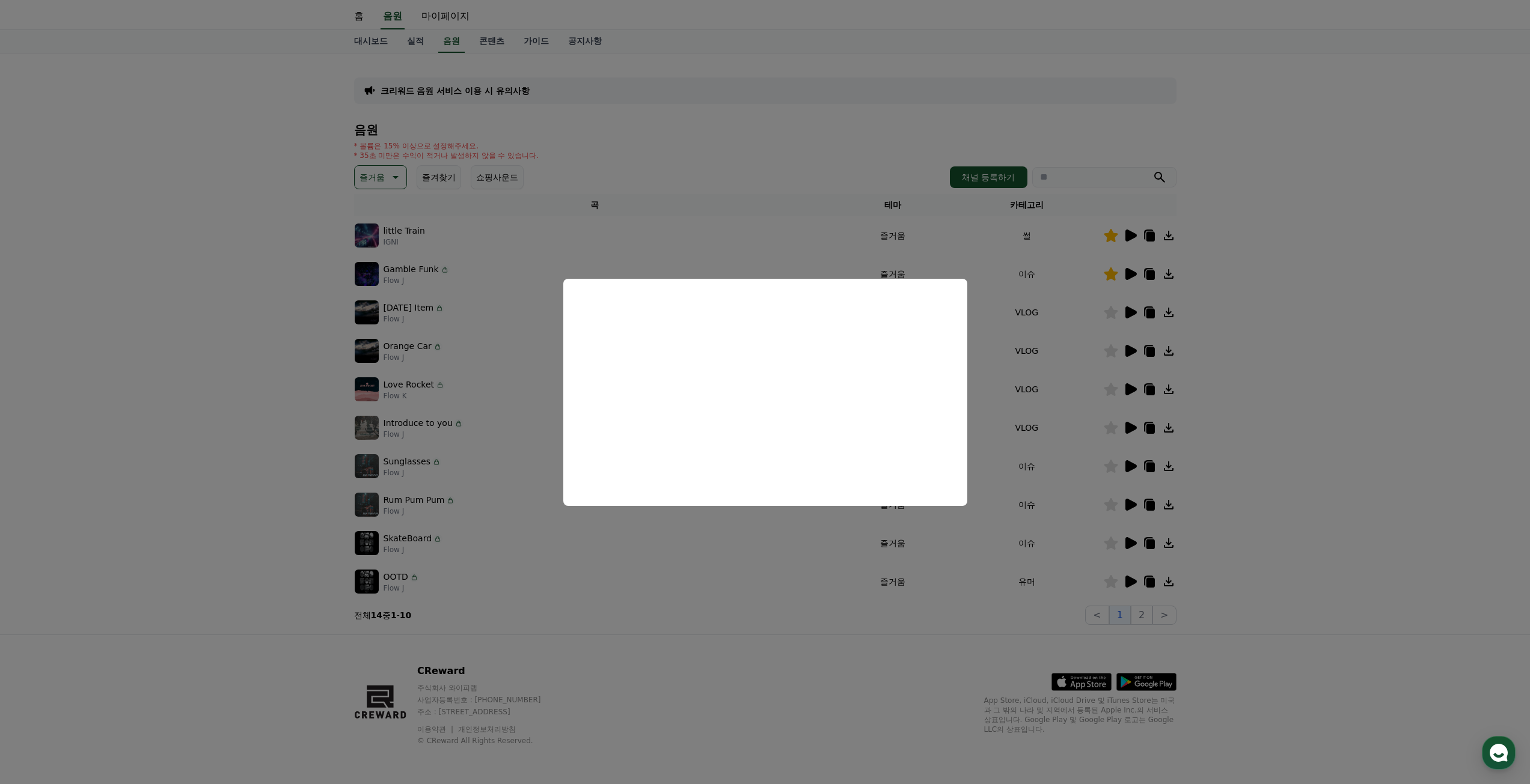
click at [730, 575] on button "close modal" at bounding box center [765, 392] width 1530 height 784
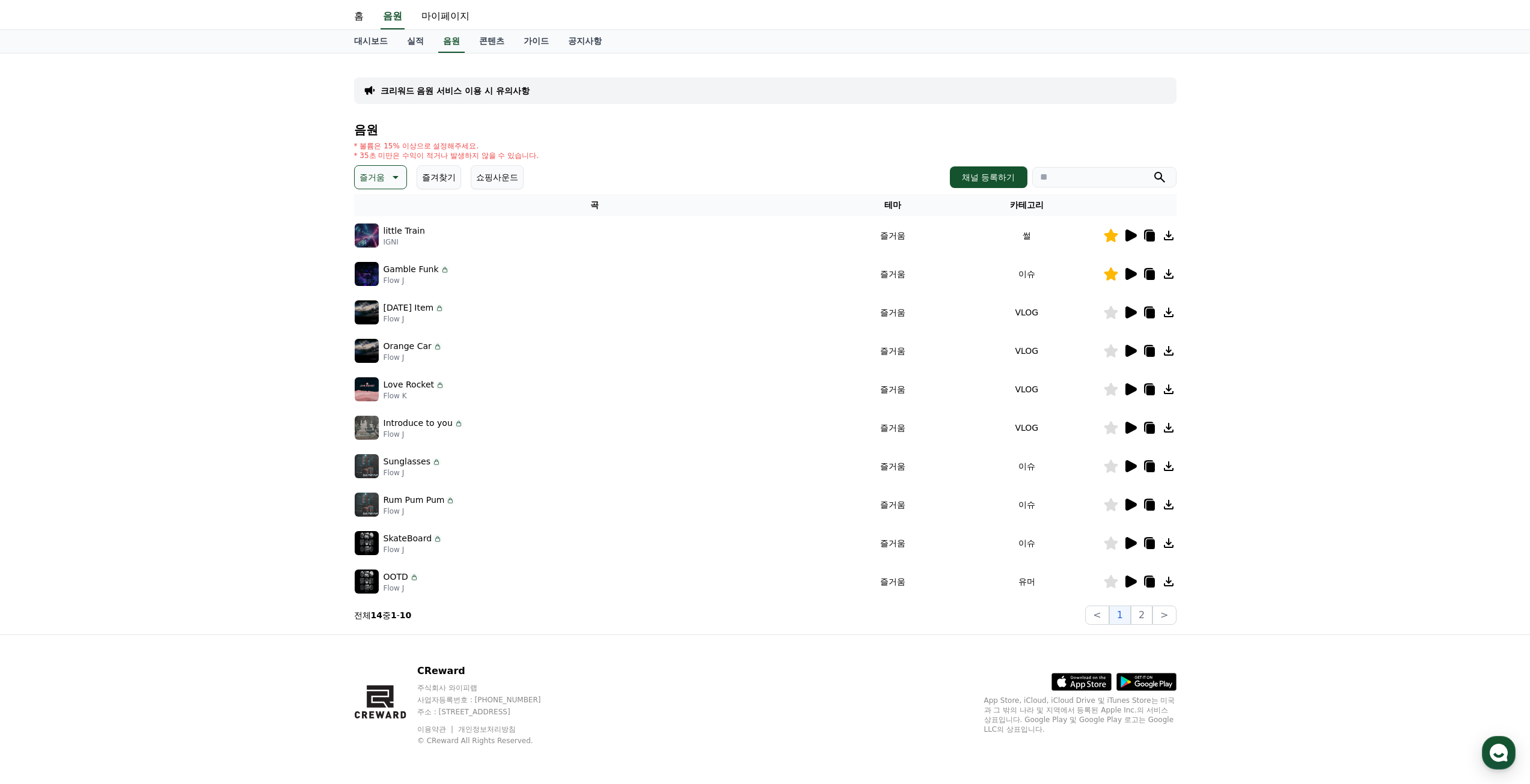
click at [1149, 503] on icon at bounding box center [1149, 505] width 8 height 10
click at [1111, 508] on icon at bounding box center [1111, 504] width 13 height 13
drag, startPoint x: 800, startPoint y: 585, endPoint x: 870, endPoint y: 580, distance: 70.2
click at [800, 585] on div "OOTD Flow J" at bounding box center [594, 582] width 480 height 24
click at [1127, 582] on icon at bounding box center [1131, 582] width 12 height 12
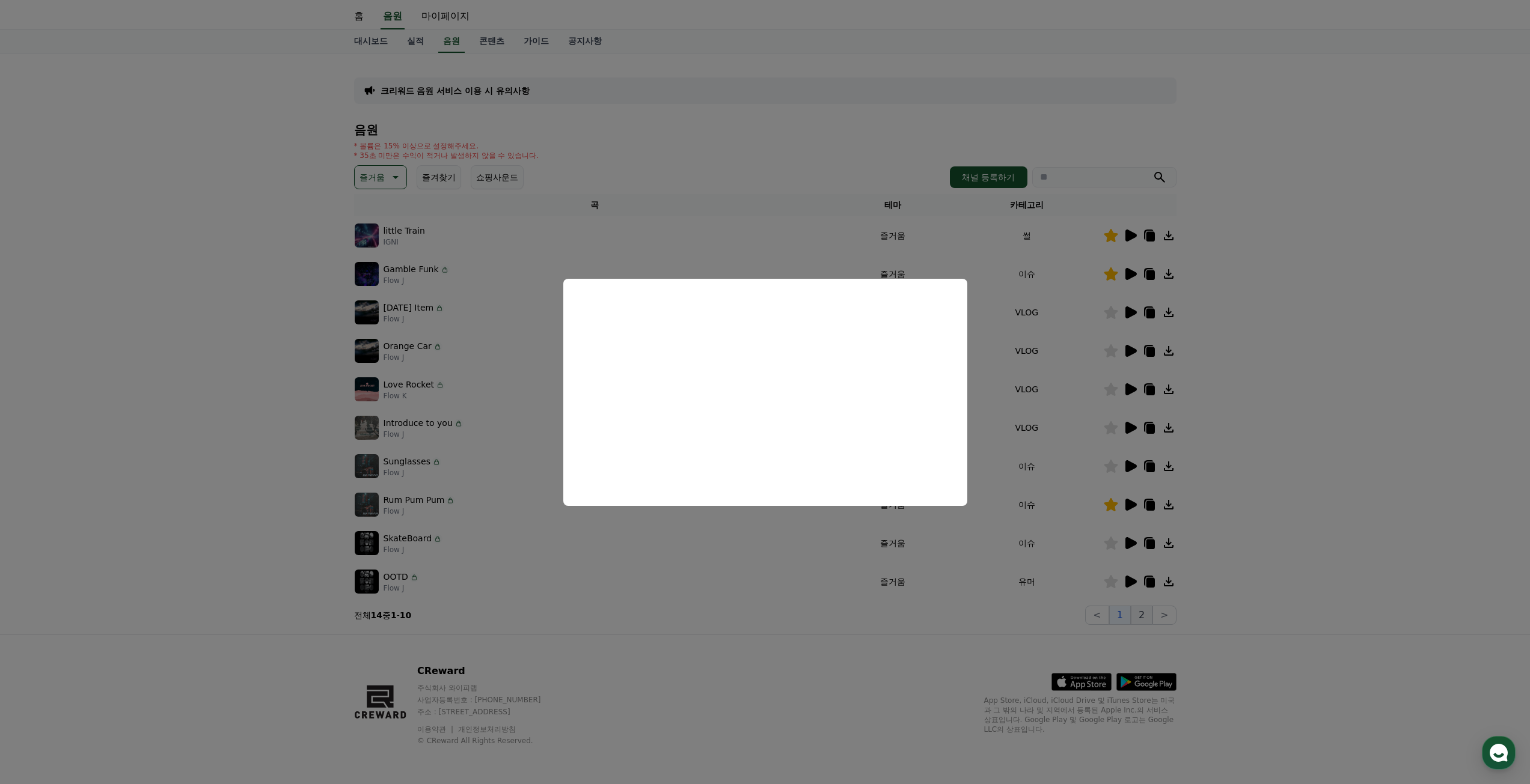
click at [1143, 614] on button "close modal" at bounding box center [765, 392] width 1530 height 784
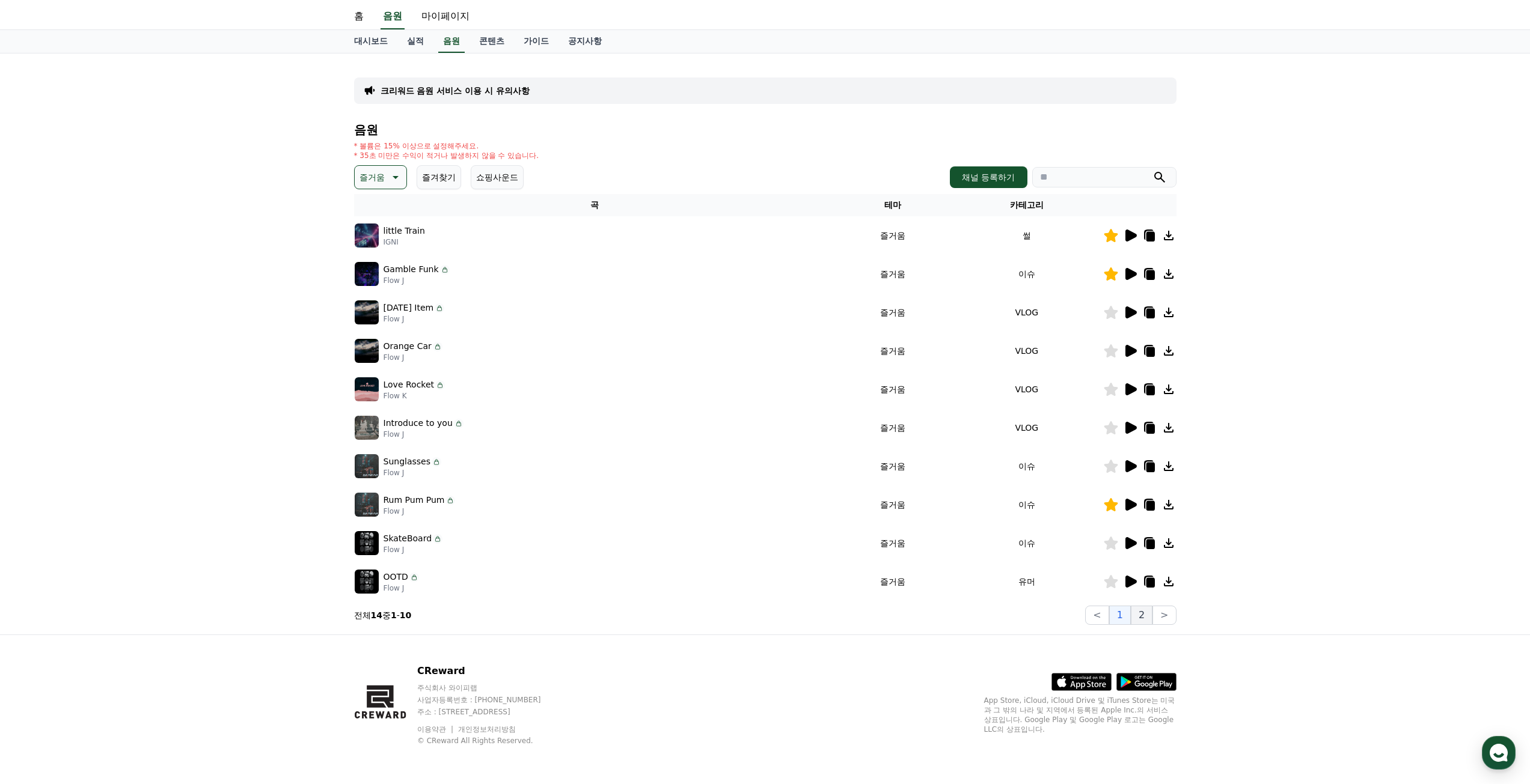
click at [1143, 614] on button "2" at bounding box center [1142, 615] width 22 height 19
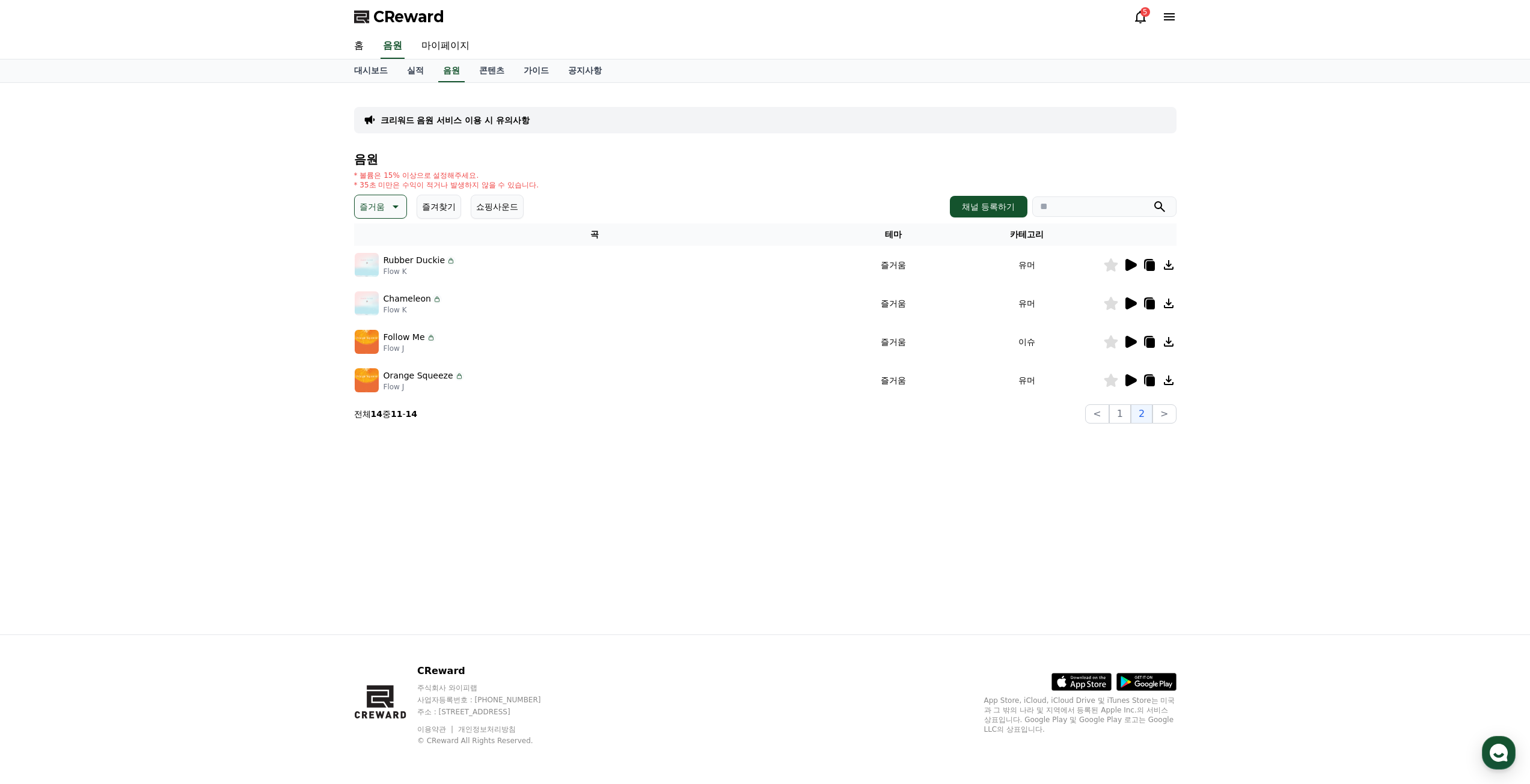
click at [1126, 264] on icon at bounding box center [1131, 264] width 12 height 12
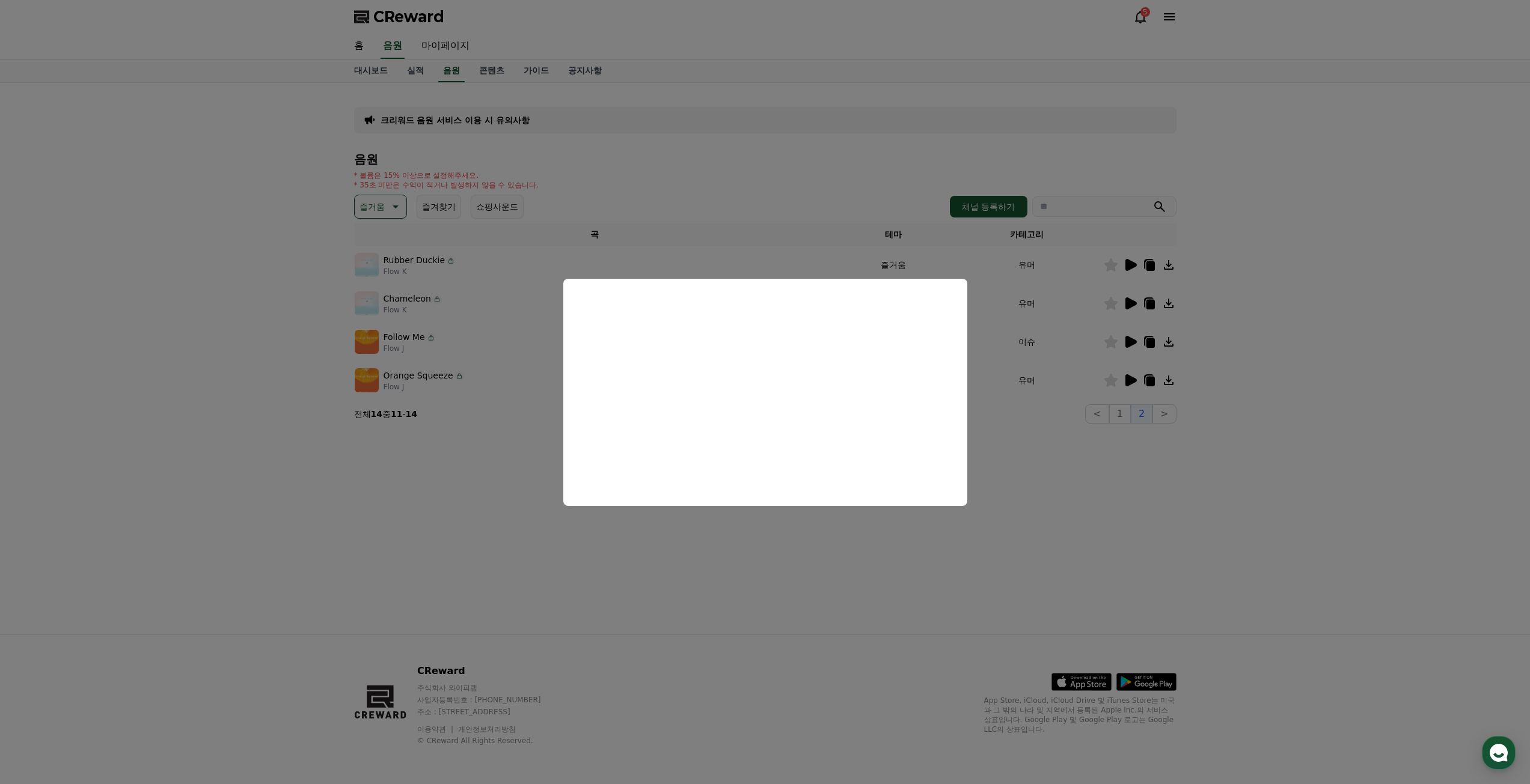
click at [971, 577] on button "close modal" at bounding box center [765, 392] width 1530 height 784
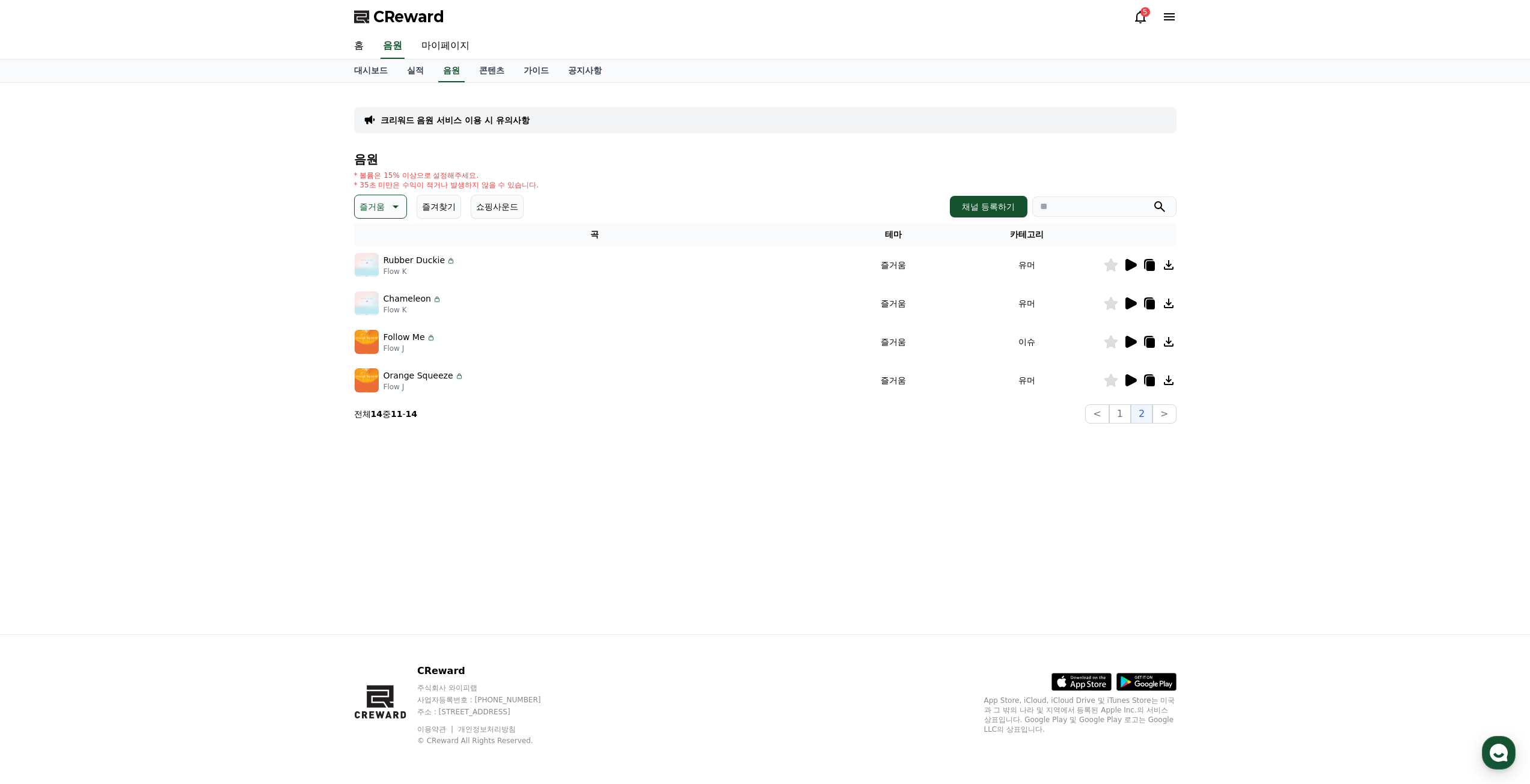
click at [380, 211] on p "즐거움" at bounding box center [372, 206] width 25 height 17
click at [380, 247] on button "귀여운" at bounding box center [373, 244] width 35 height 27
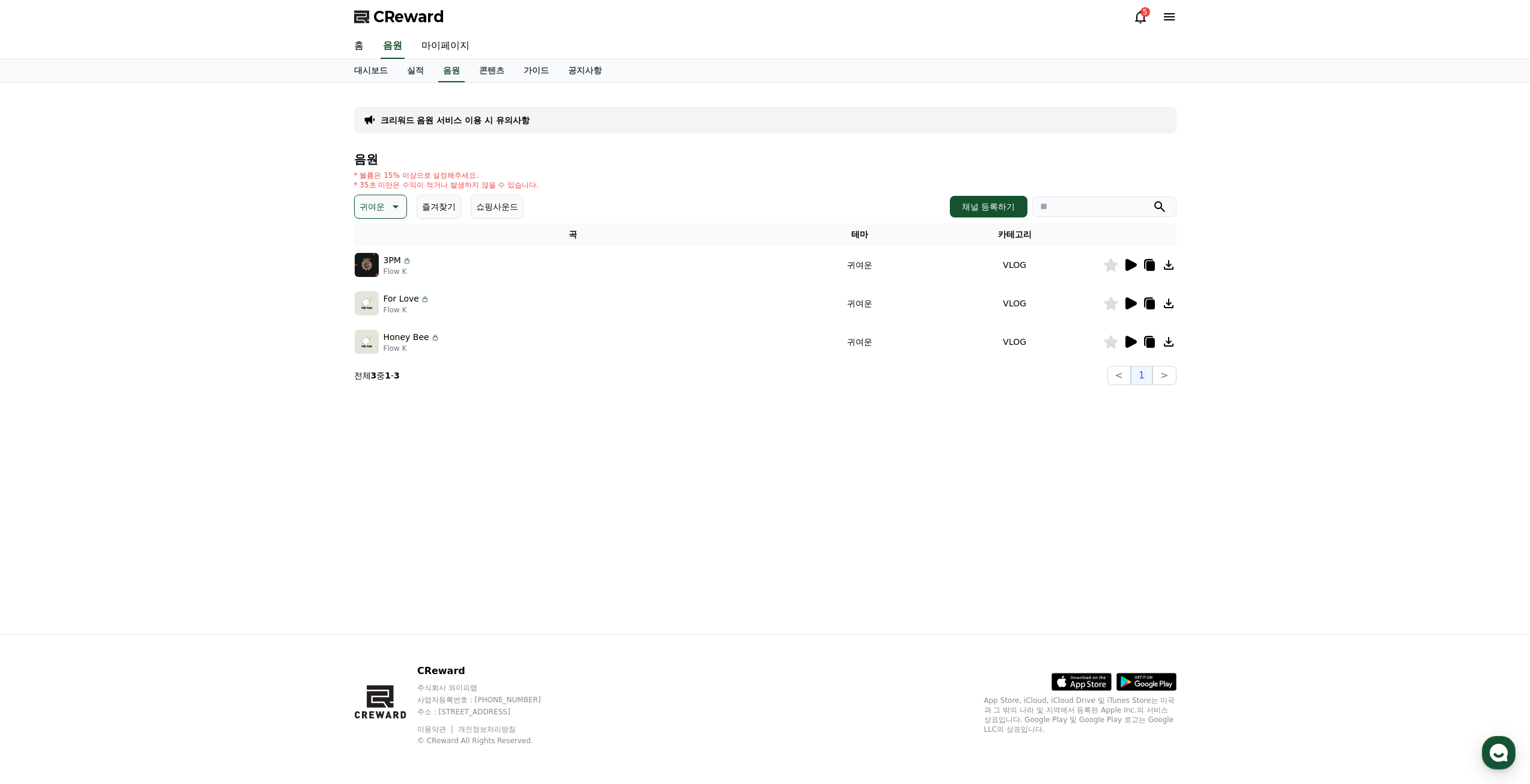
drag, startPoint x: 867, startPoint y: 508, endPoint x: 896, endPoint y: 478, distance: 41.7
click at [867, 508] on div "크리워드 음원 서비스 이용 시 유의사항 음원 * 볼륨은 15% 이상으로 설정해주세요. * 35초 미만은 수익이 적거나 발생하지 않을 수 있습니…" at bounding box center [765, 359] width 842 height 552
click at [1135, 257] on td at bounding box center [1140, 264] width 73 height 39
click at [1129, 263] on icon at bounding box center [1131, 264] width 12 height 12
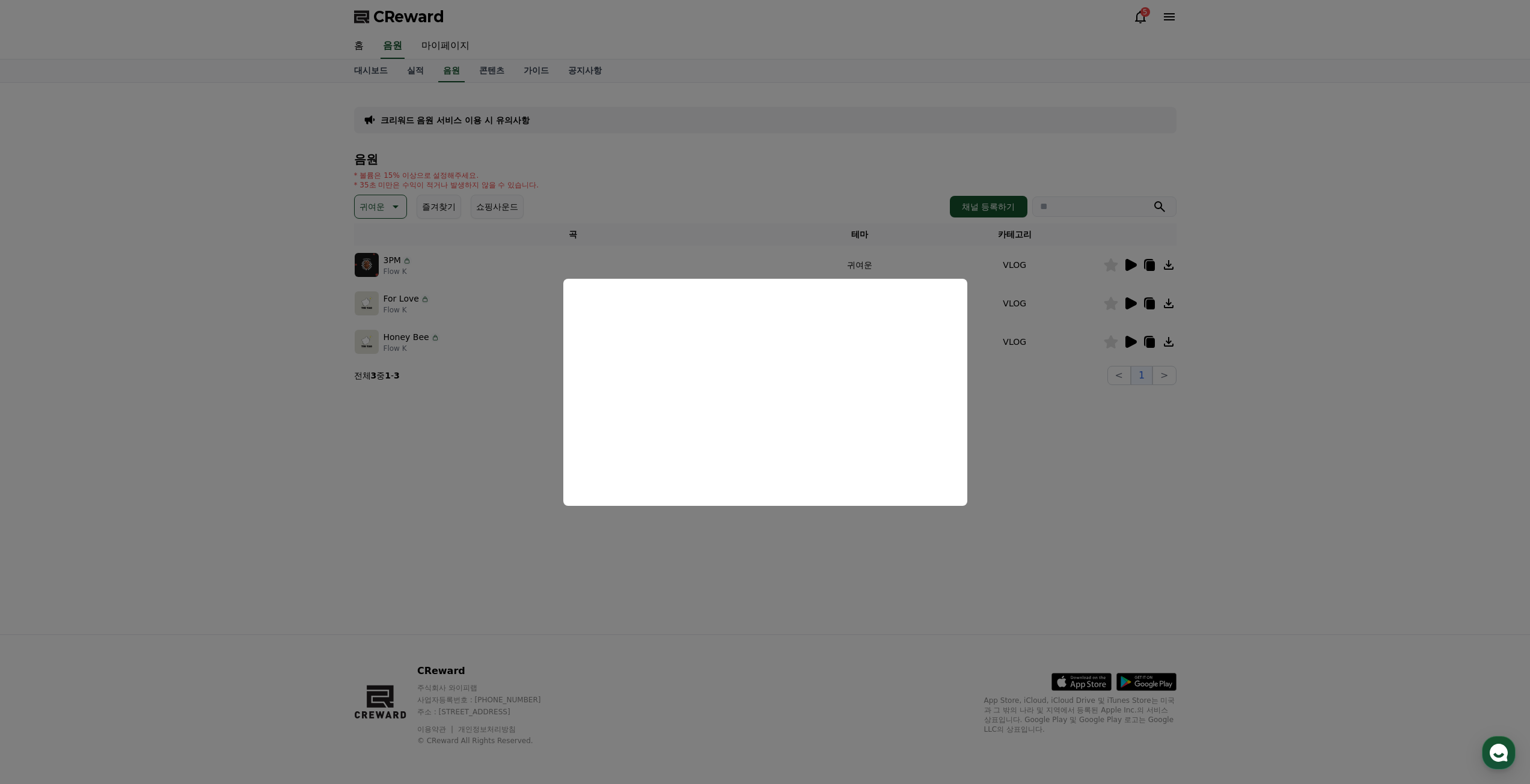
click at [1126, 304] on button "close modal" at bounding box center [765, 392] width 1530 height 784
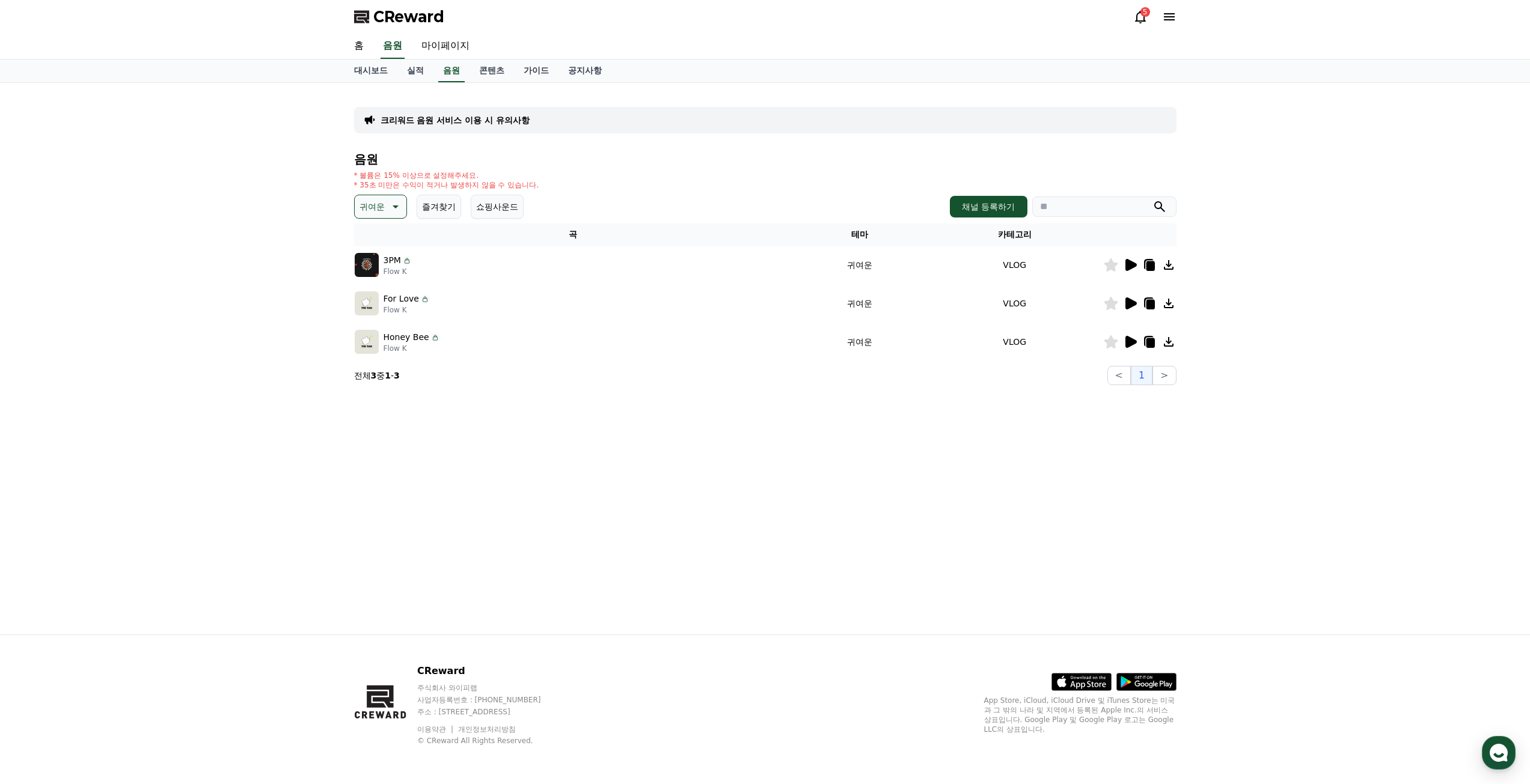
click at [1129, 303] on icon at bounding box center [1131, 303] width 12 height 12
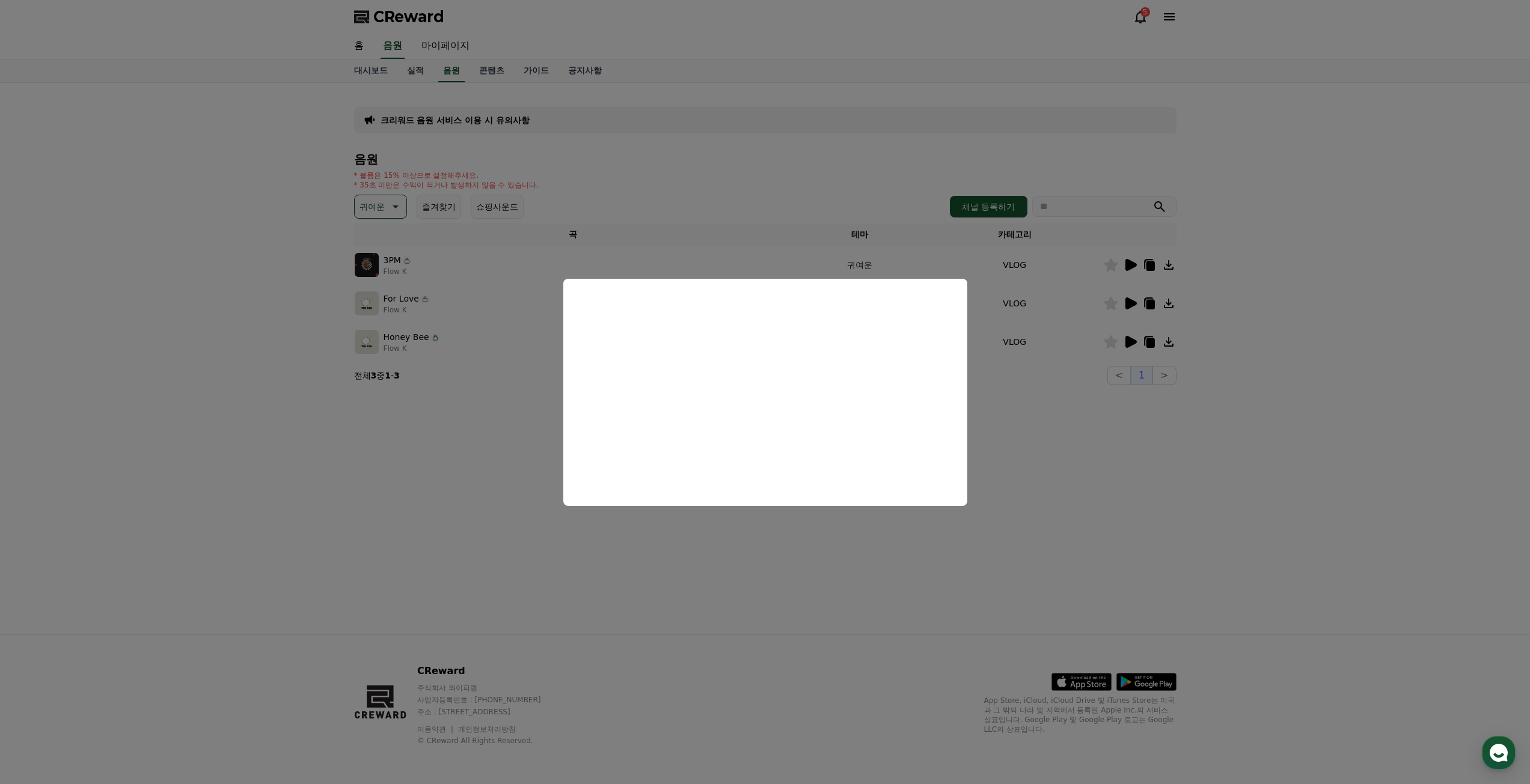
click at [1064, 371] on button "close modal" at bounding box center [765, 392] width 1530 height 784
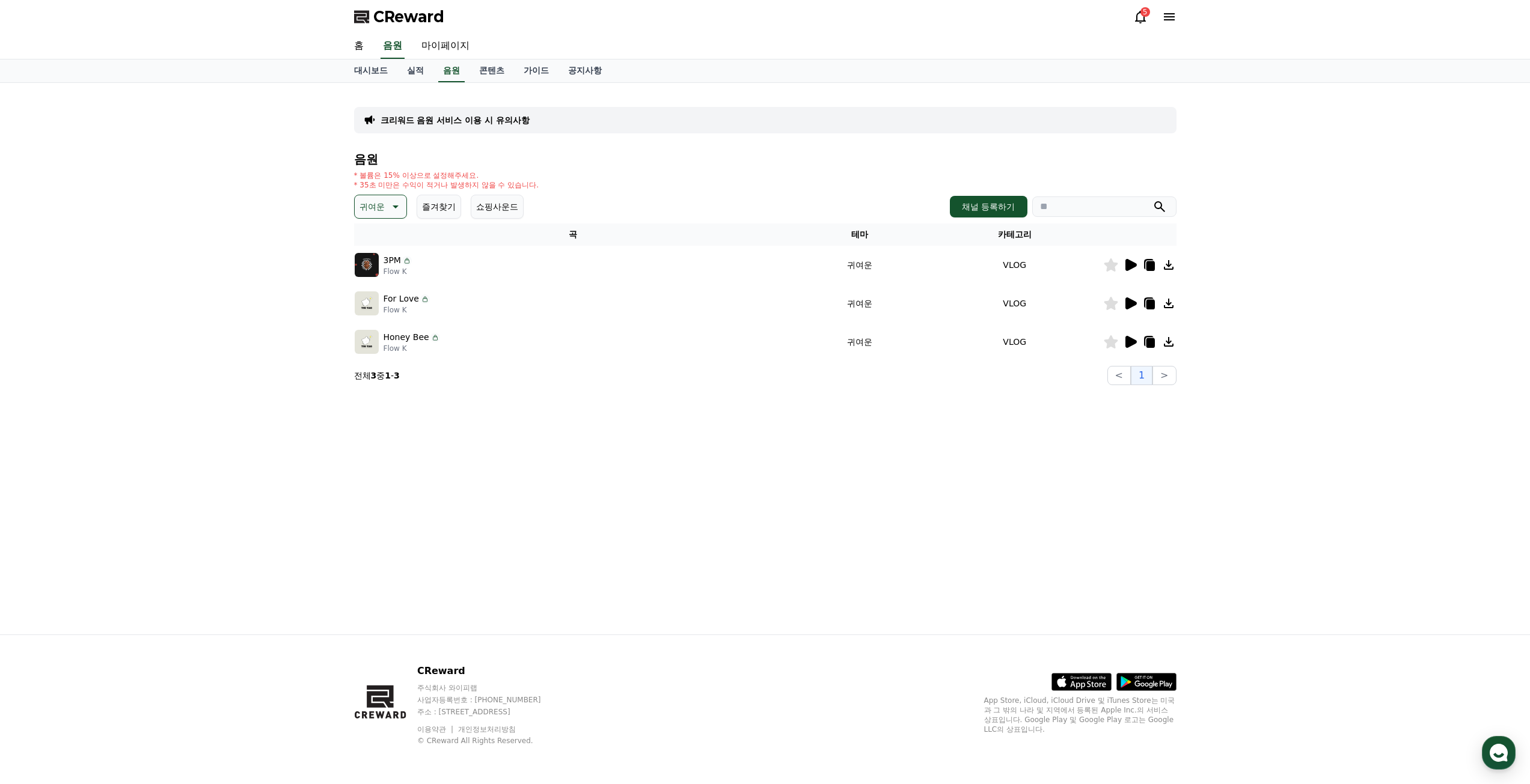
click at [1130, 339] on icon at bounding box center [1131, 341] width 12 height 12
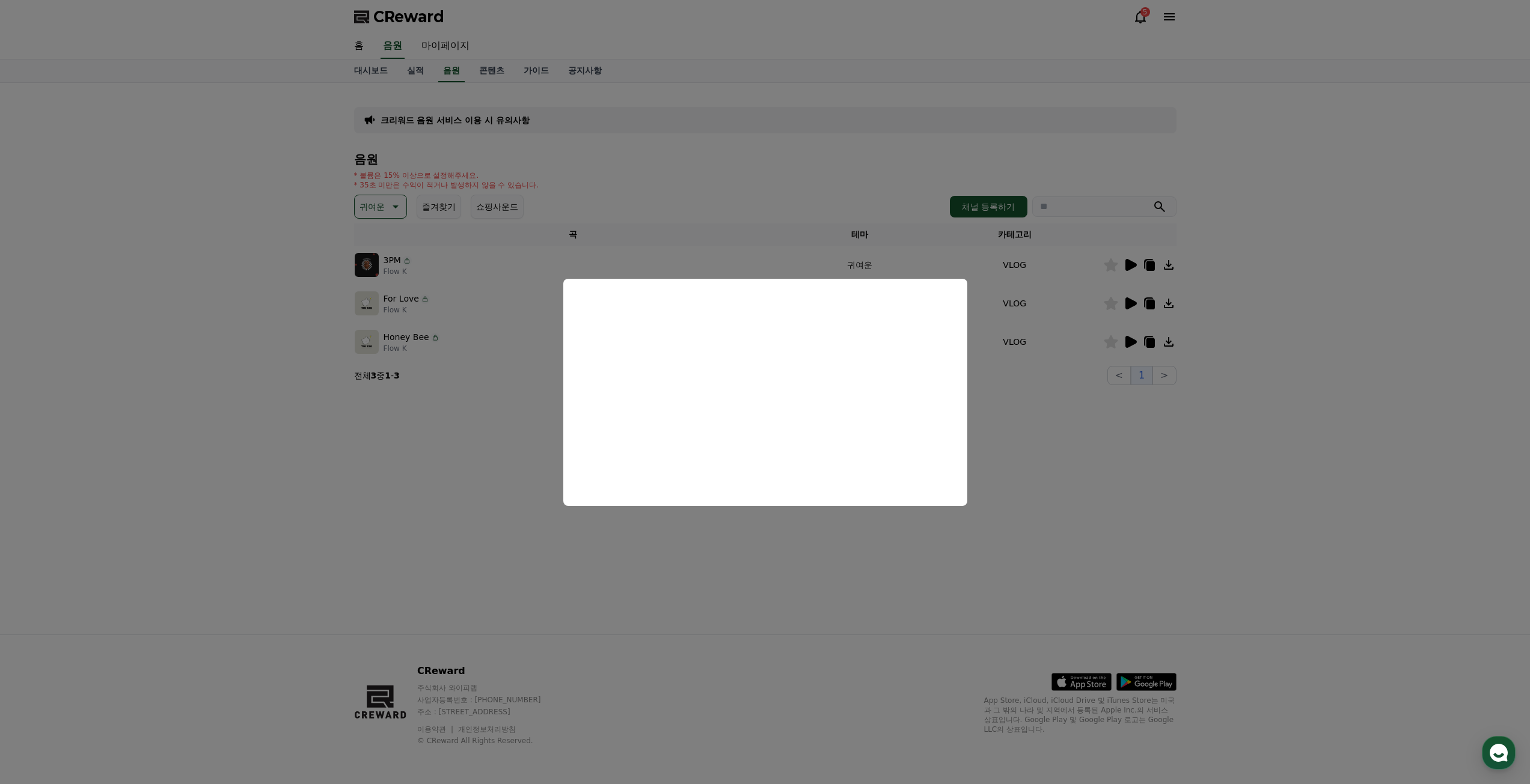
click at [292, 425] on button "close modal" at bounding box center [765, 392] width 1530 height 784
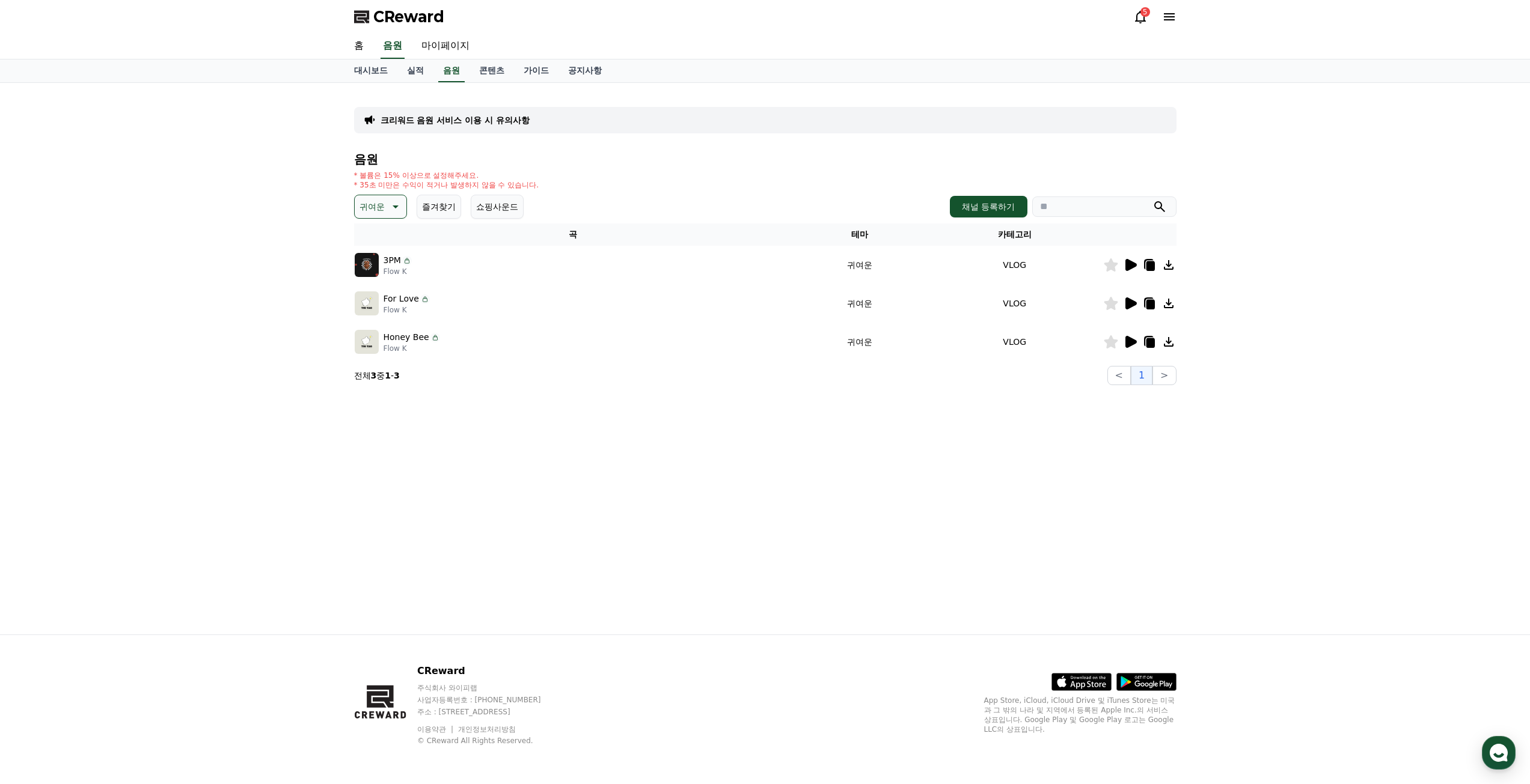
click at [388, 208] on icon at bounding box center [394, 207] width 14 height 14
click at [385, 341] on button "코믹한" at bounding box center [373, 338] width 35 height 27
click at [1124, 265] on icon at bounding box center [1130, 265] width 14 height 14
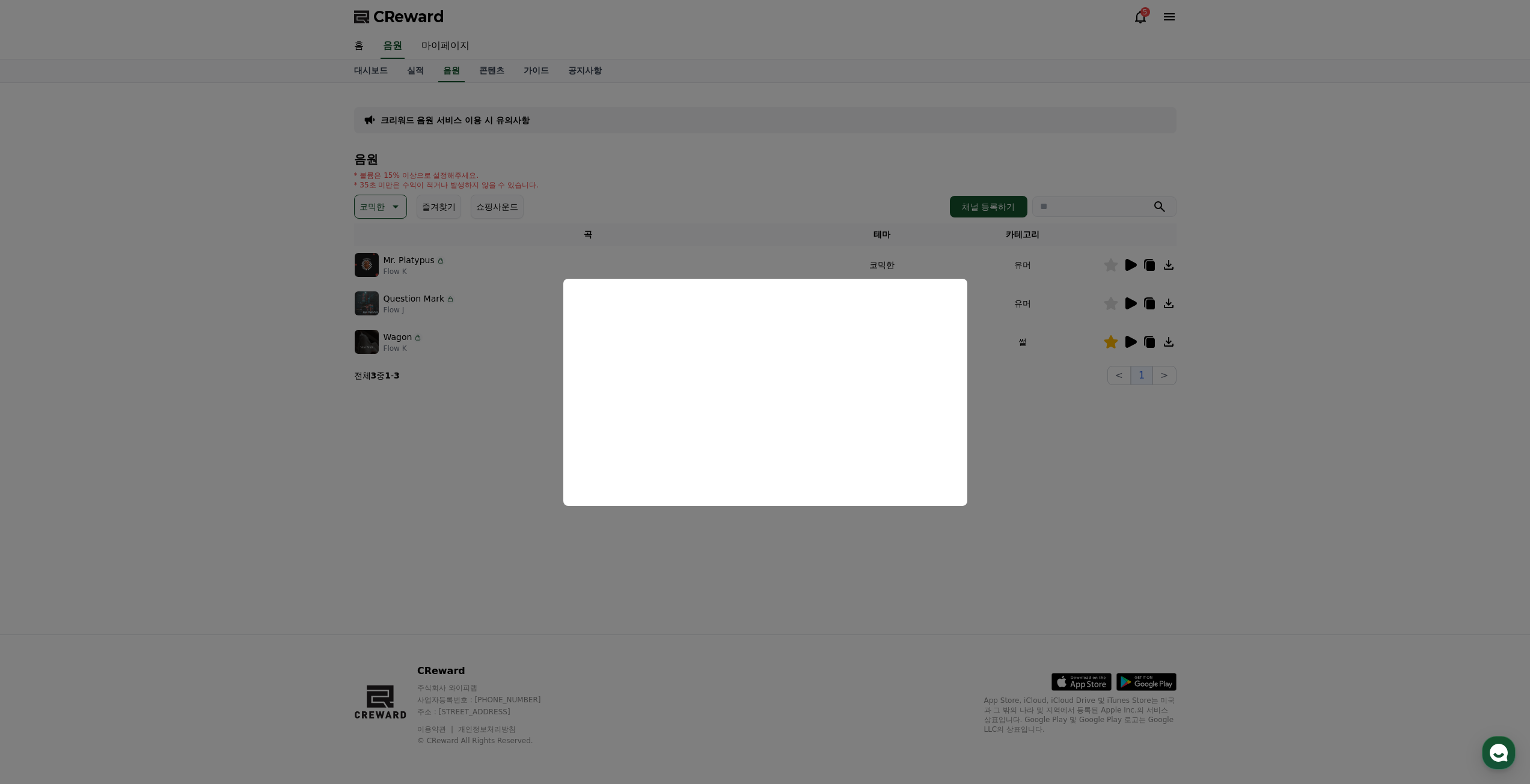
click at [929, 584] on button "close modal" at bounding box center [765, 392] width 1530 height 784
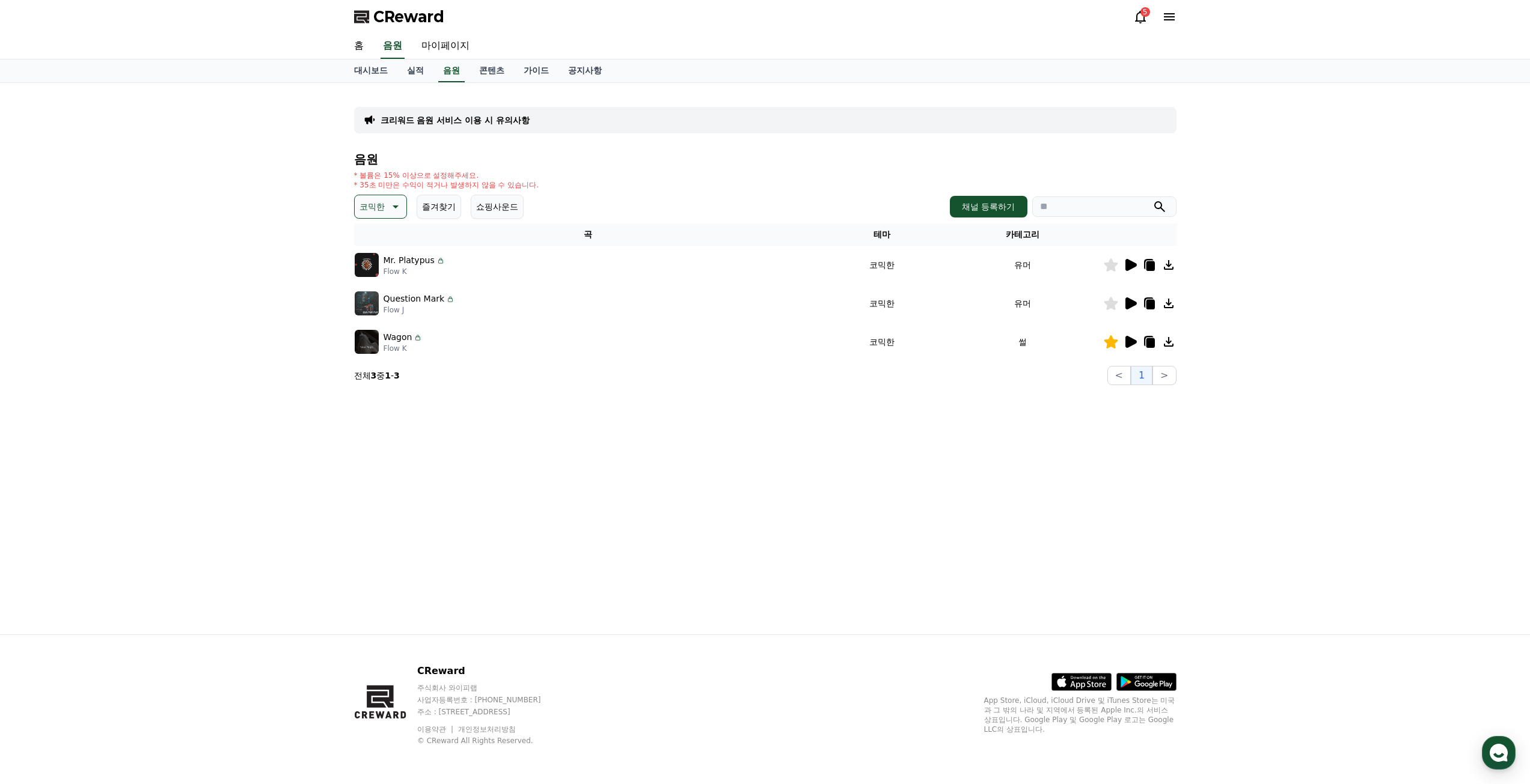
click at [1131, 300] on icon at bounding box center [1131, 303] width 12 height 12
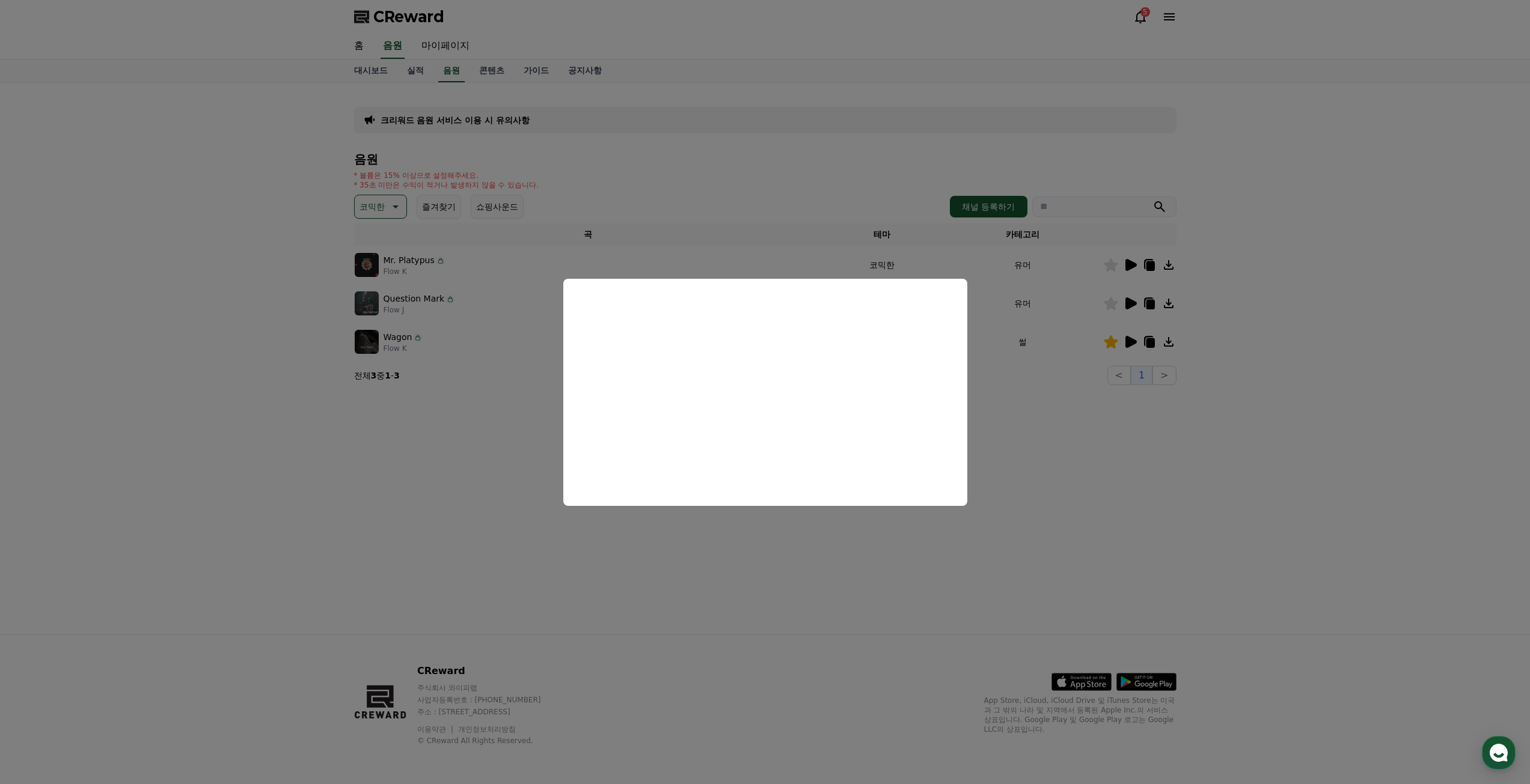
click at [976, 642] on button "close modal" at bounding box center [765, 392] width 1530 height 784
click at [1019, 582] on div "크리워드 음원 서비스 이용 시 유의사항 음원 * 볼륨은 15% 이상으로 설정해주세요. * 35초 미만은 수익이 적거나 발생하지 않을 수 있습니…" at bounding box center [765, 359] width 842 height 552
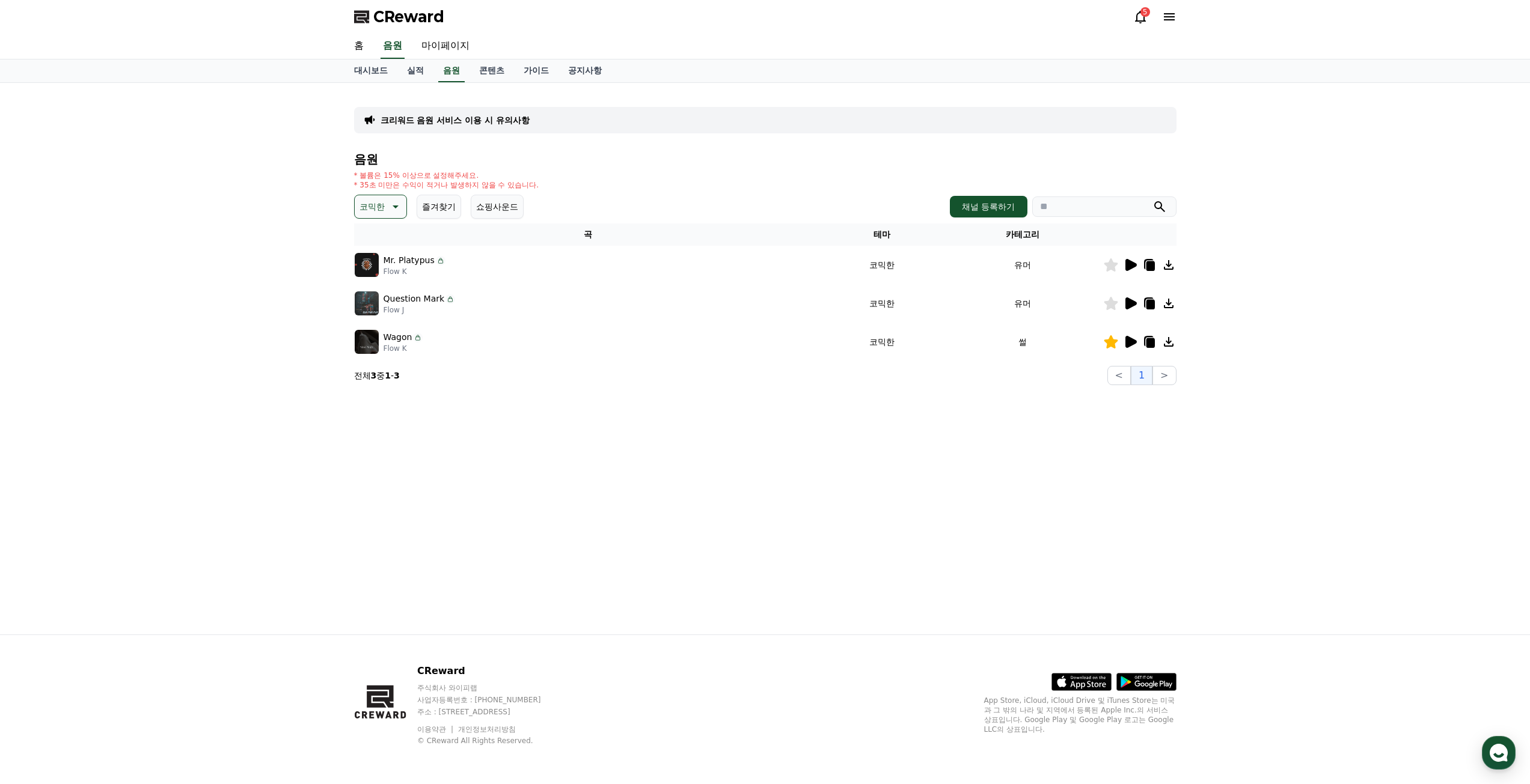
click at [1109, 302] on icon at bounding box center [1111, 303] width 13 height 13
click at [1134, 342] on icon at bounding box center [1131, 341] width 12 height 12
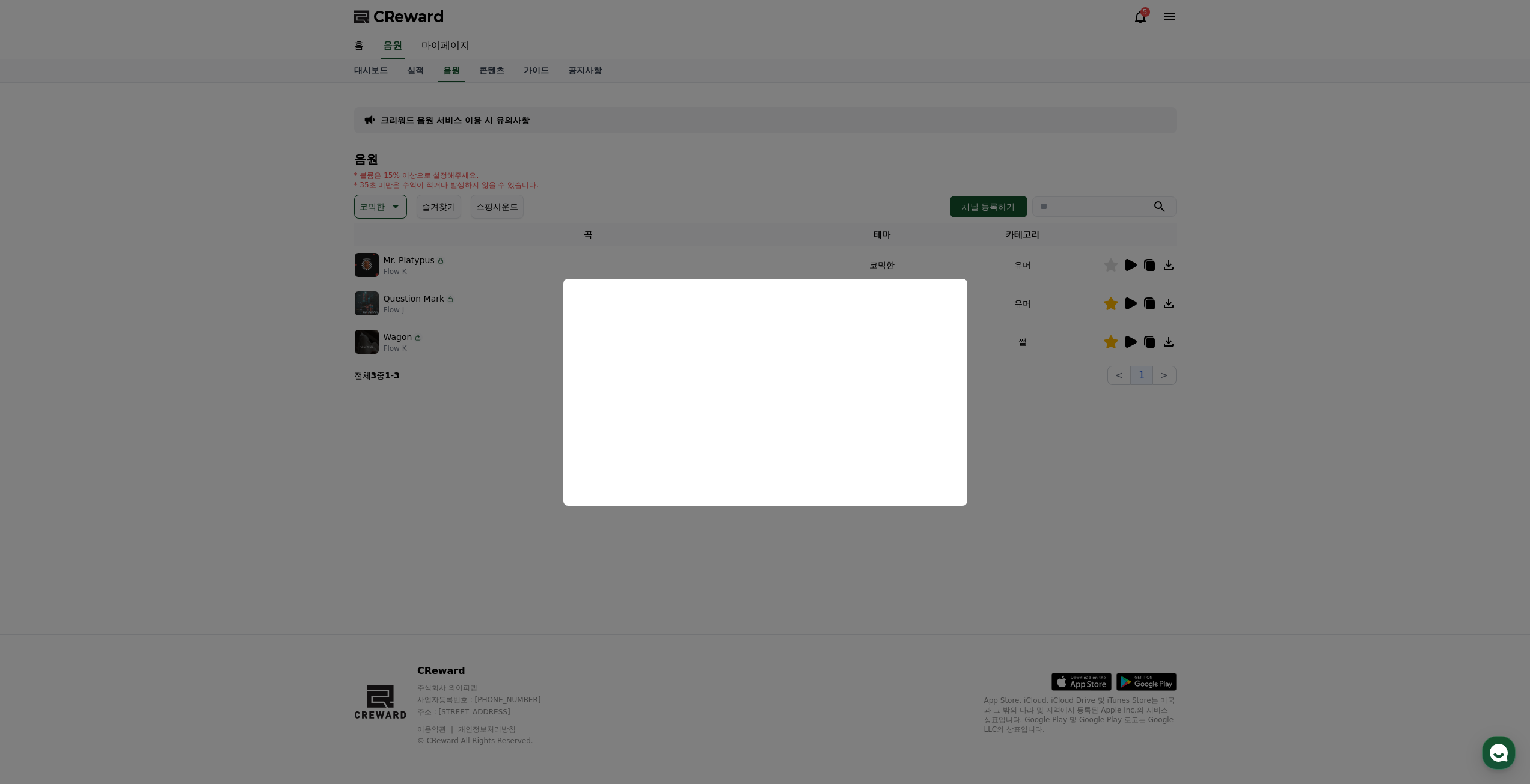
click at [976, 601] on button "close modal" at bounding box center [765, 392] width 1530 height 784
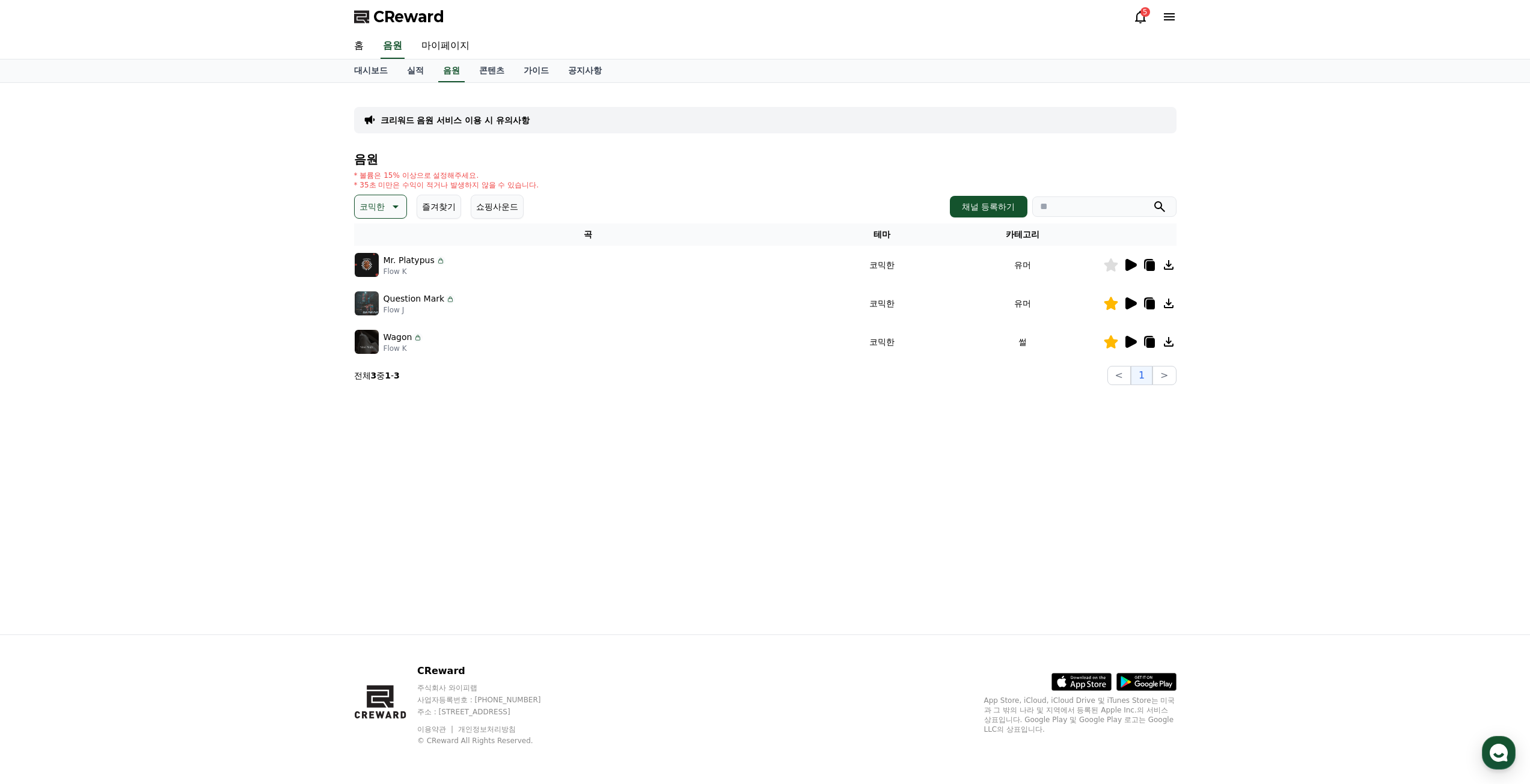
click at [1154, 306] on icon at bounding box center [1149, 305] width 8 height 10
click at [481, 426] on div "크리워드 음원 서비스 이용 시 유의사항 음원 * 볼륨은 15% 이상으로 설정해주세요. * 35초 미만은 수익이 적거나 발생하지 않을 수 있습니…" at bounding box center [765, 359] width 842 height 552
click at [371, 210] on p "코믹한" at bounding box center [372, 206] width 25 height 17
click at [380, 300] on button "긴장되는" at bounding box center [377, 306] width 43 height 27
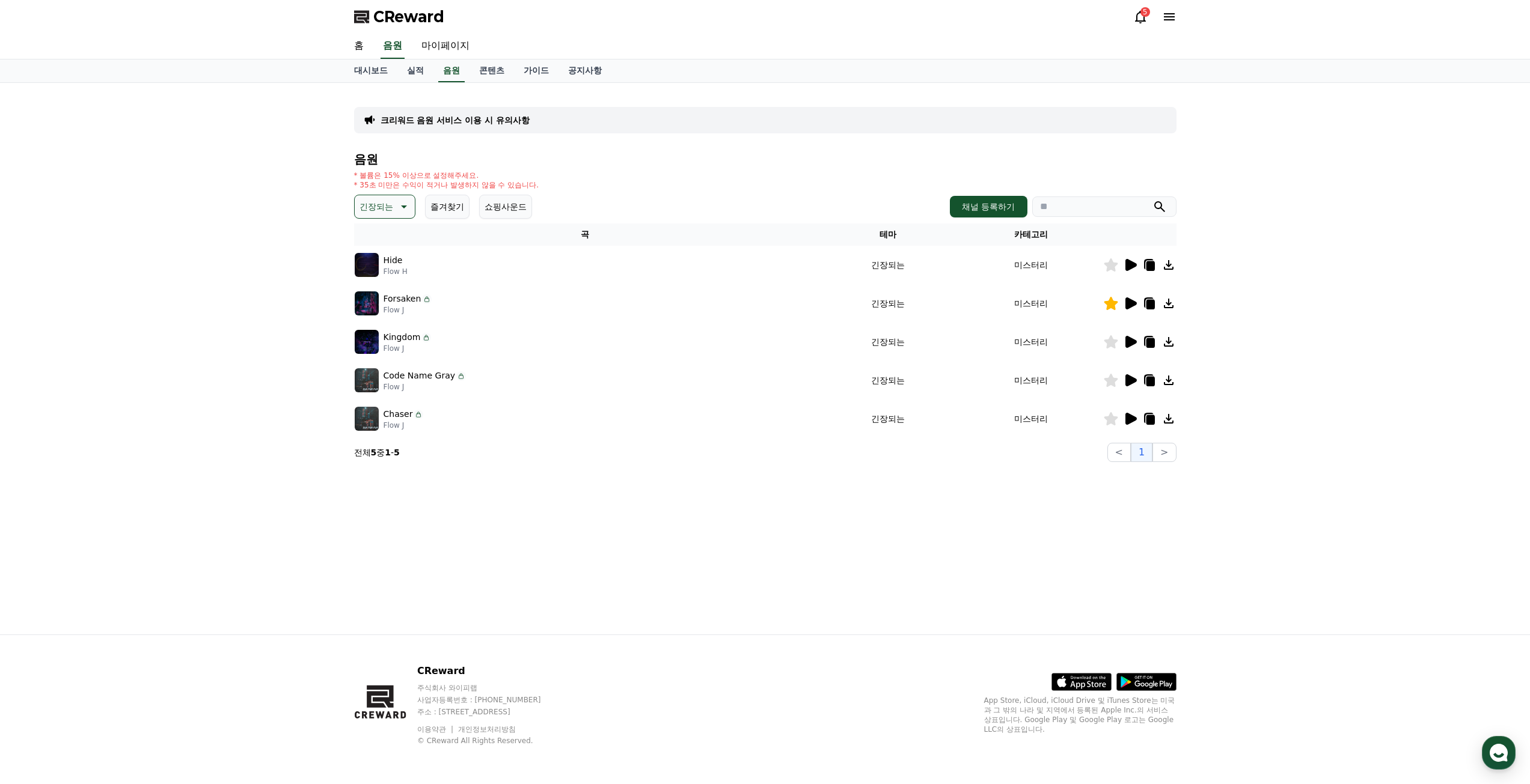
click at [1130, 270] on icon at bounding box center [1130, 265] width 14 height 14
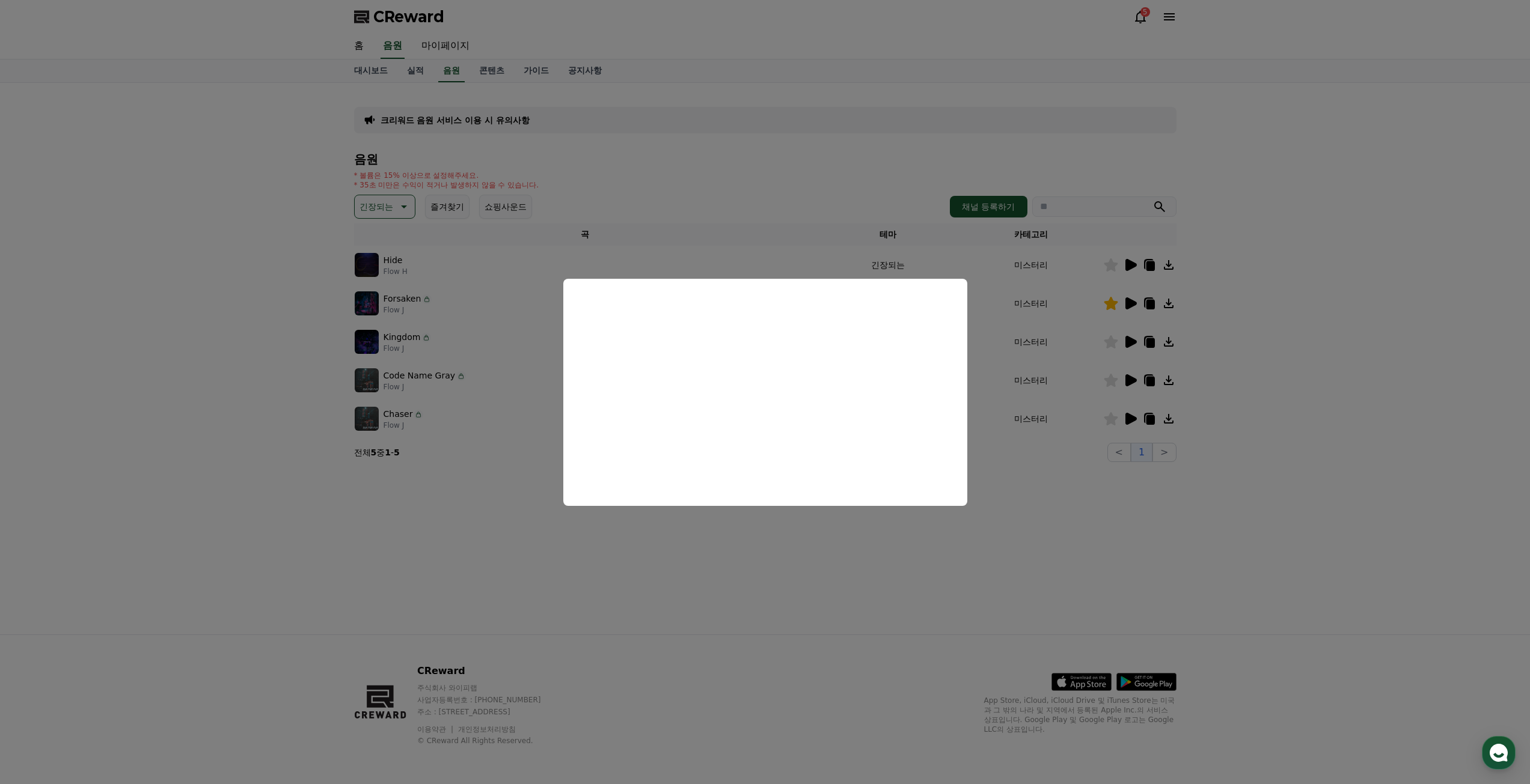
click at [1121, 312] on button "close modal" at bounding box center [765, 392] width 1530 height 784
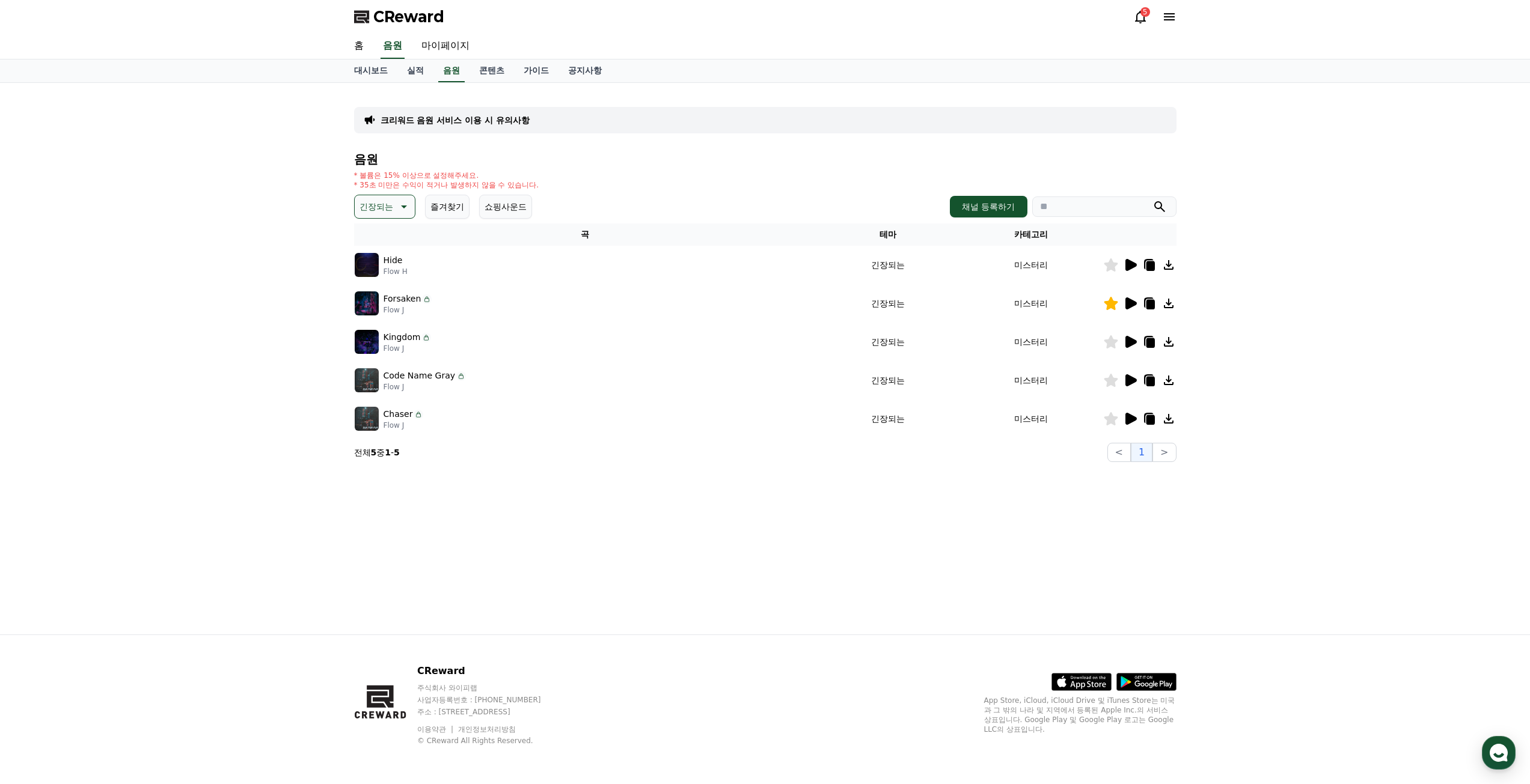
click at [1128, 306] on icon at bounding box center [1131, 303] width 12 height 12
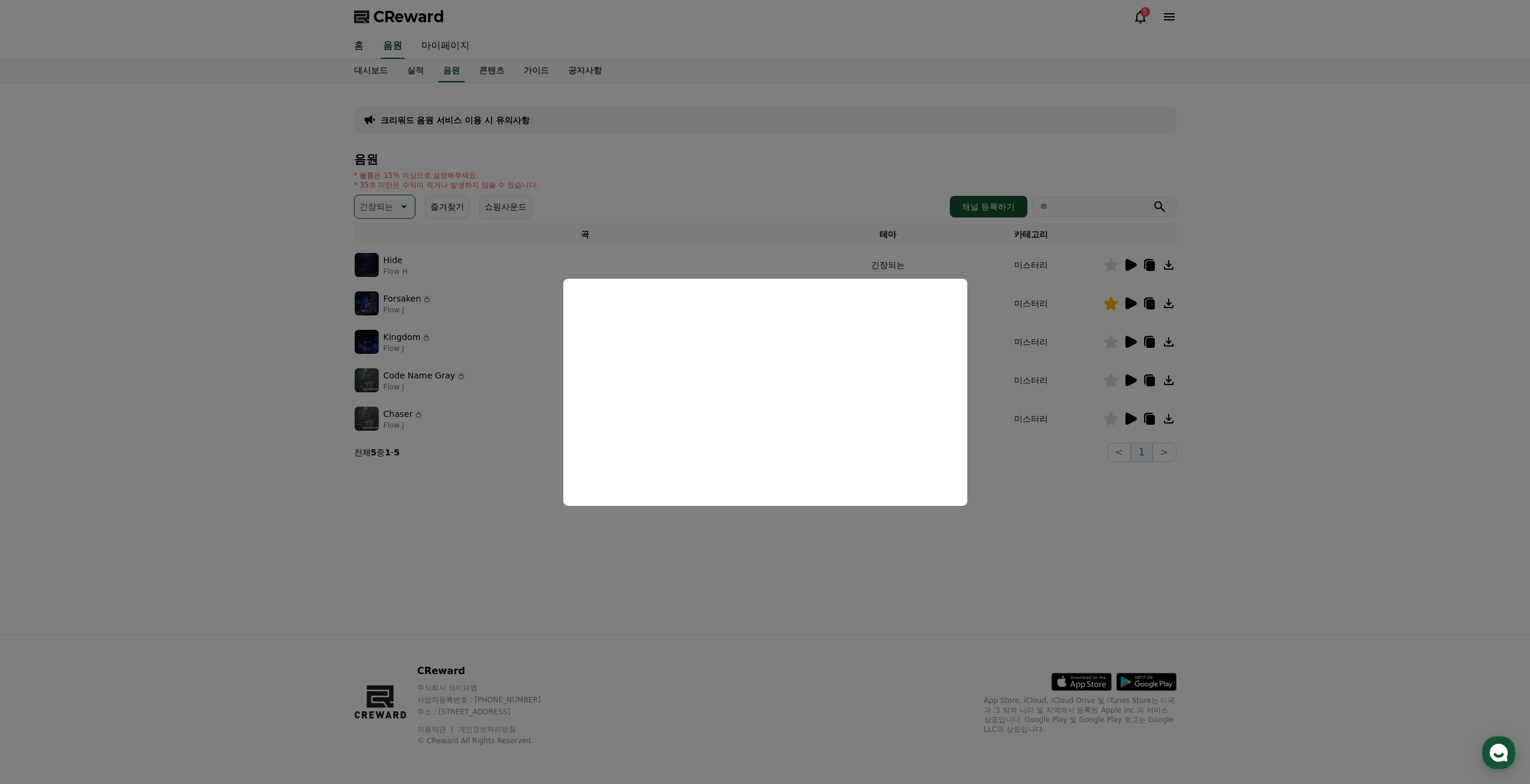
click at [494, 547] on button "close modal" at bounding box center [765, 392] width 1530 height 784
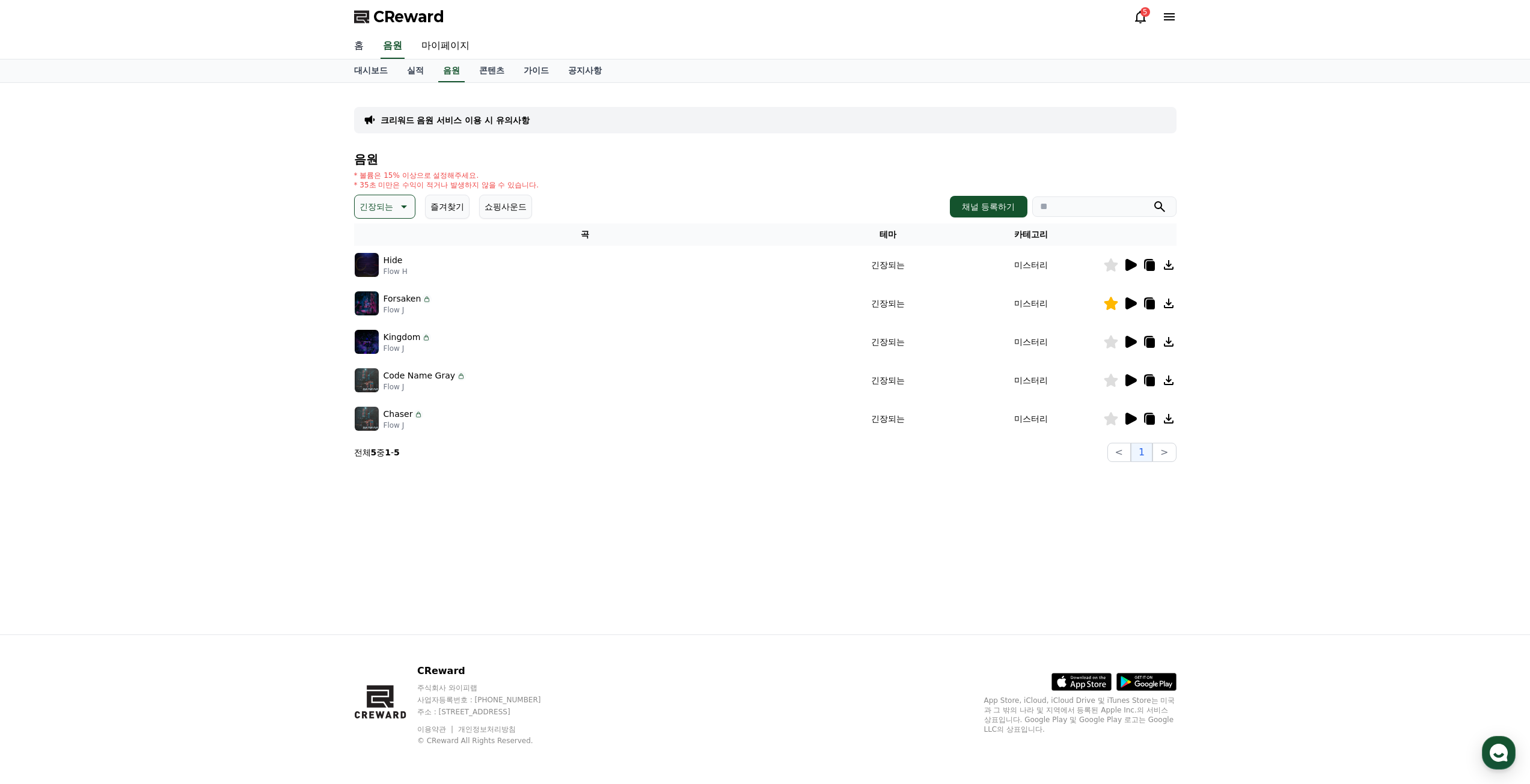
click at [361, 54] on link "홈" at bounding box center [359, 47] width 29 height 25
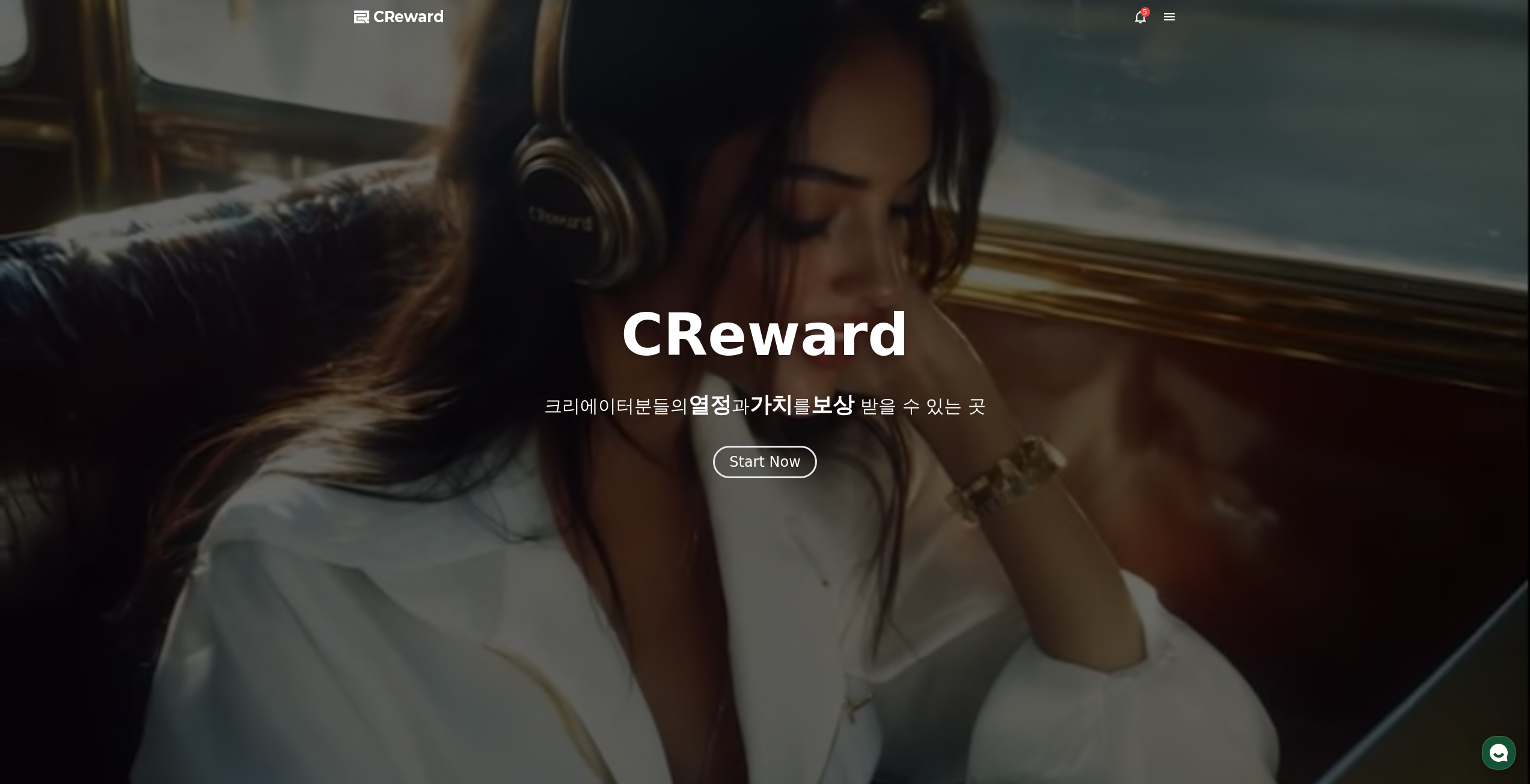
click at [1175, 15] on icon at bounding box center [1170, 17] width 14 height 14
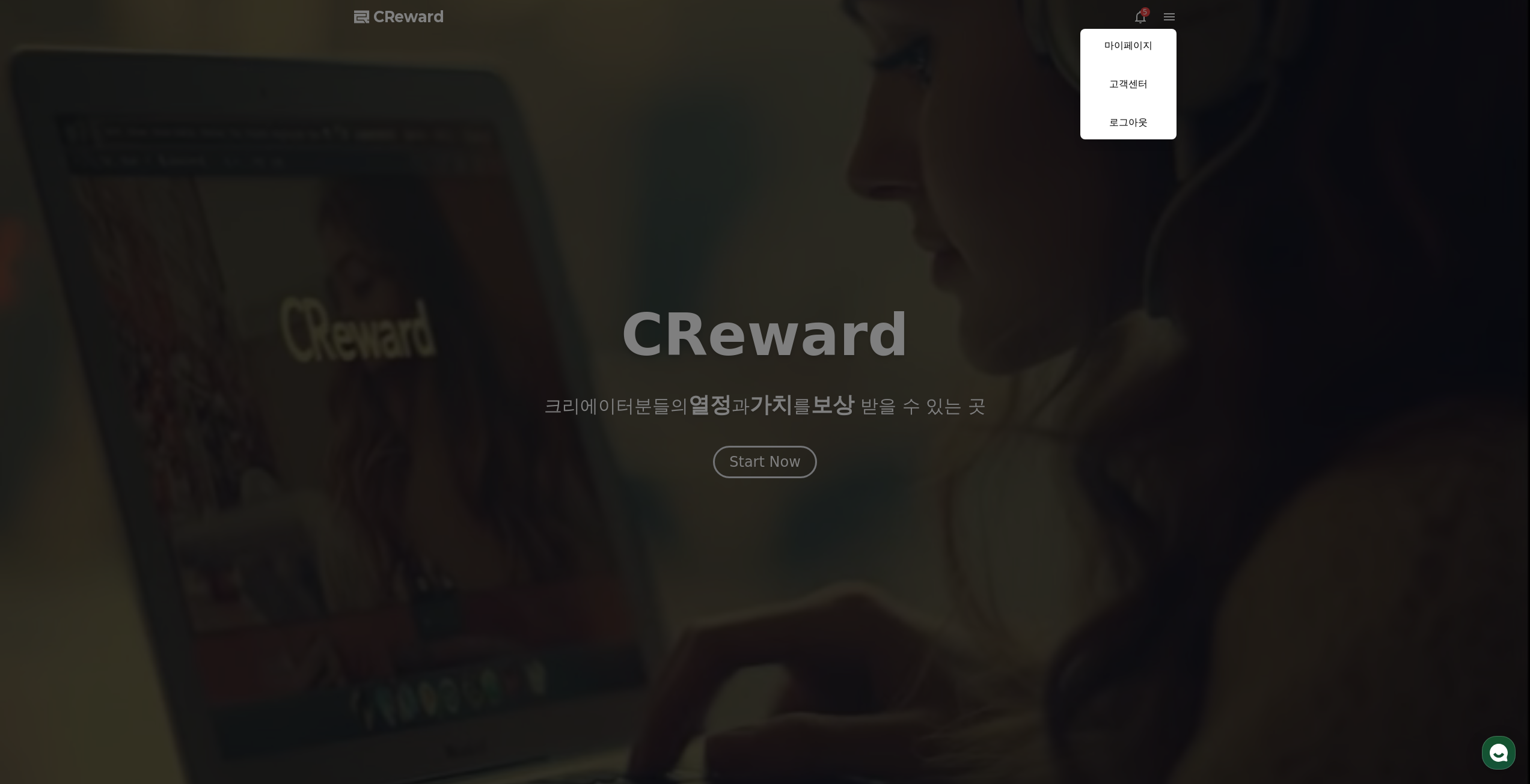
click at [783, 470] on button "close" at bounding box center [765, 392] width 1530 height 784
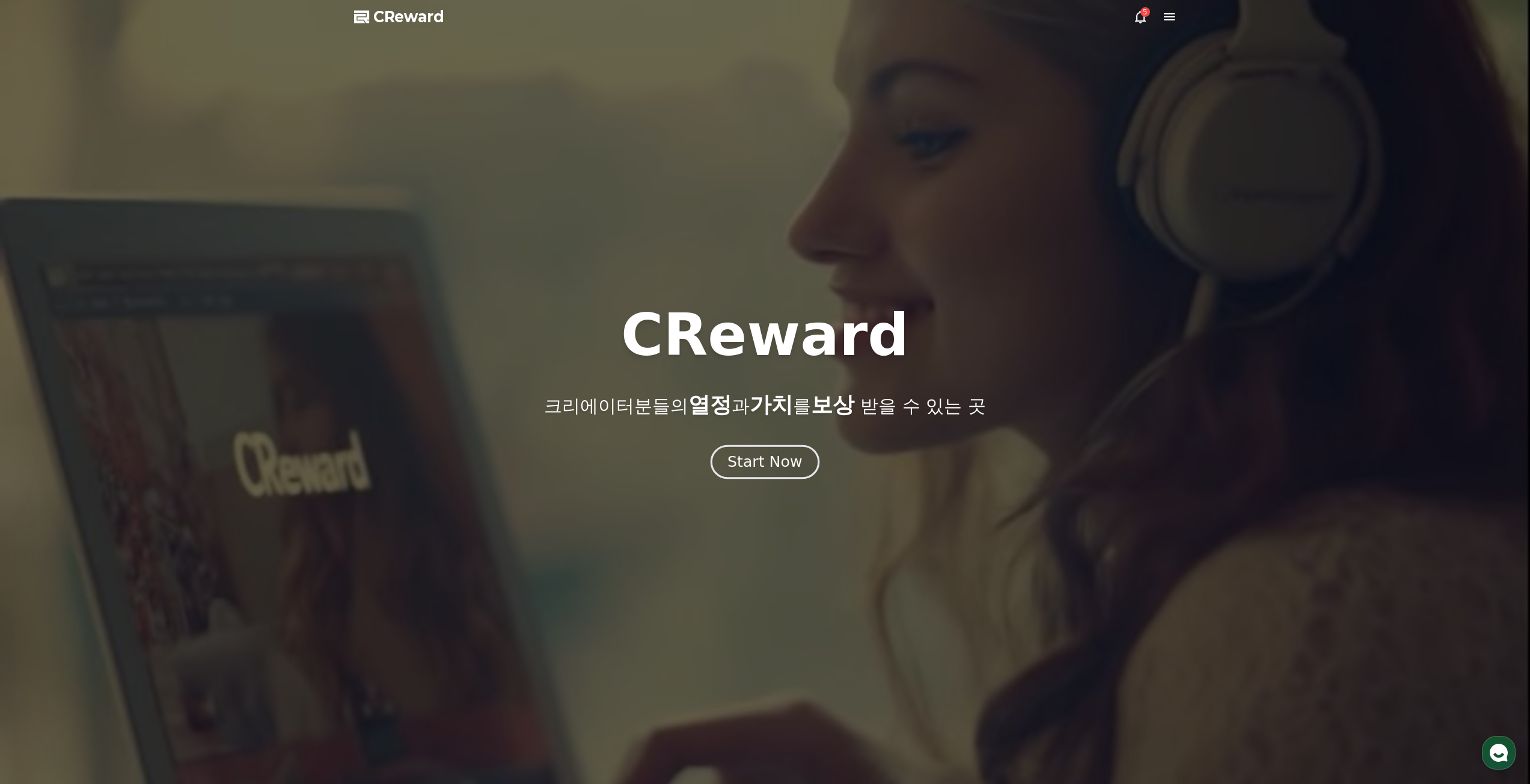
click at [778, 457] on div "Start Now" at bounding box center [765, 461] width 74 height 21
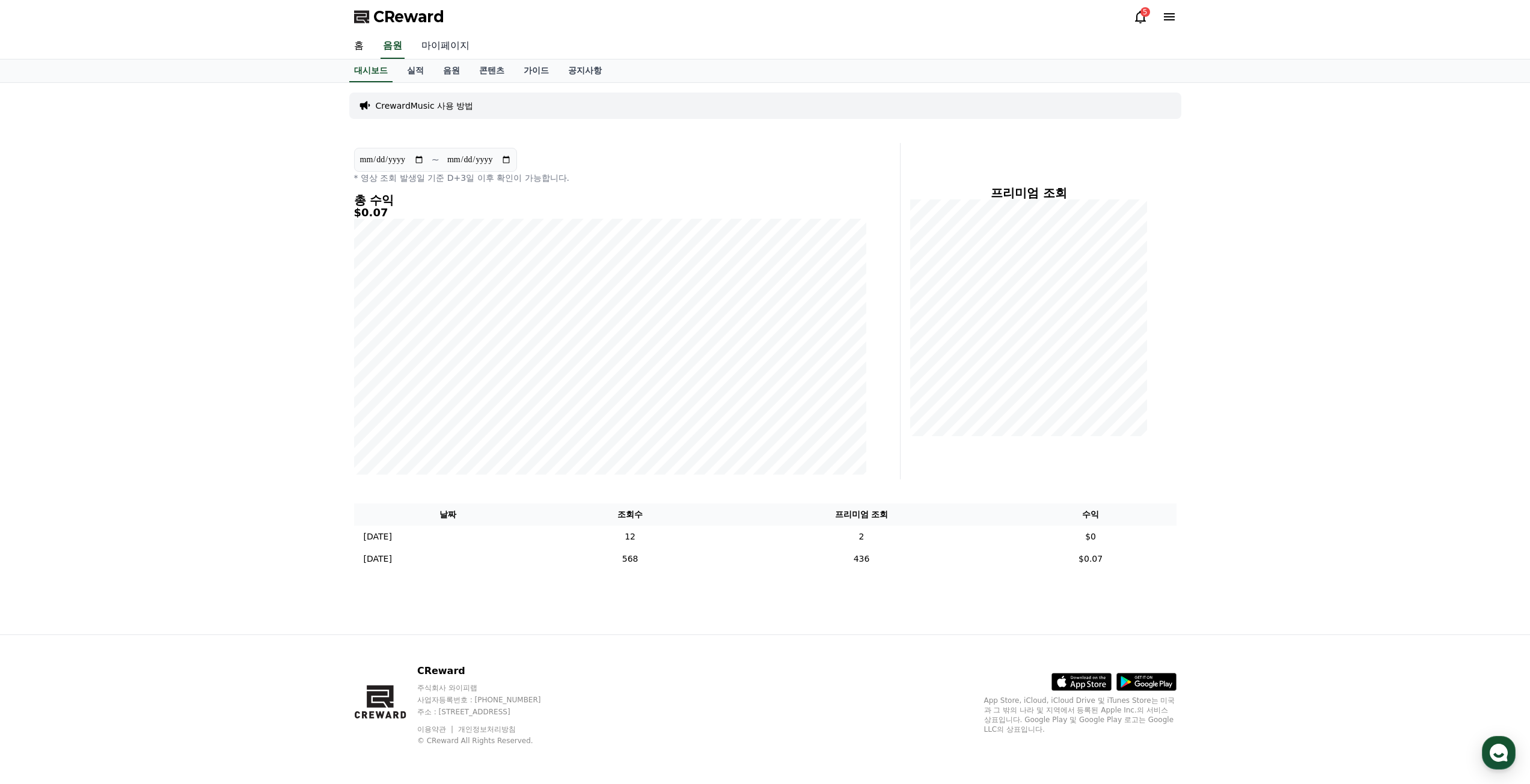
click at [432, 48] on link "마이페이지" at bounding box center [445, 47] width 67 height 25
select select "**********"
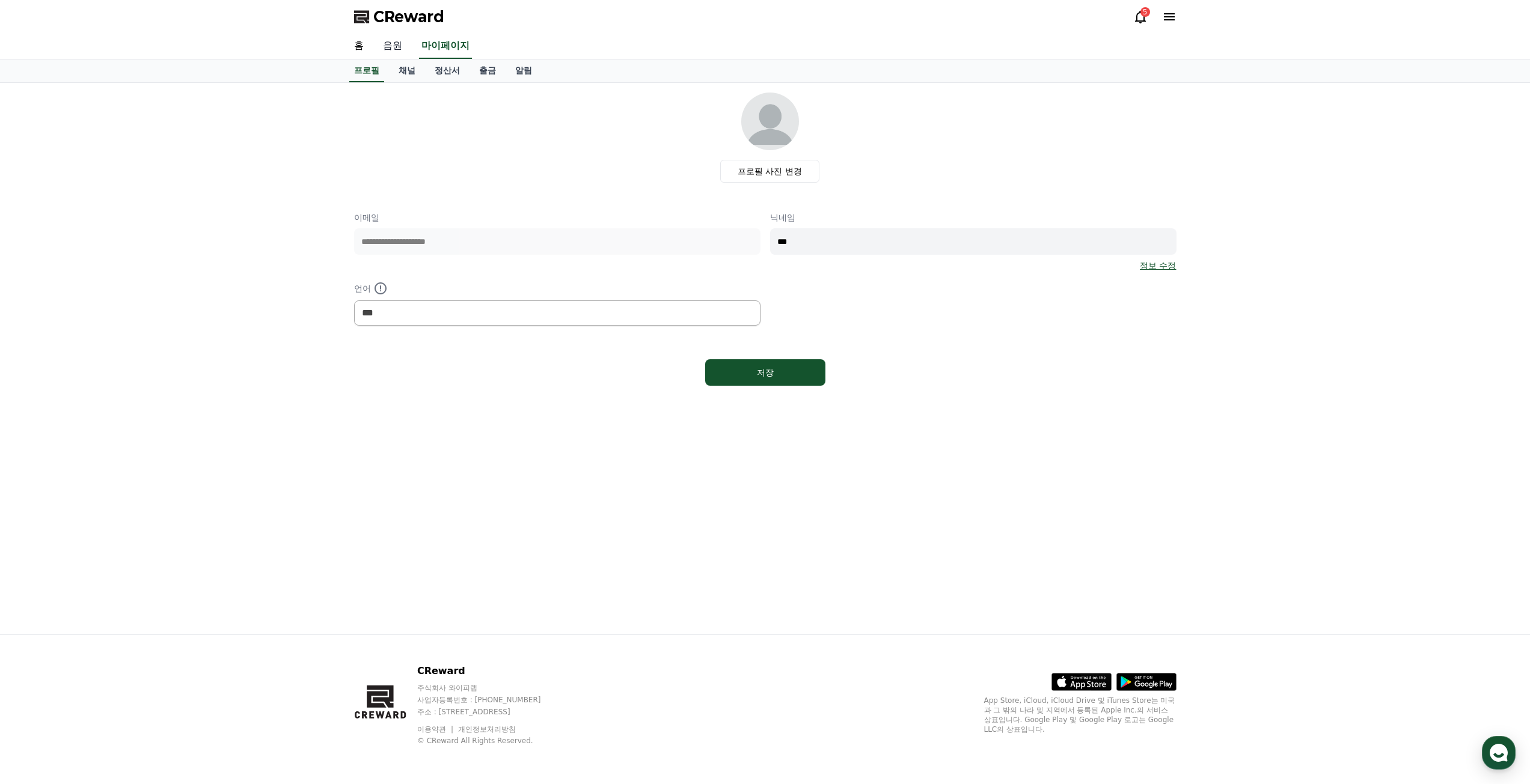
click at [395, 54] on link "음원" at bounding box center [393, 47] width 39 height 25
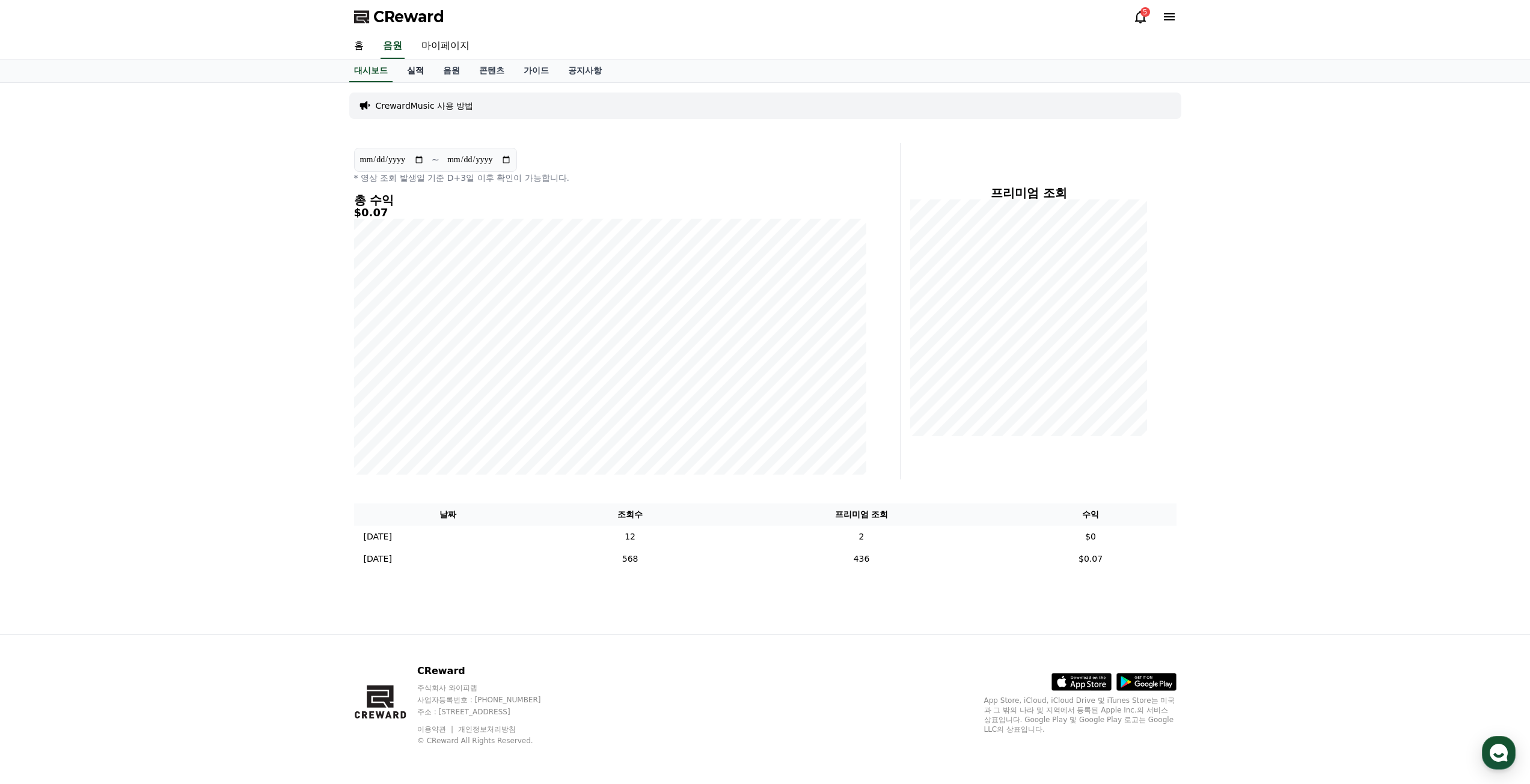
click at [408, 69] on link "실적" at bounding box center [415, 70] width 36 height 22
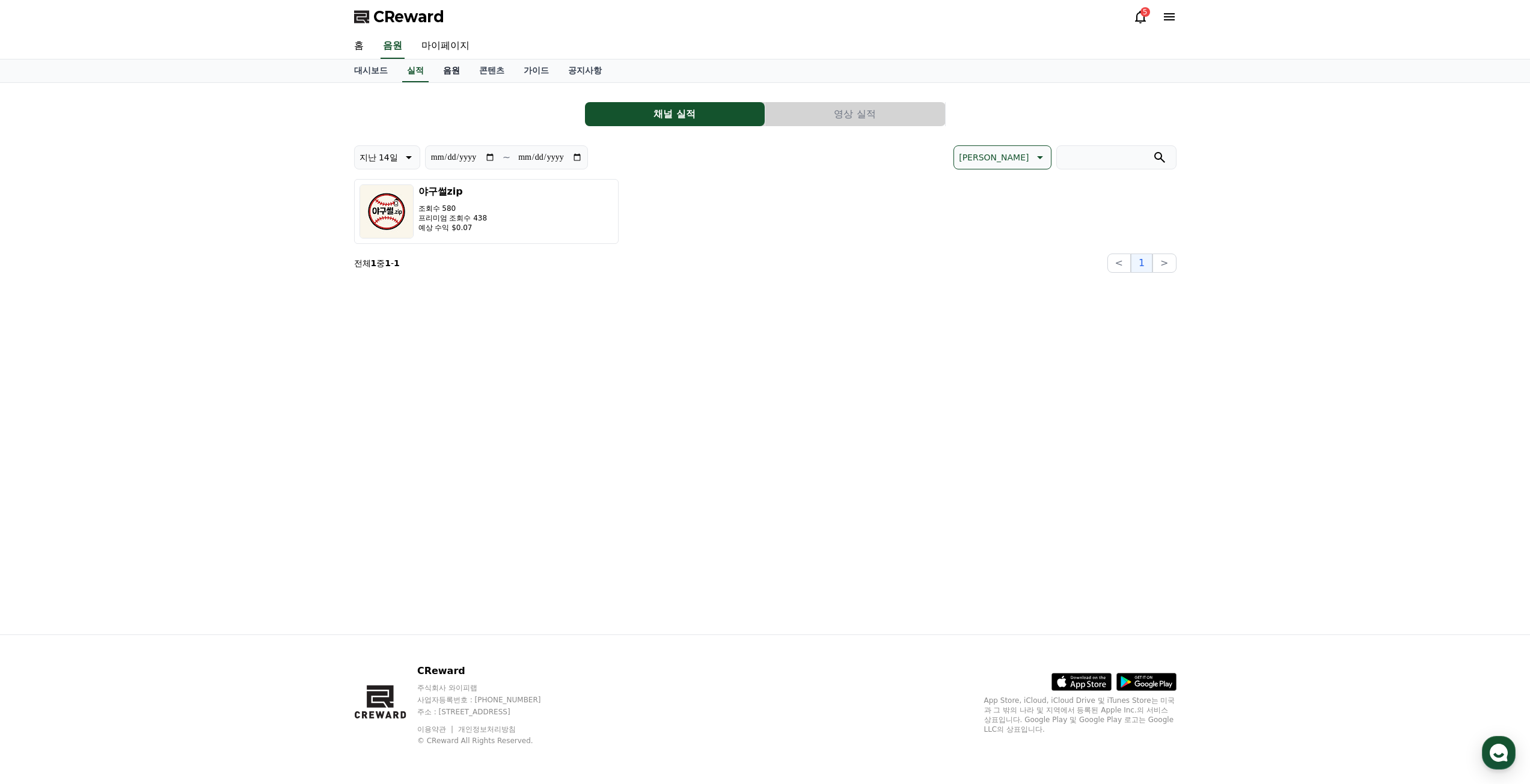
click at [446, 70] on link "음원" at bounding box center [452, 70] width 36 height 22
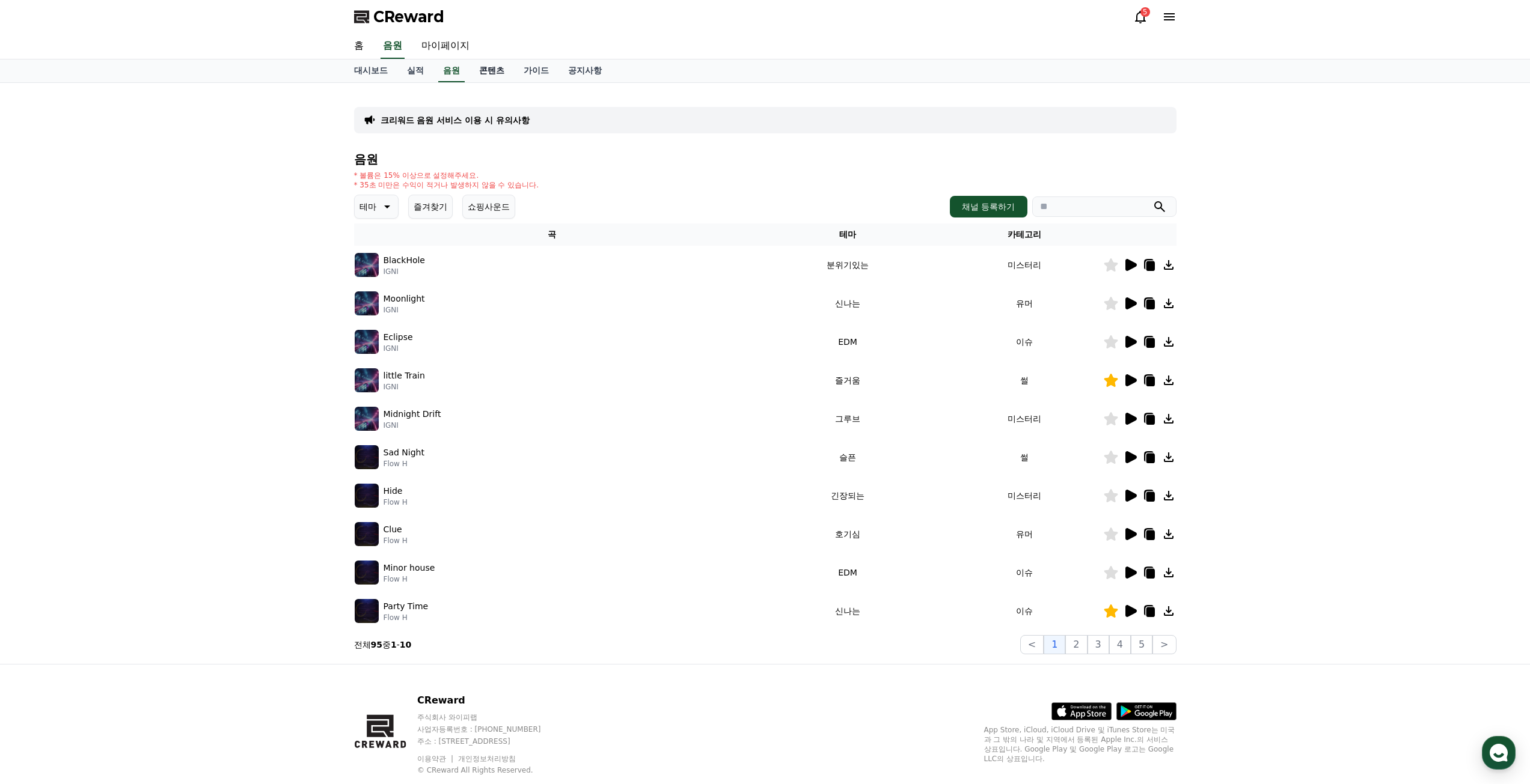
click at [492, 70] on link "콘텐츠" at bounding box center [492, 70] width 45 height 22
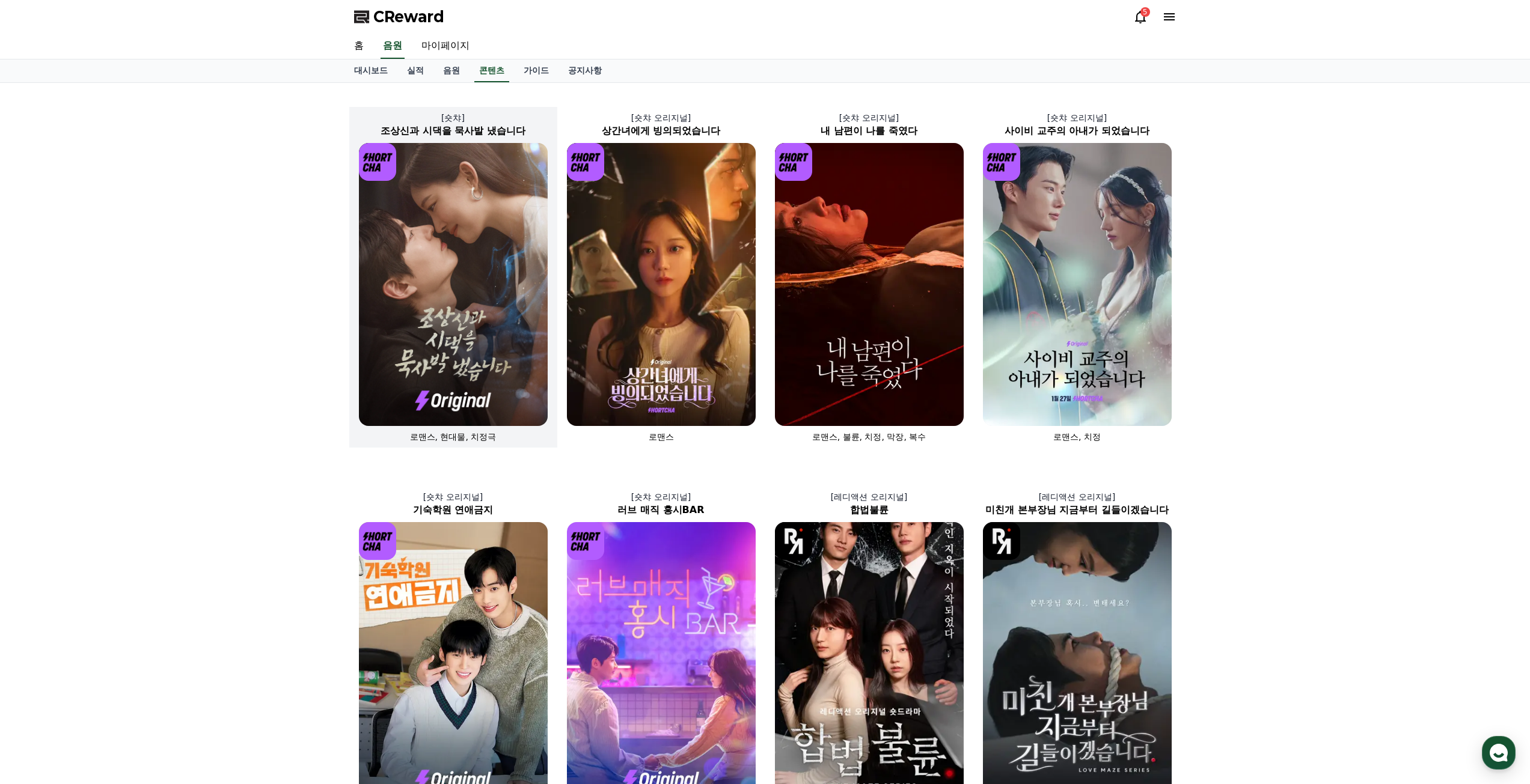
scroll to position [300, 0]
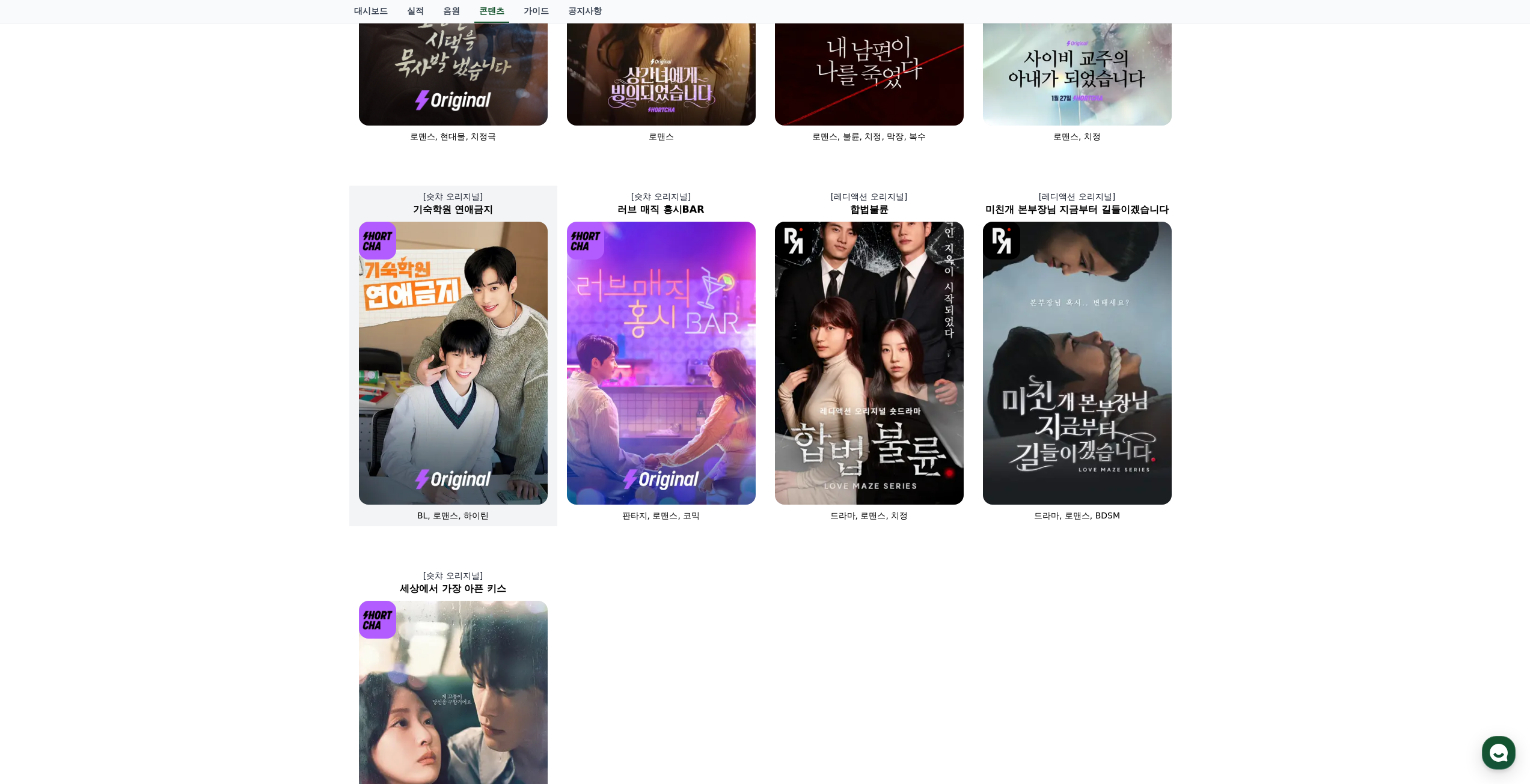
click at [426, 371] on img at bounding box center [453, 364] width 189 height 283
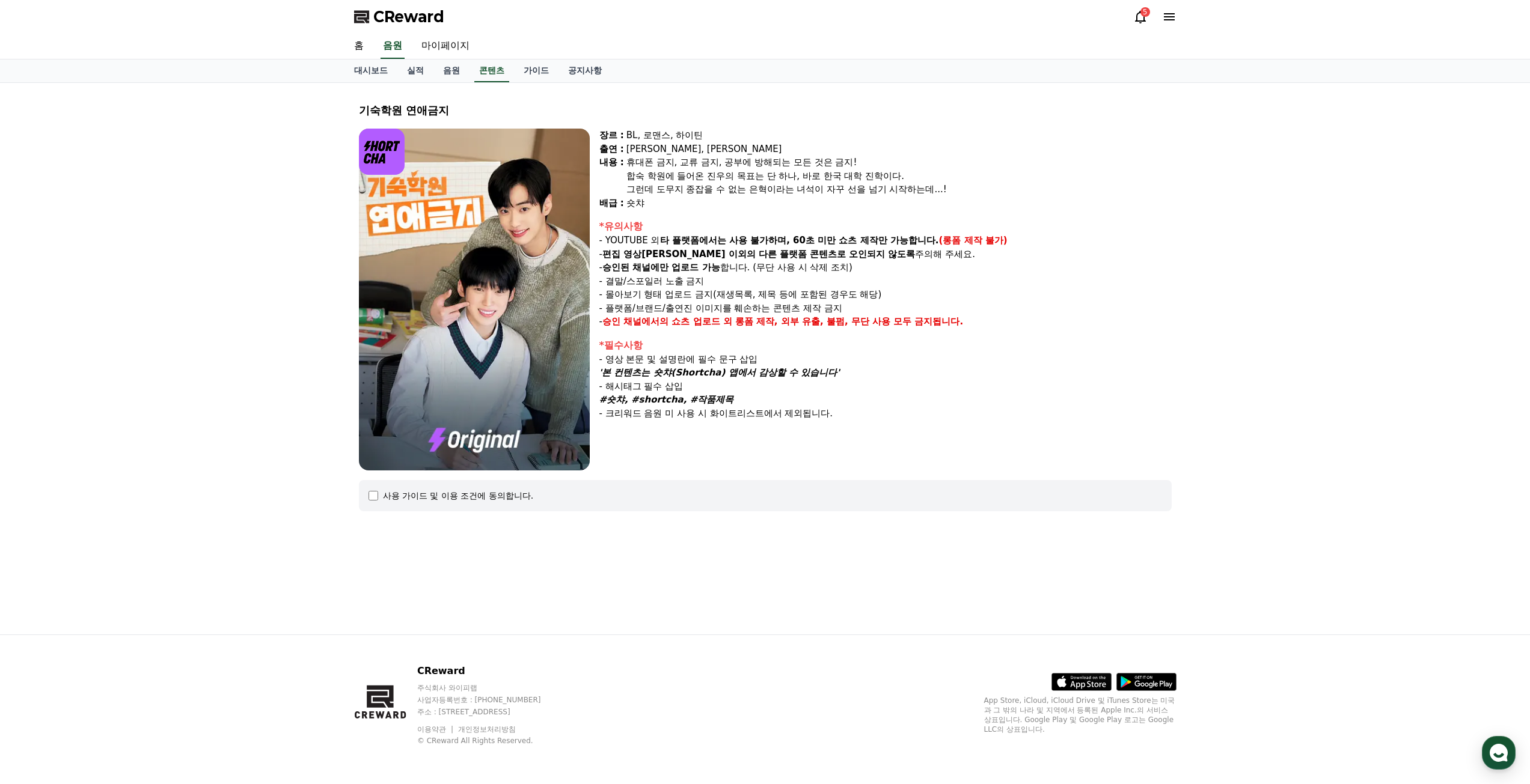
scroll to position [300, 0]
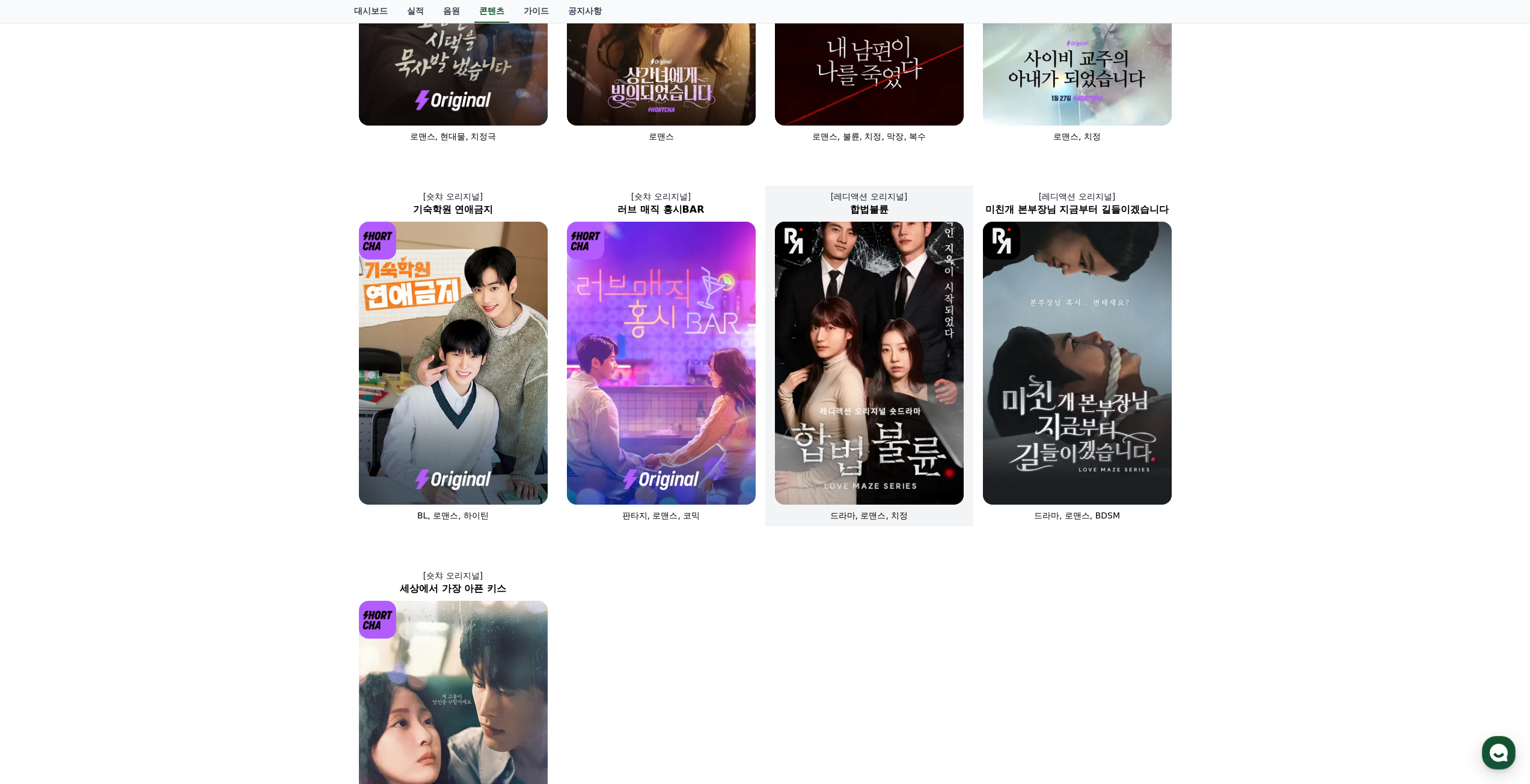
click at [830, 418] on img at bounding box center [869, 364] width 189 height 283
